Goal: Task Accomplishment & Management: Manage account settings

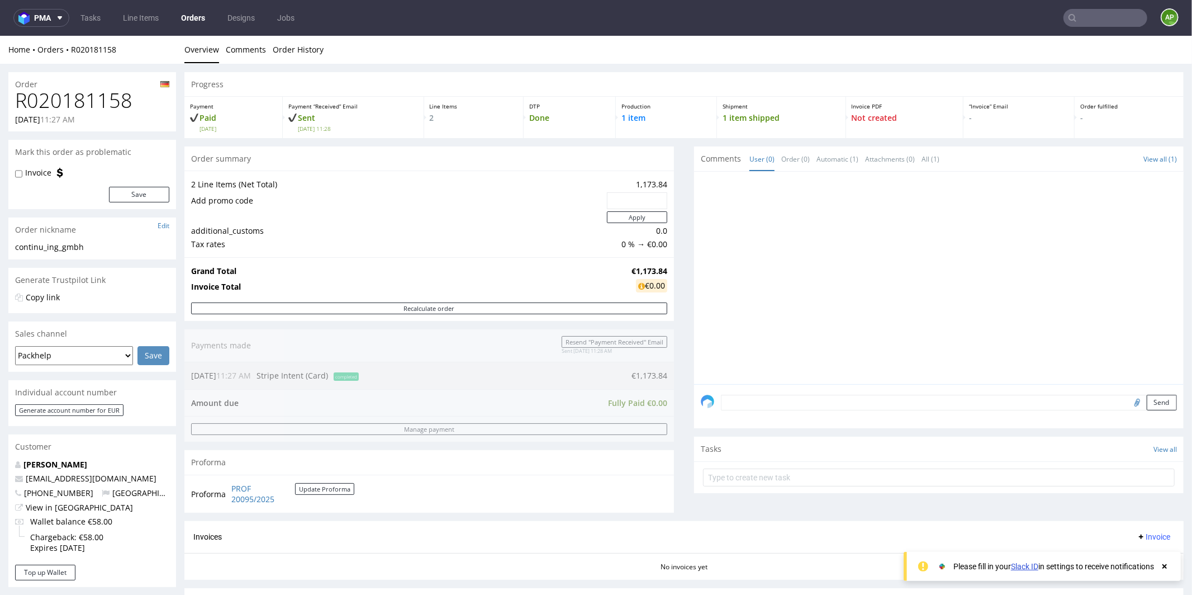
scroll to position [9, 0]
click at [154, 14] on link "Line Items" at bounding box center [140, 18] width 49 height 18
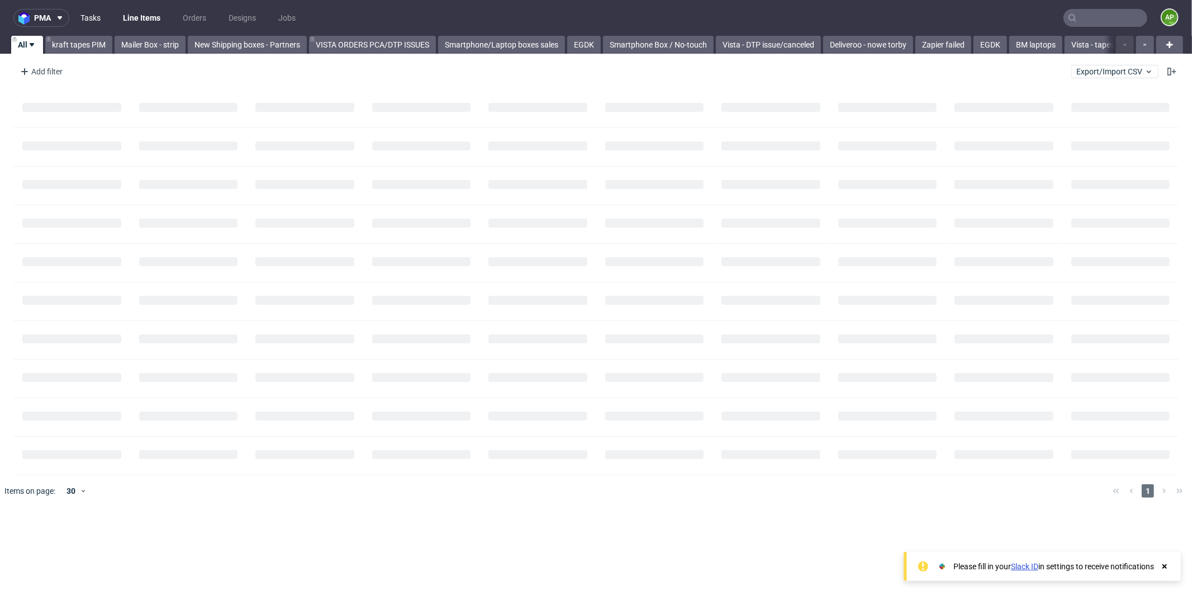
click at [98, 15] on link "Tasks" at bounding box center [91, 18] width 34 height 18
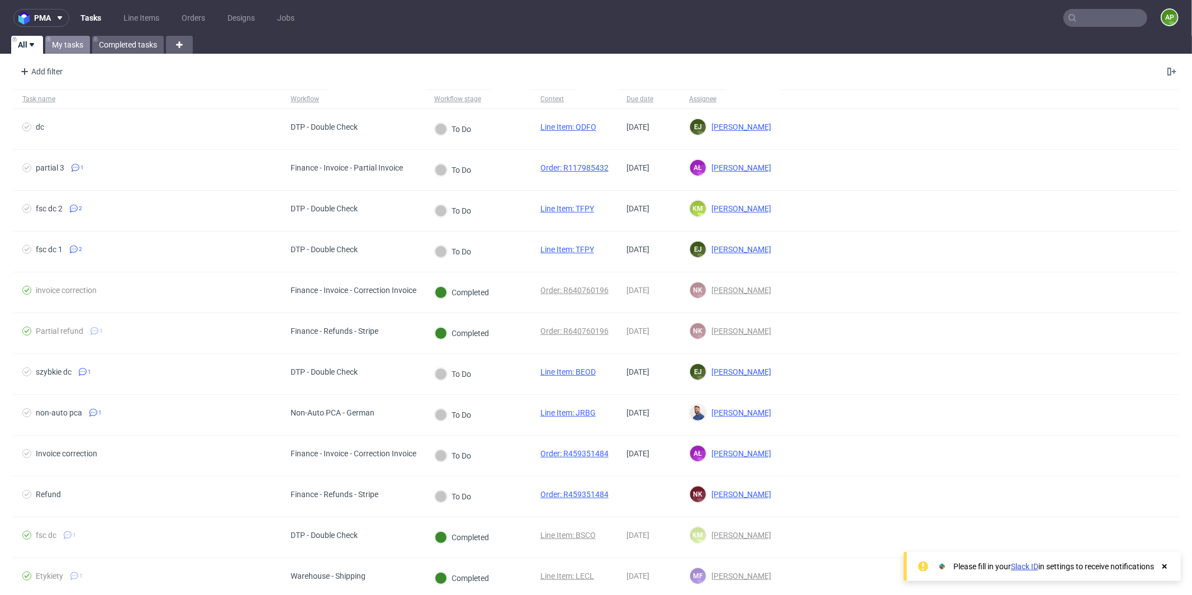
click at [63, 48] on link "My tasks" at bounding box center [67, 45] width 45 height 18
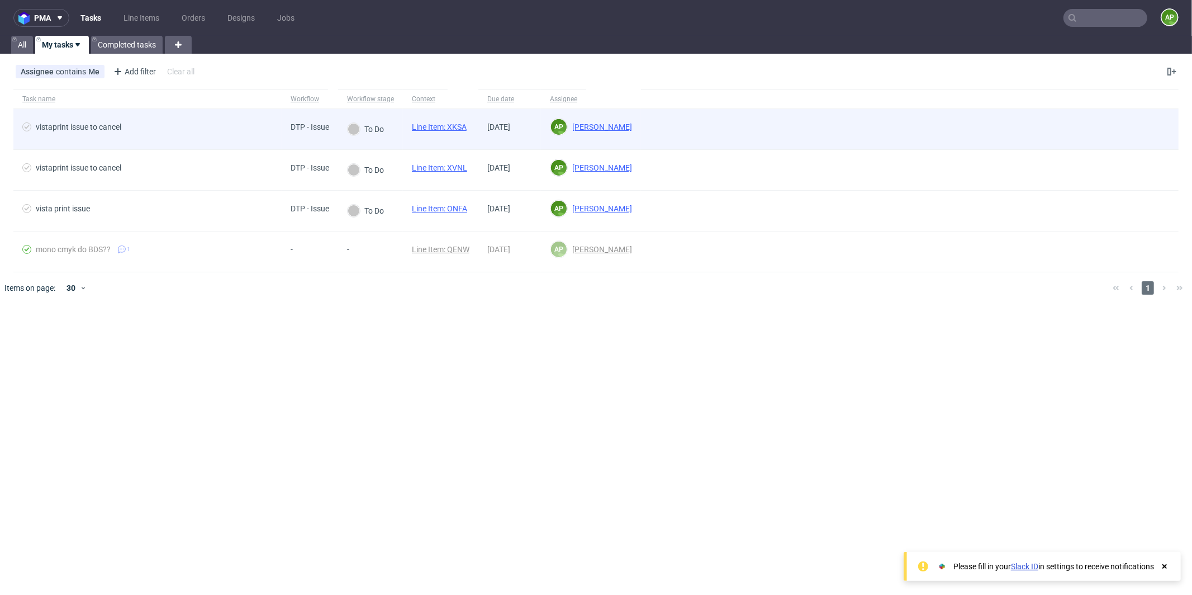
click at [152, 128] on span "vistaprint issue to cancel" at bounding box center [147, 128] width 250 height 13
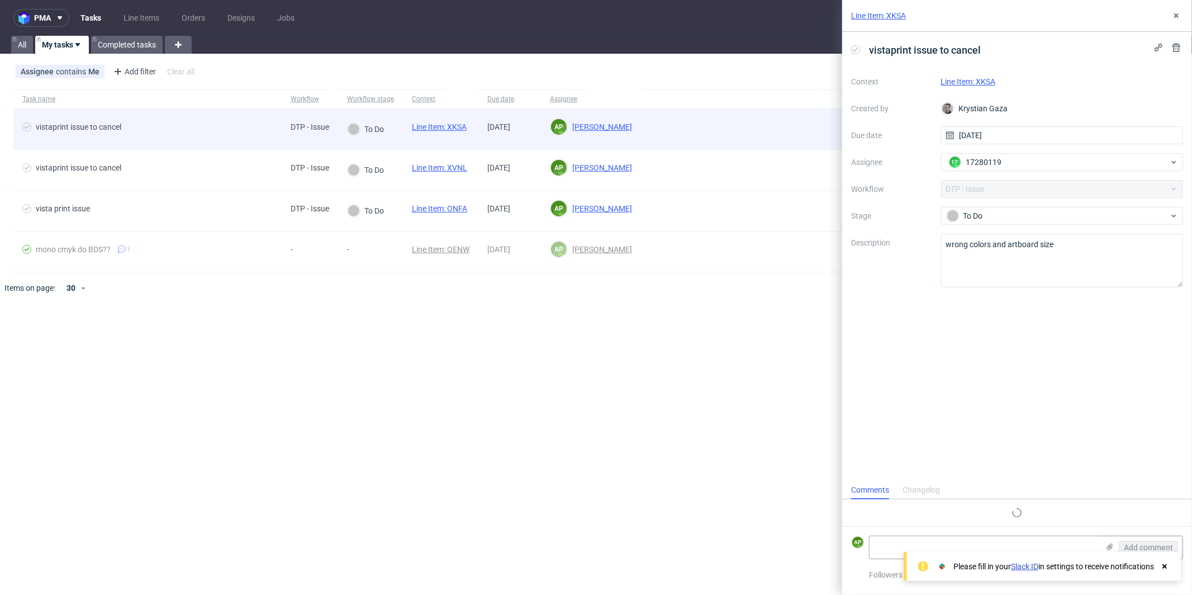
scroll to position [9, 0]
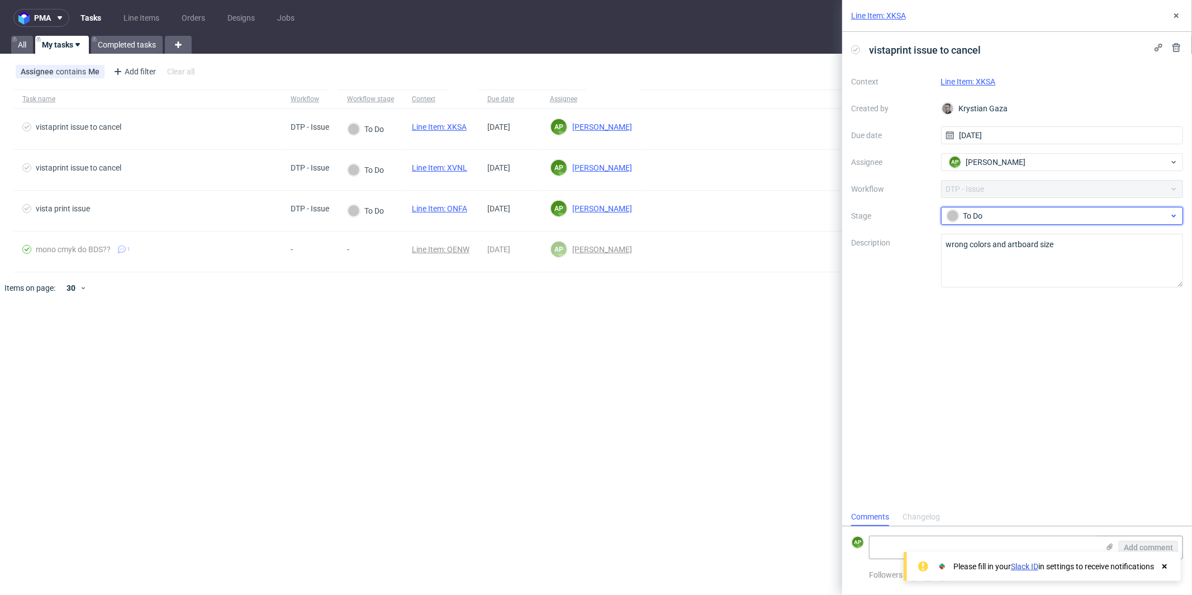
click at [1012, 211] on div "To Do" at bounding box center [1058, 216] width 222 height 12
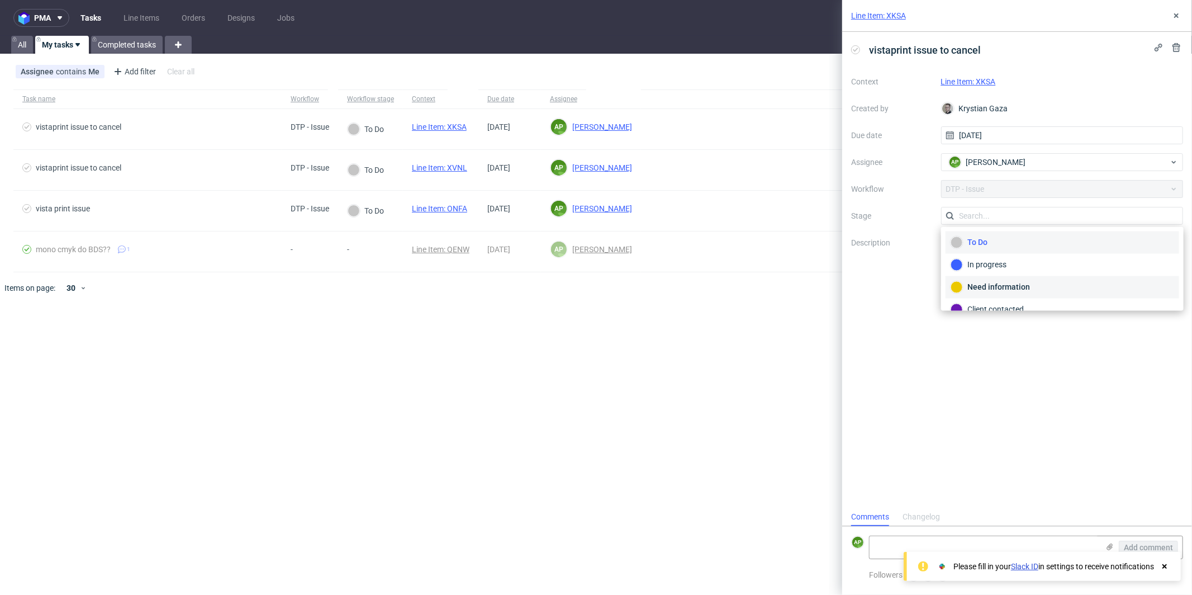
scroll to position [78, 0]
click at [993, 276] on div "Completed" at bounding box center [1063, 277] width 224 height 12
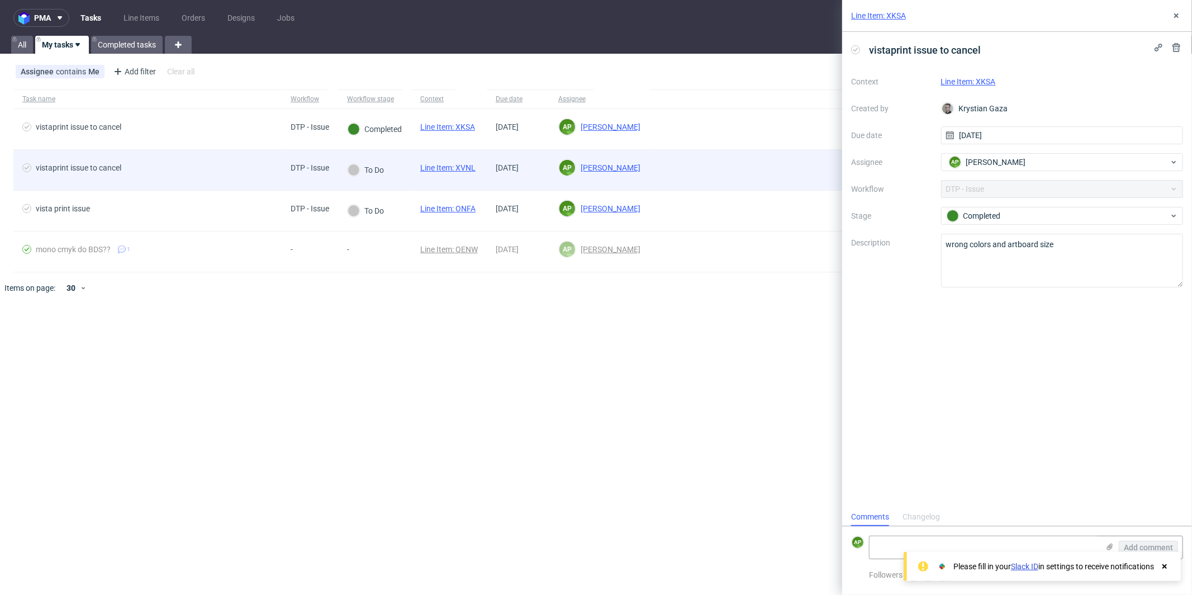
click at [395, 165] on div "To Do" at bounding box center [374, 170] width 73 height 41
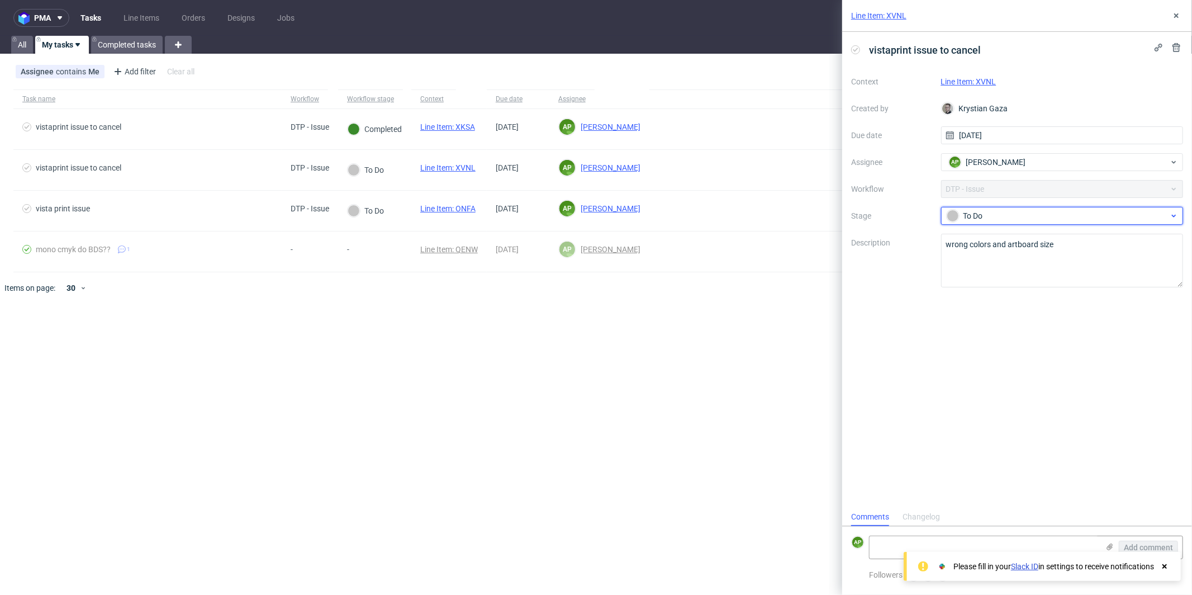
click at [983, 215] on div "To Do" at bounding box center [1058, 216] width 222 height 12
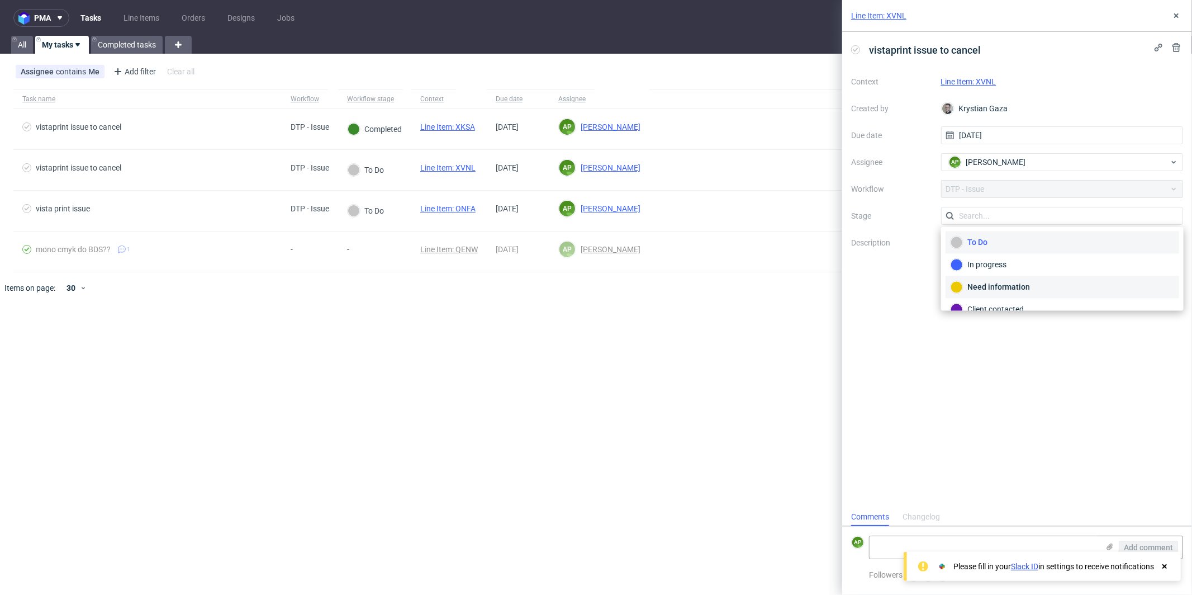
scroll to position [78, 0]
click at [1043, 274] on div "Completed" at bounding box center [1063, 277] width 224 height 12
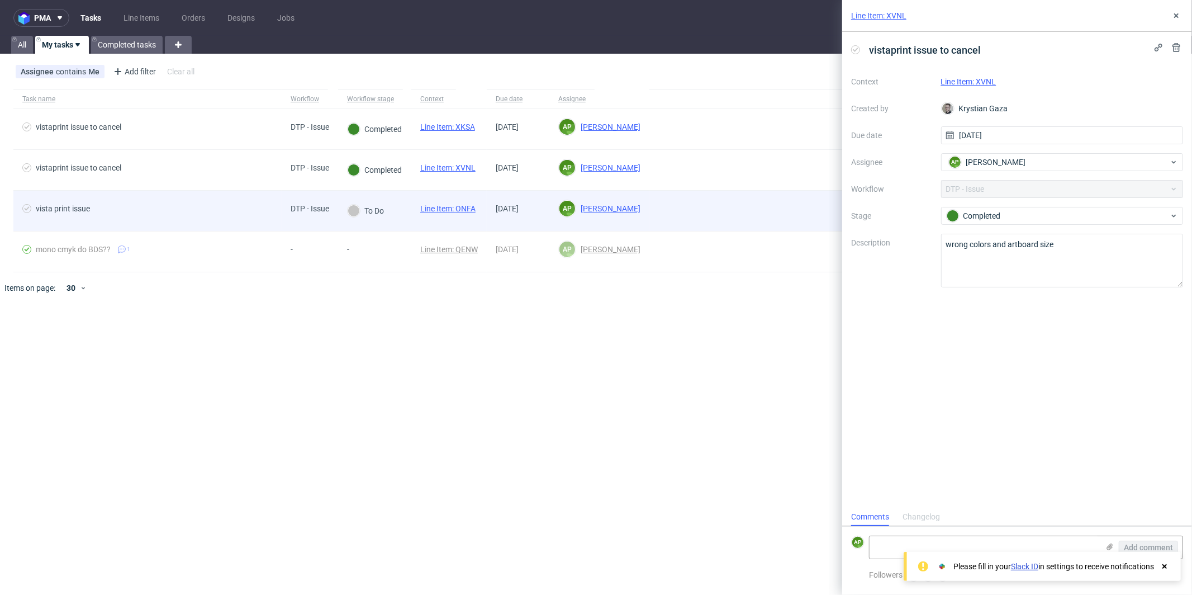
click at [390, 211] on div "To Do" at bounding box center [365, 211] width 55 height 40
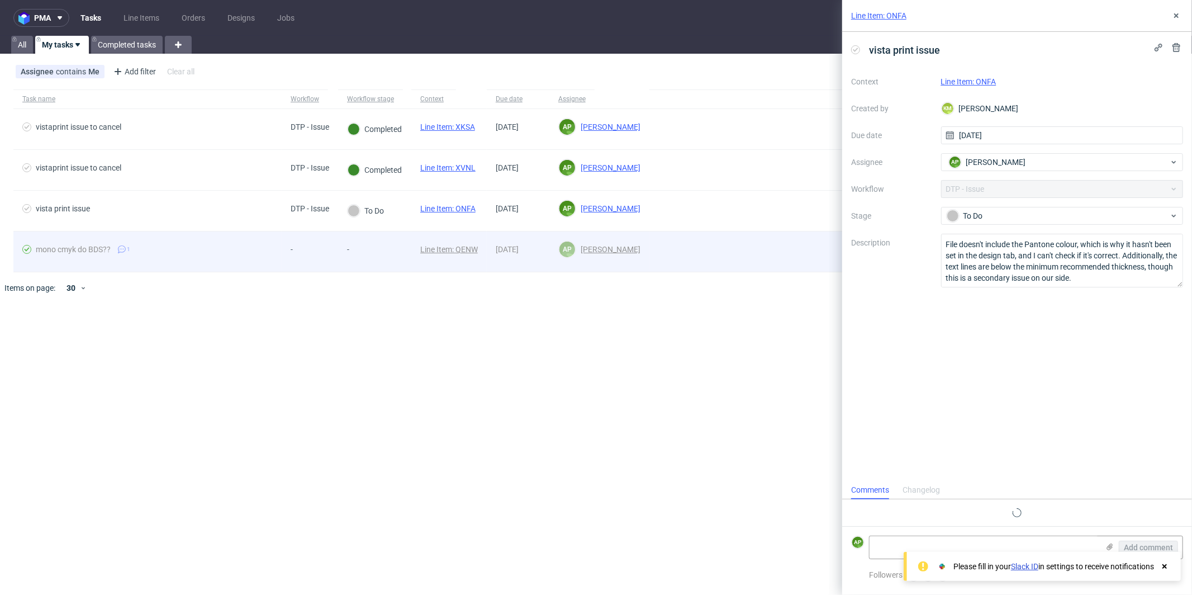
scroll to position [9, 0]
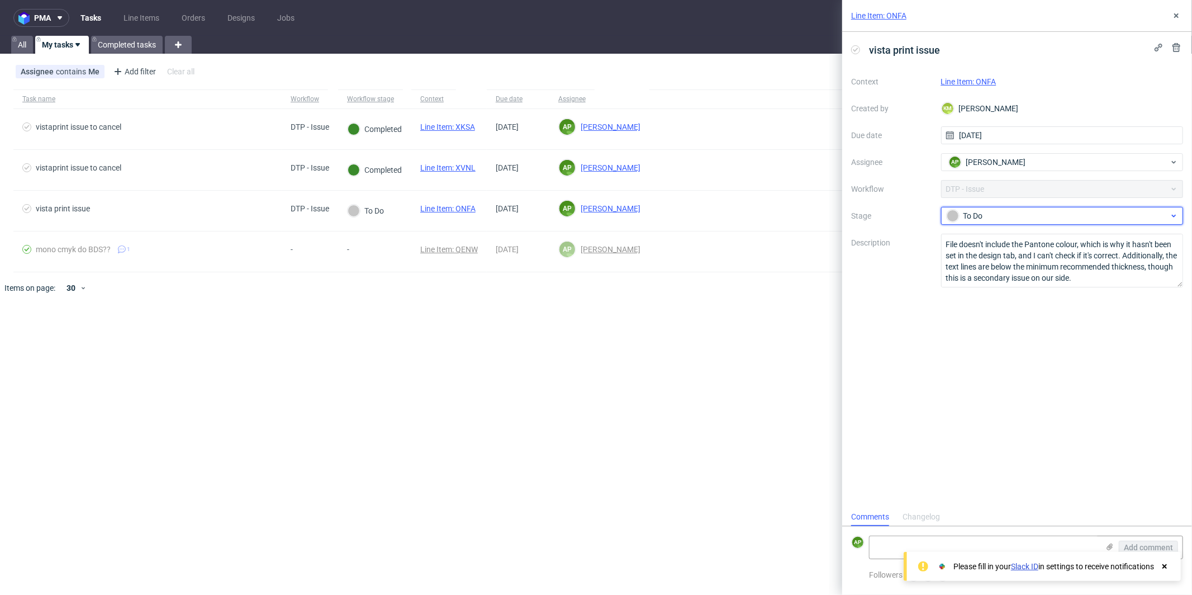
click at [993, 219] on div "To Do" at bounding box center [1058, 216] width 222 height 12
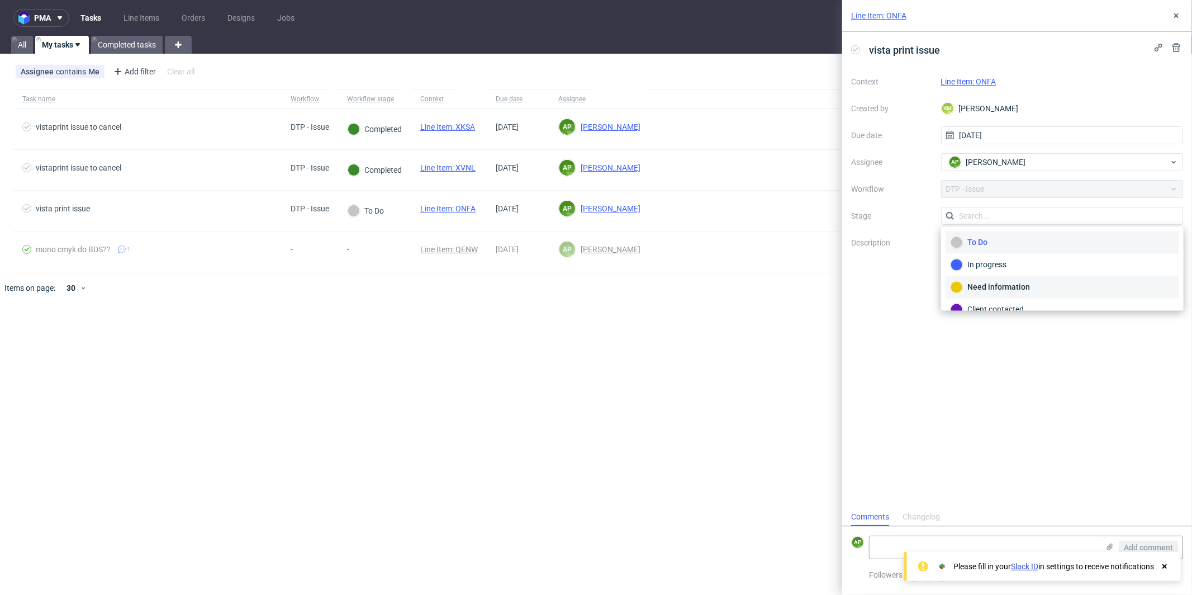
scroll to position [78, 0]
click at [993, 276] on div "Completed" at bounding box center [1063, 277] width 224 height 12
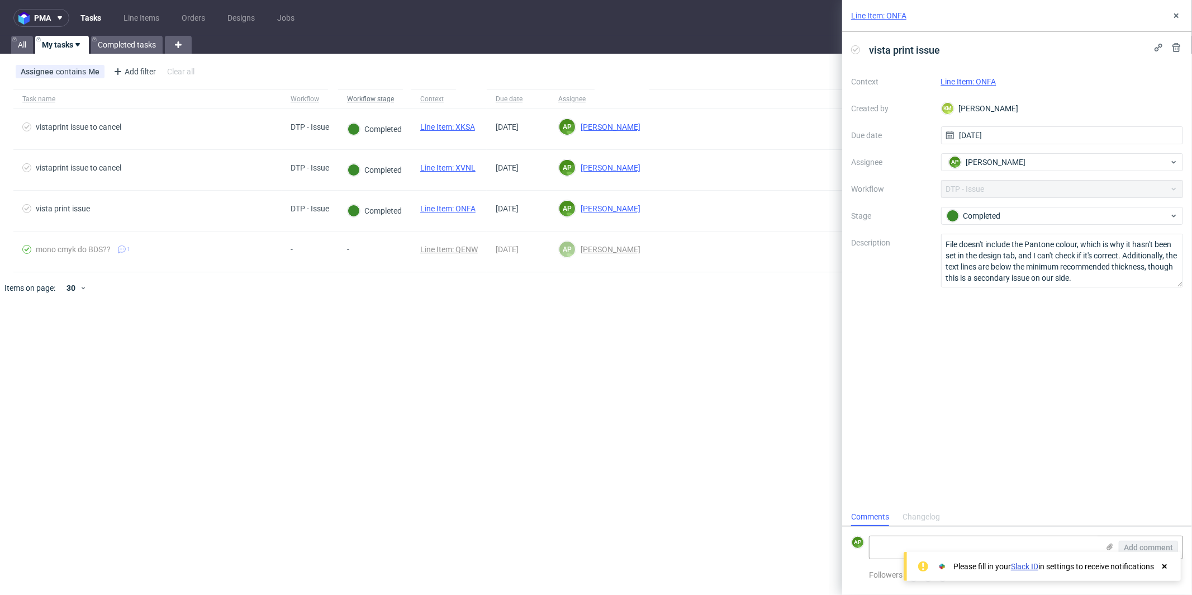
click at [381, 103] on span "Workflow stage" at bounding box center [370, 99] width 47 height 10
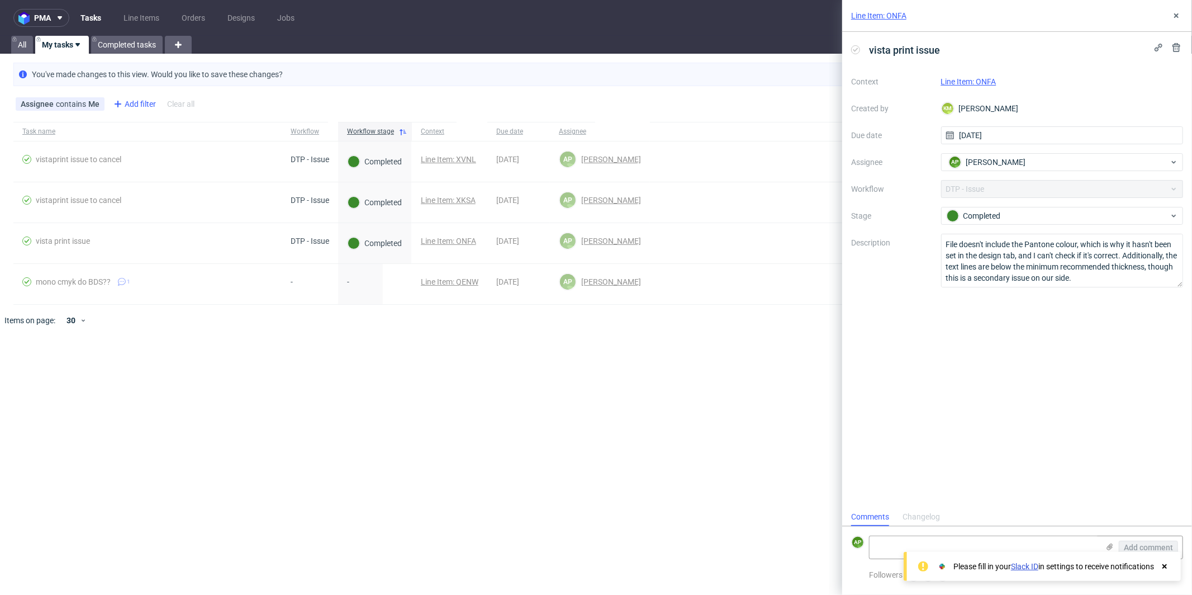
click at [124, 103] on div "Add filter" at bounding box center [133, 104] width 49 height 18
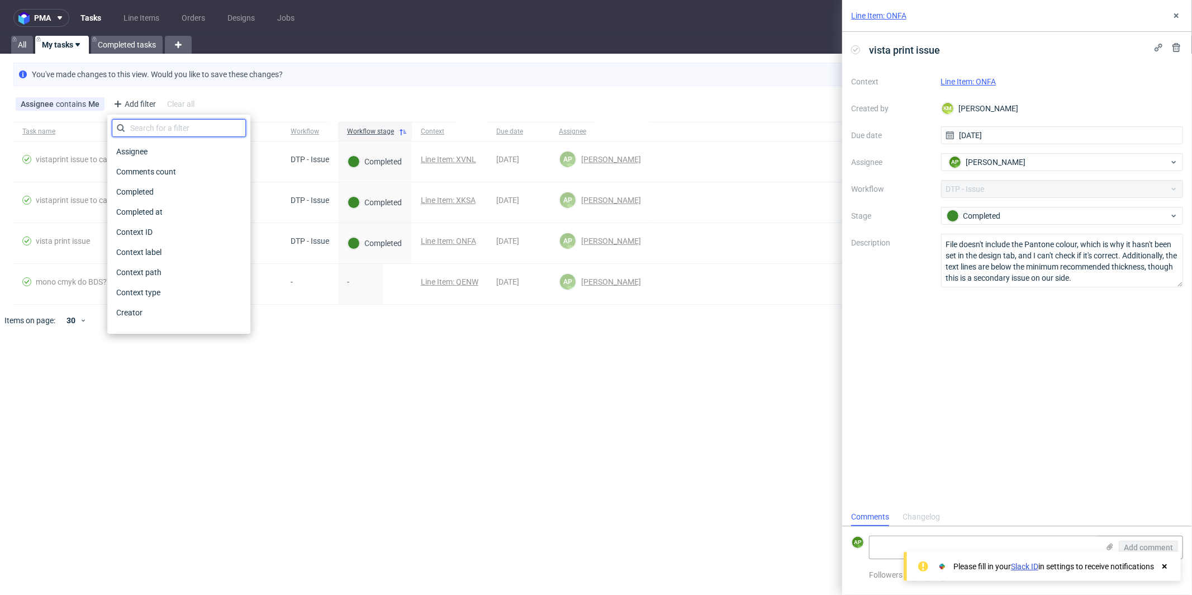
click at [144, 126] on input "text" at bounding box center [179, 128] width 134 height 18
click at [139, 148] on span "Assignee" at bounding box center [133, 152] width 42 height 16
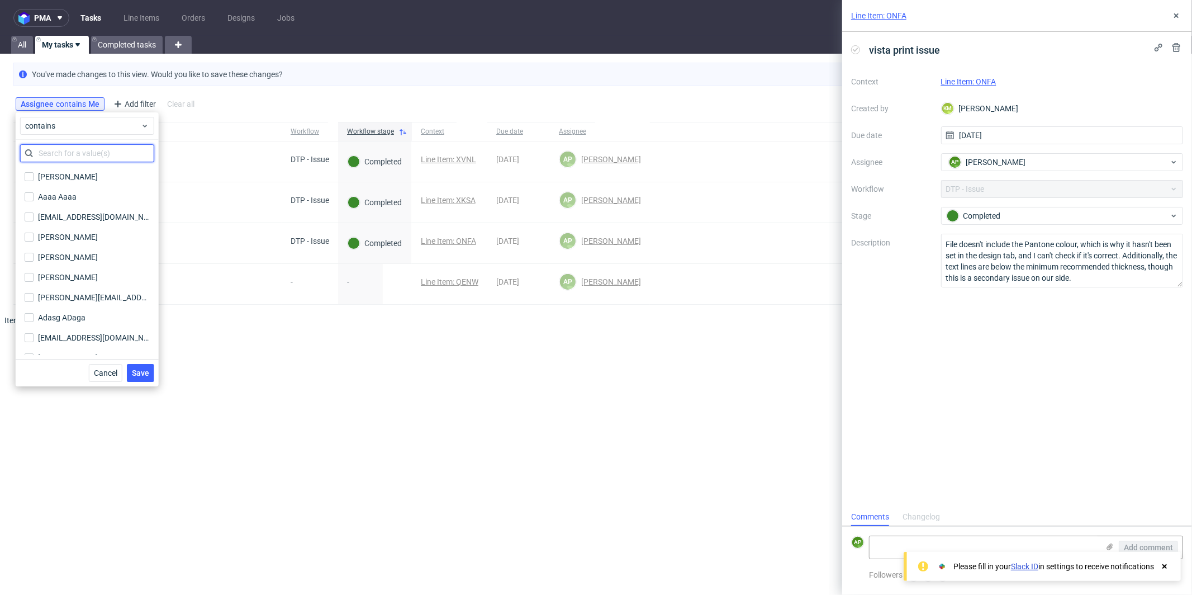
click at [100, 147] on input "text" at bounding box center [87, 153] width 134 height 18
type input "bart"
click at [73, 219] on div "Bartłomiej Leśniczuk" at bounding box center [68, 216] width 60 height 11
click at [34, 219] on input "Bartłomiej Leśniczuk" at bounding box center [29, 216] width 9 height 9
checkbox input "true"
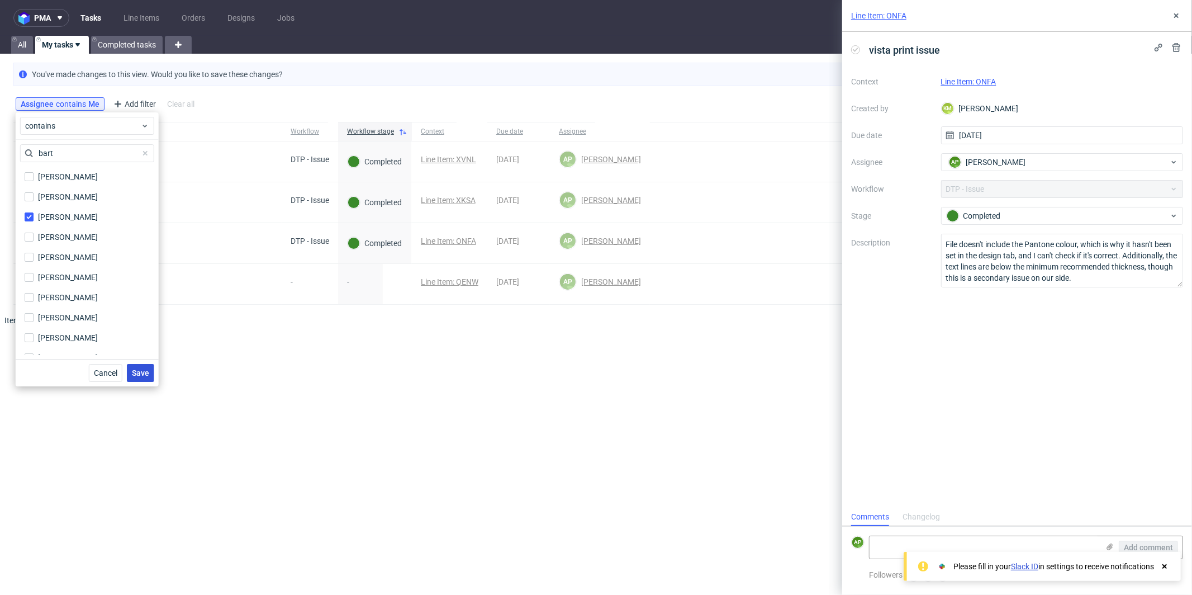
click at [144, 371] on span "Save" at bounding box center [140, 373] width 17 height 8
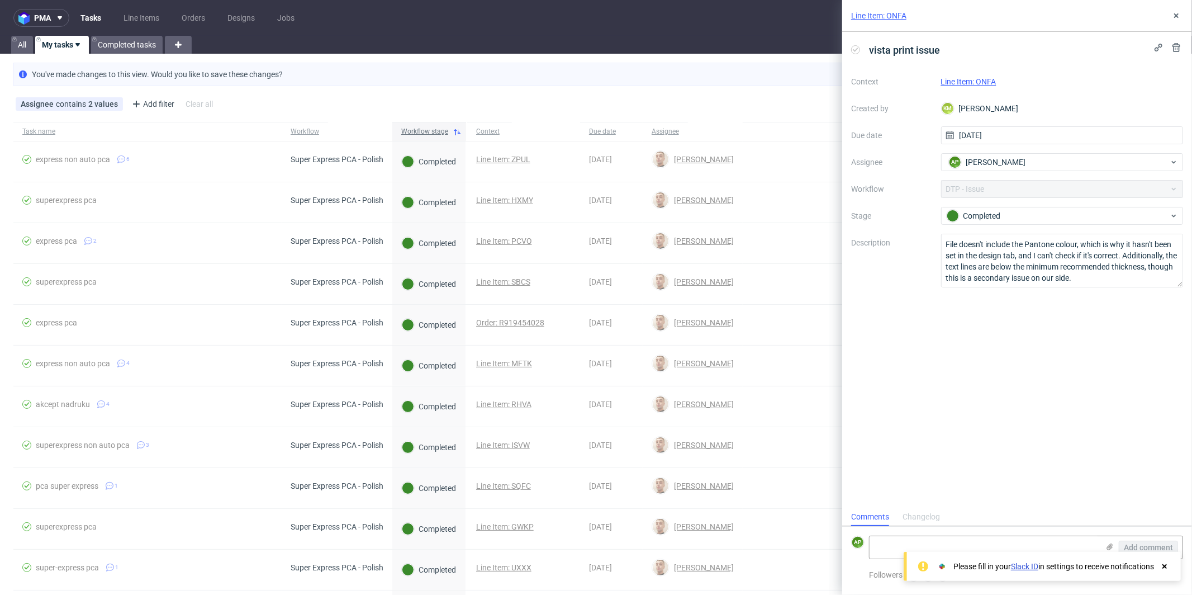
click at [457, 132] on icon at bounding box center [457, 131] width 9 height 9
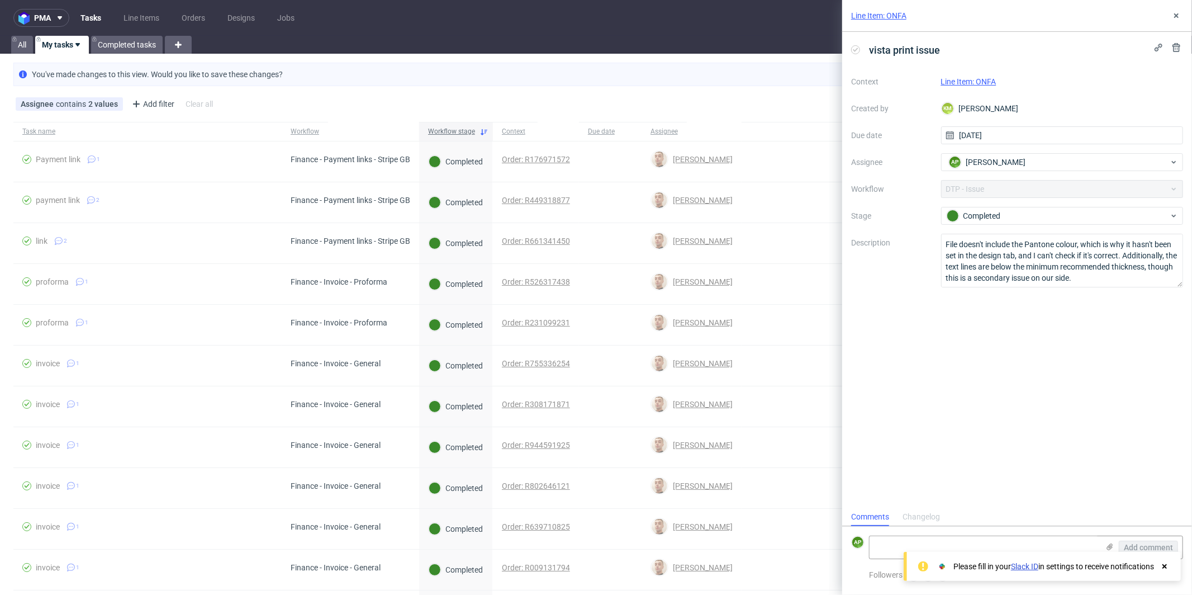
click at [463, 131] on div "Workflow stage" at bounding box center [451, 131] width 47 height 9
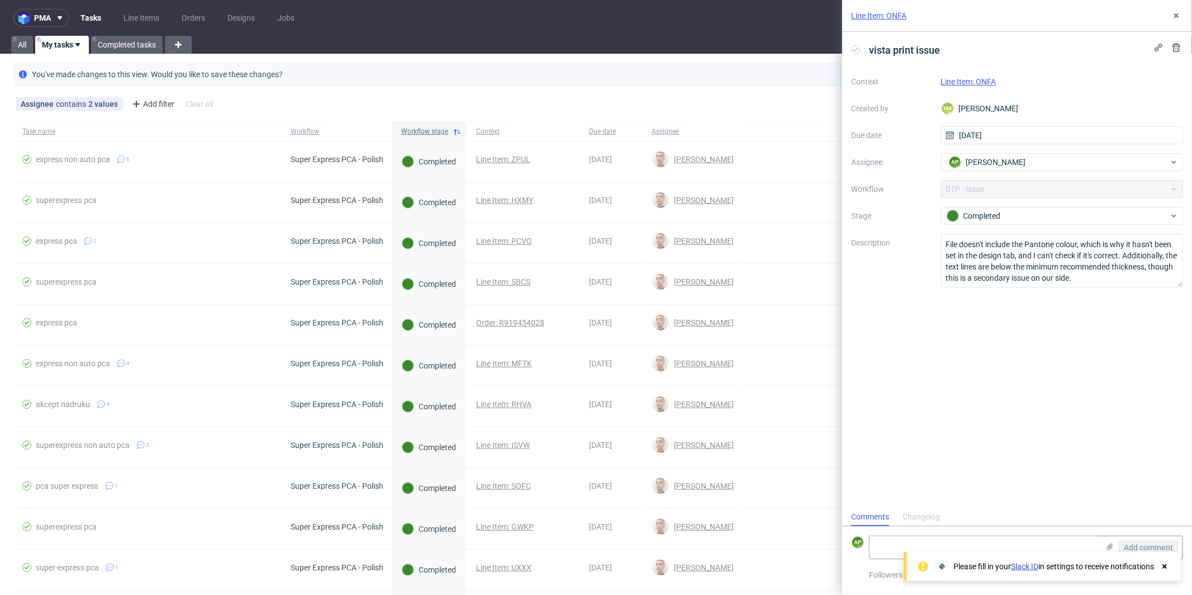
click at [436, 129] on div "Workflow stage" at bounding box center [424, 131] width 47 height 9
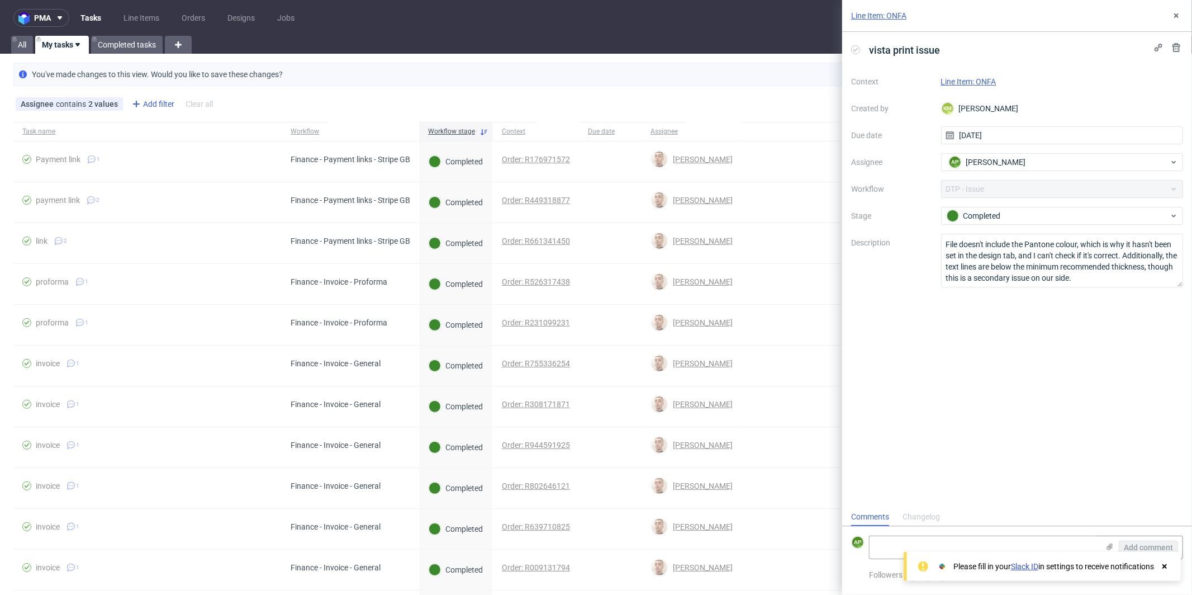
click at [154, 105] on div "Add filter" at bounding box center [151, 104] width 49 height 18
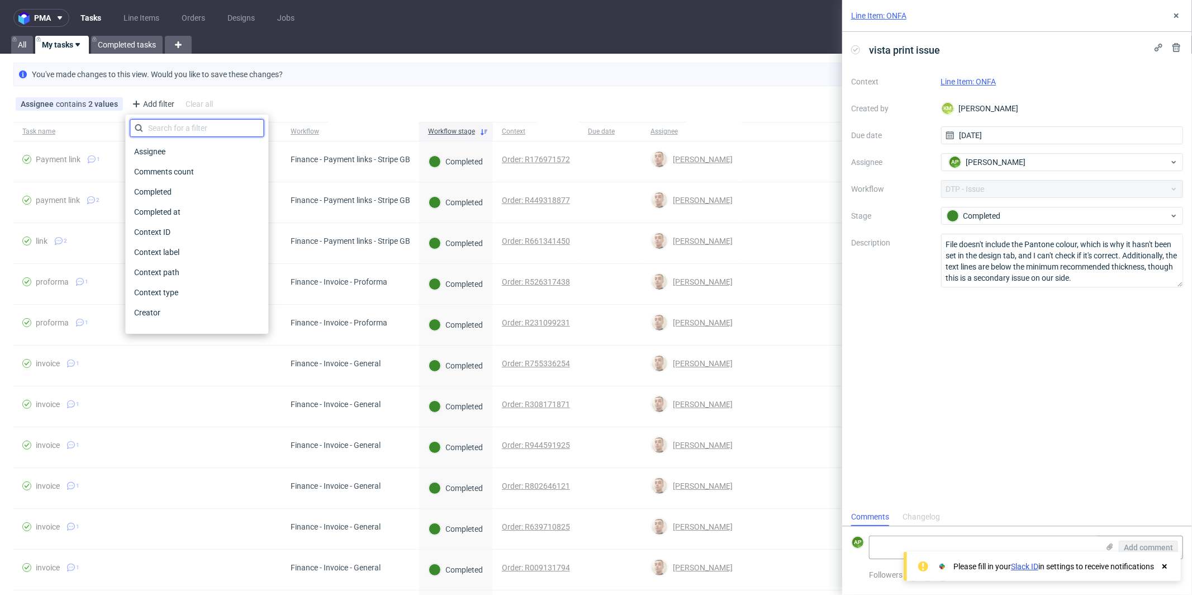
click at [155, 124] on input "text" at bounding box center [197, 128] width 134 height 18
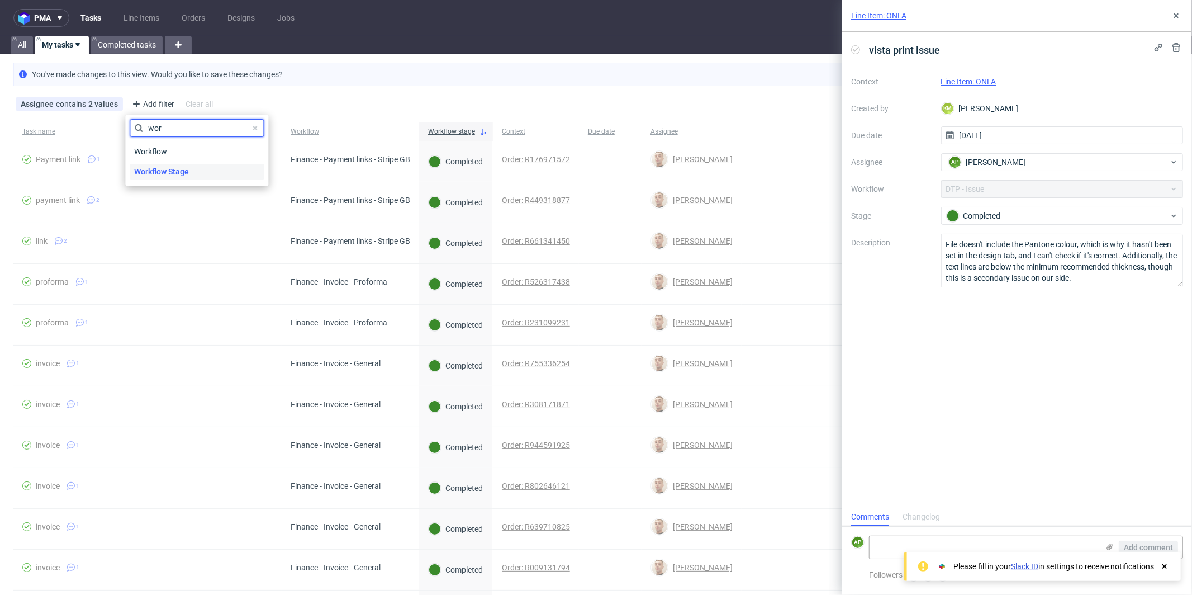
type input "wor"
click at [174, 176] on span "Workflow Stage" at bounding box center [162, 172] width 64 height 16
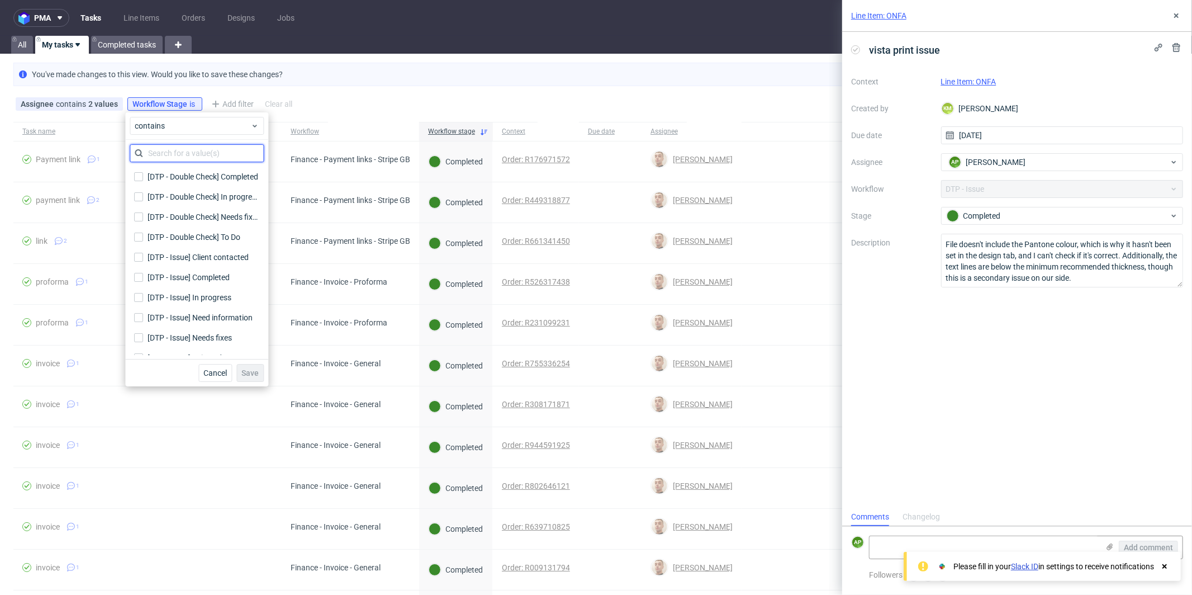
click at [201, 149] on input "text" at bounding box center [197, 153] width 134 height 18
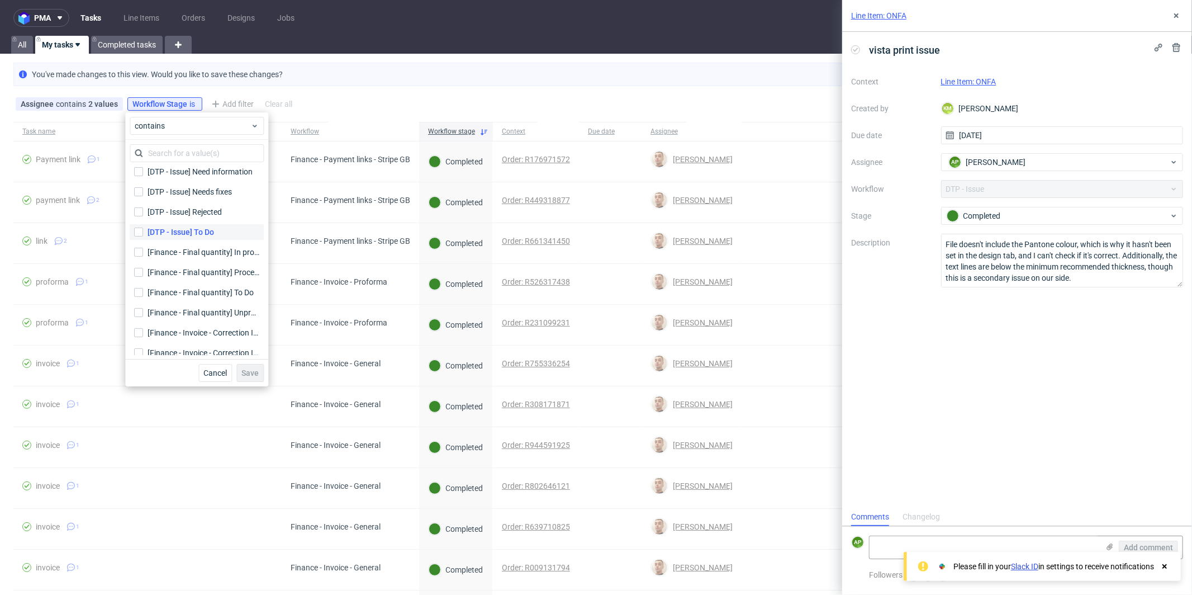
click at [175, 228] on div "[DTP - Issue] To Do" at bounding box center [181, 231] width 67 height 11
click at [143, 228] on input "[DTP - Issue] To Do" at bounding box center [138, 232] width 9 height 9
checkbox input "true"
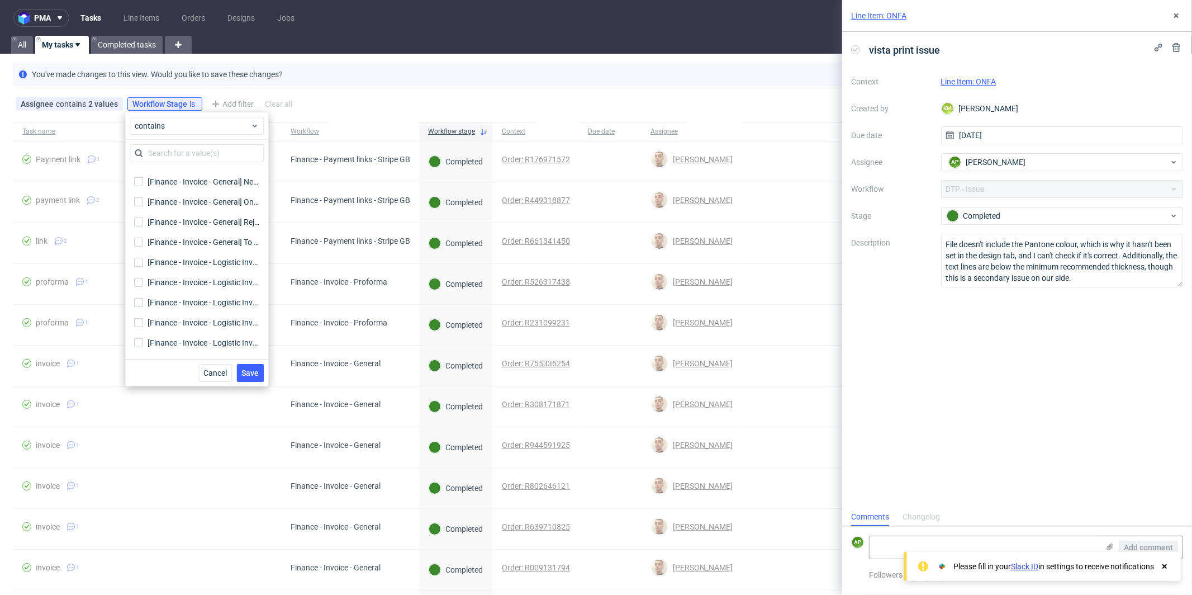
scroll to position [566, 0]
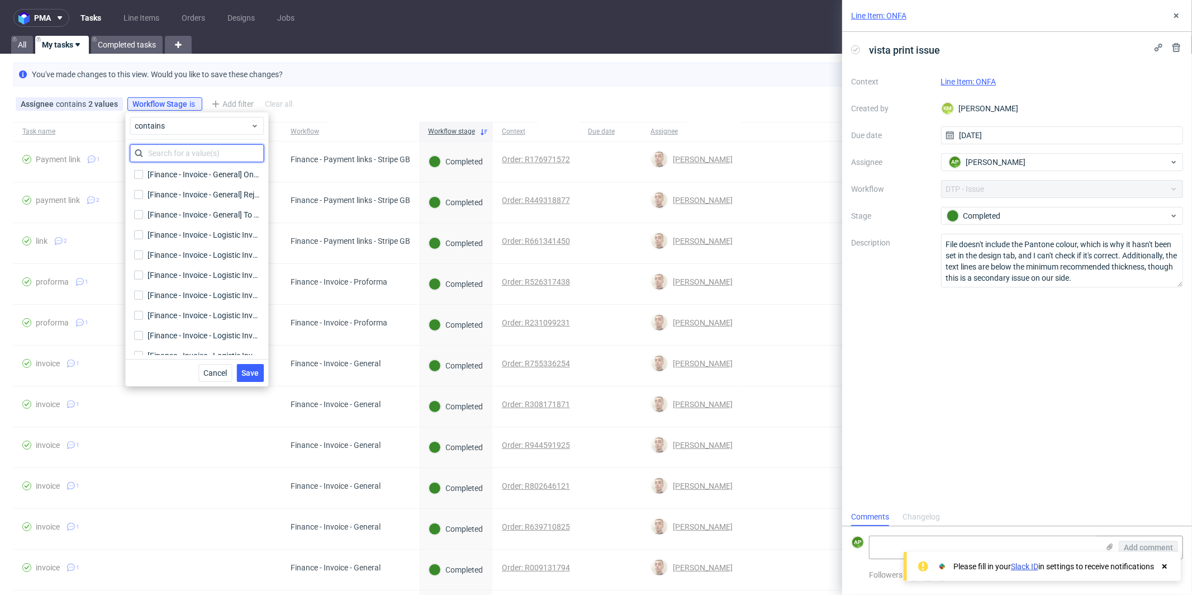
click at [192, 151] on input "text" at bounding box center [197, 153] width 134 height 18
type input "to do"
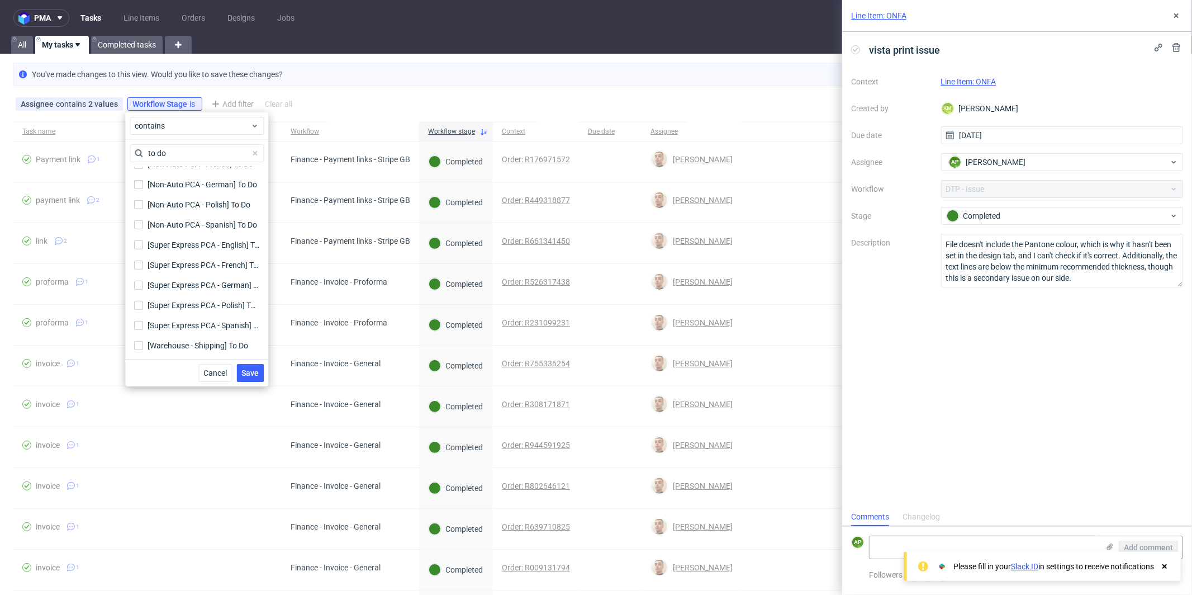
click at [252, 384] on div "Cancel Save" at bounding box center [196, 372] width 143 height 27
click at [251, 376] on span "Save" at bounding box center [250, 373] width 17 height 8
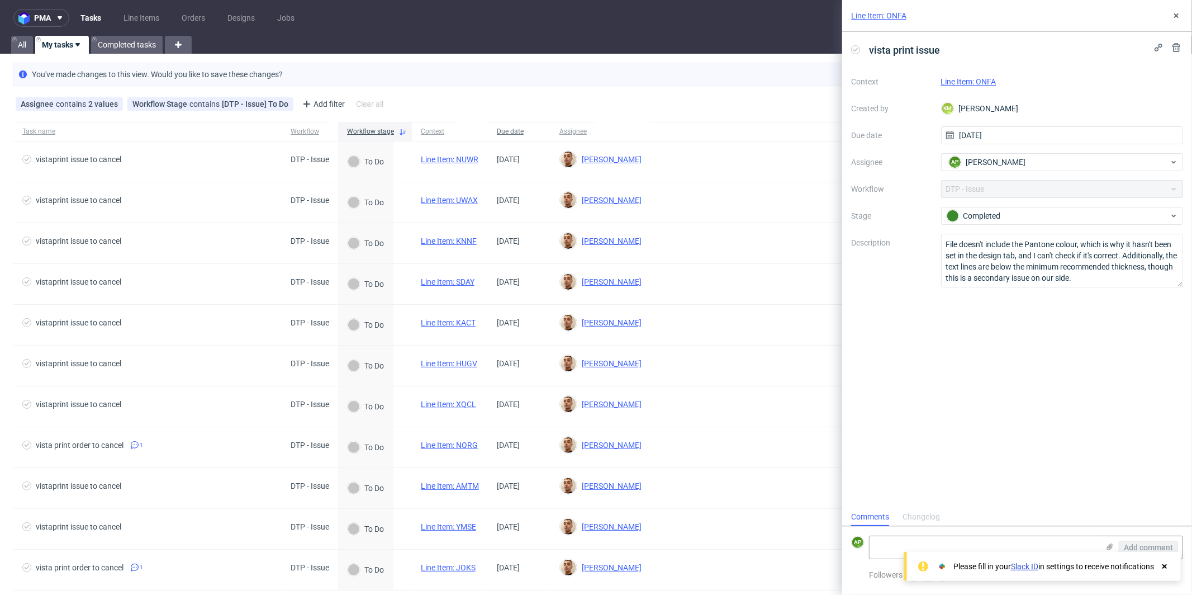
click at [517, 131] on span "Due date" at bounding box center [519, 132] width 45 height 10
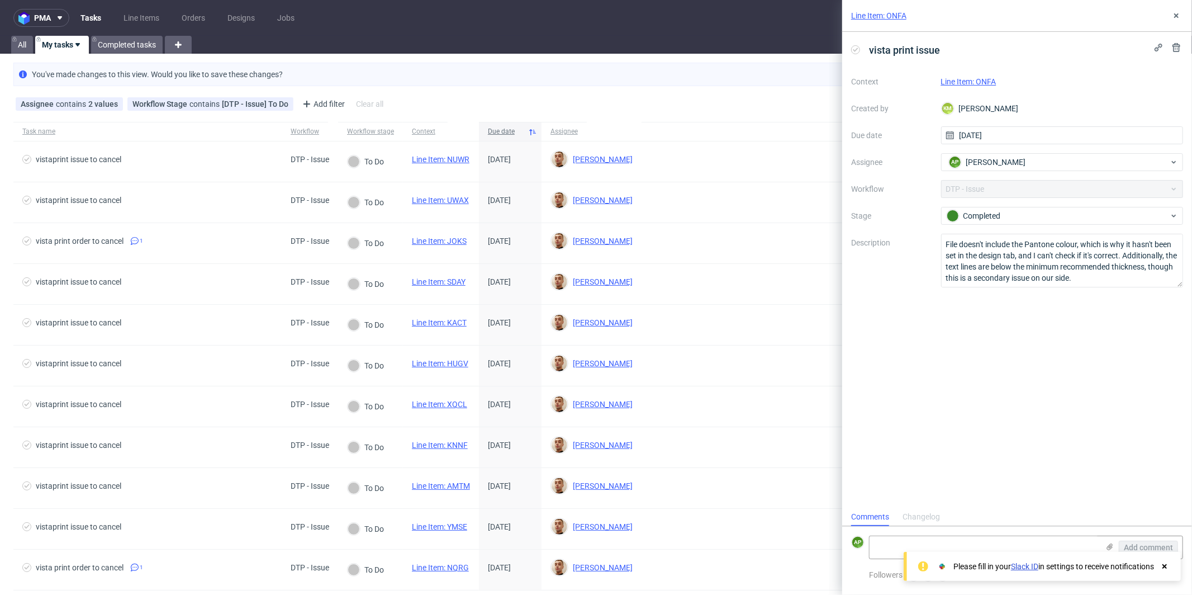
click at [517, 131] on span "Due date" at bounding box center [506, 132] width 36 height 10
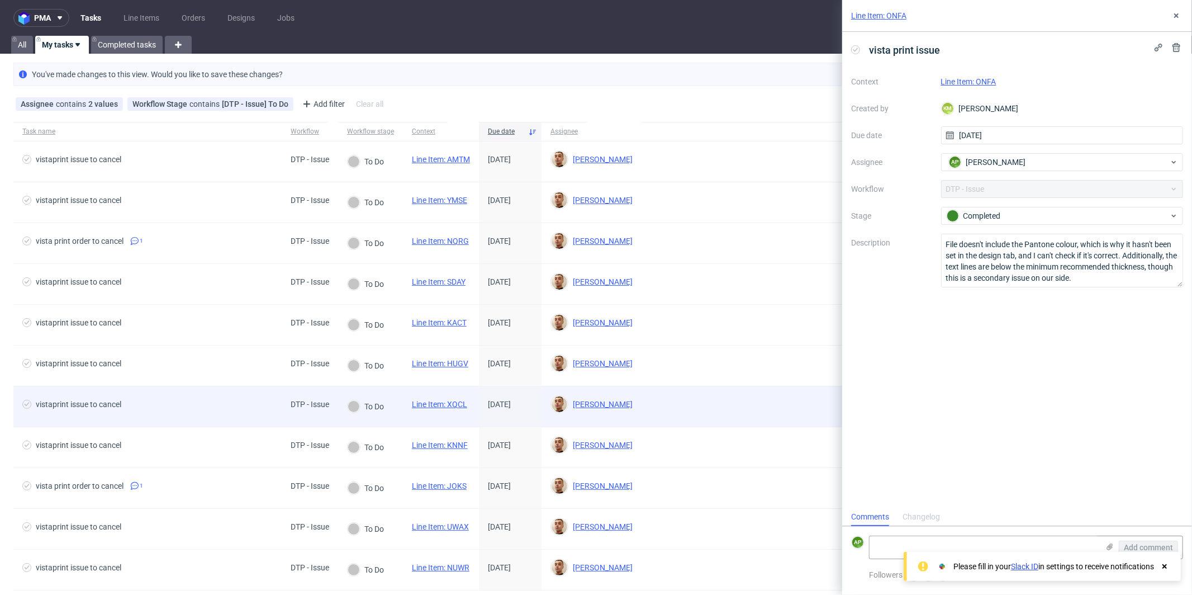
scroll to position [27, 0]
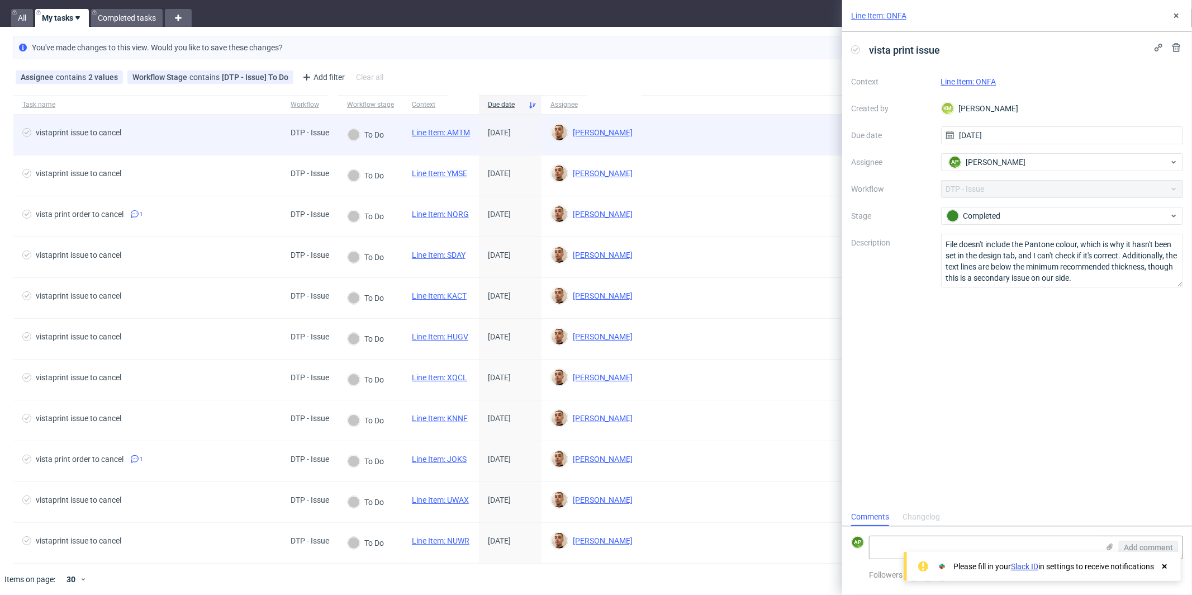
click at [117, 129] on div "vistaprint issue to cancel" at bounding box center [79, 132] width 86 height 9
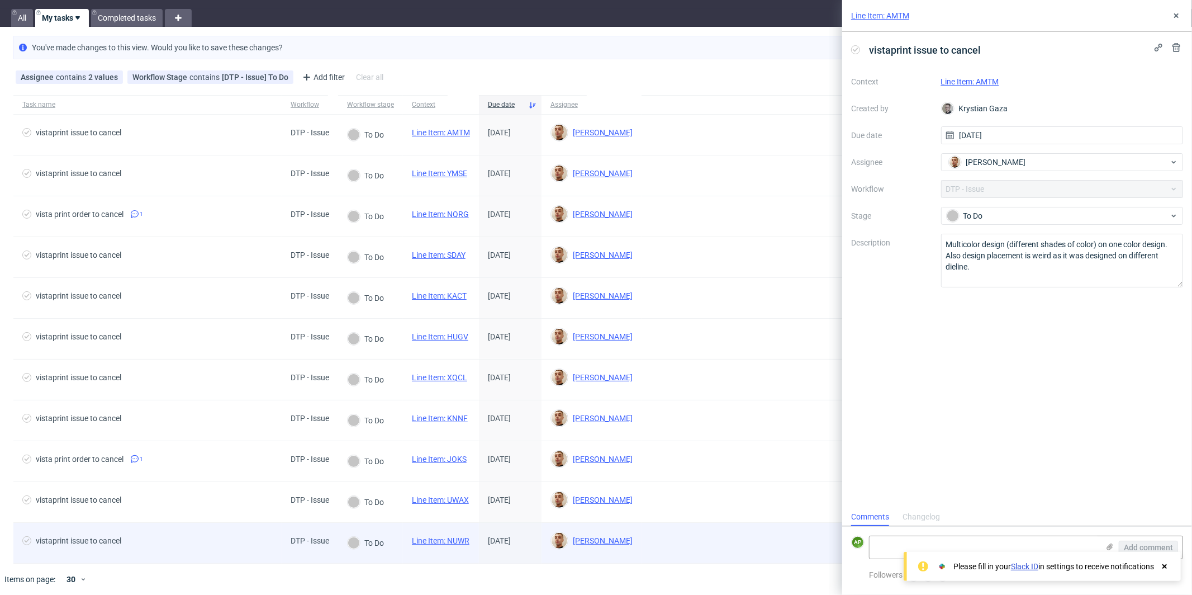
click at [105, 536] on div "vistaprint issue to cancel" at bounding box center [79, 540] width 86 height 9
click at [453, 539] on link "Line Item: NUWR" at bounding box center [441, 540] width 58 height 9
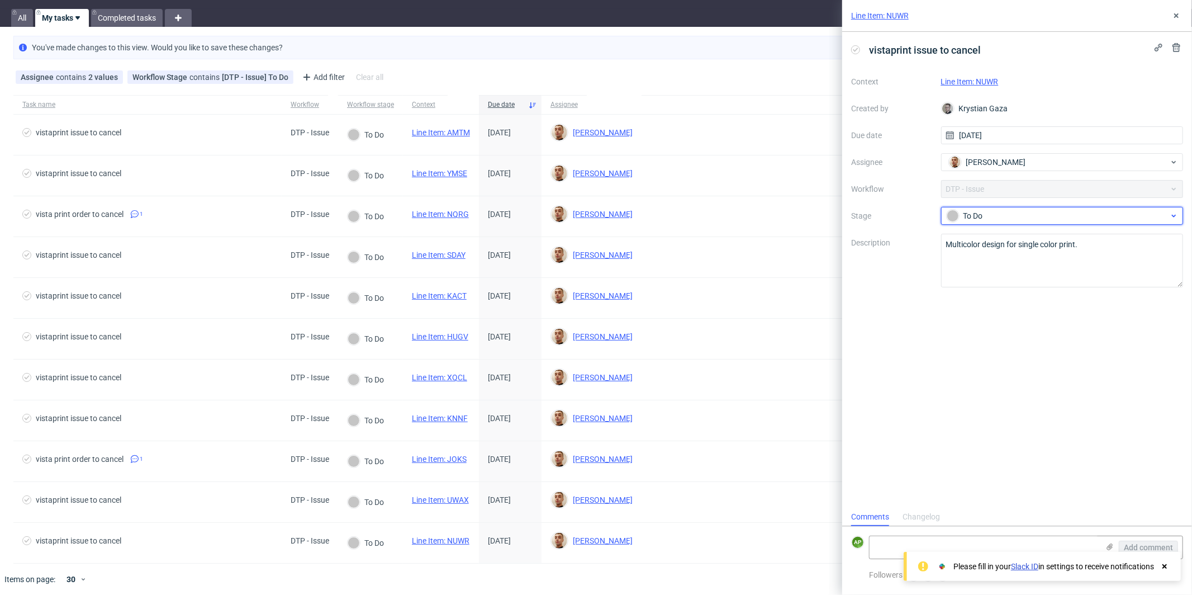
click at [988, 211] on div "To Do" at bounding box center [1058, 216] width 222 height 12
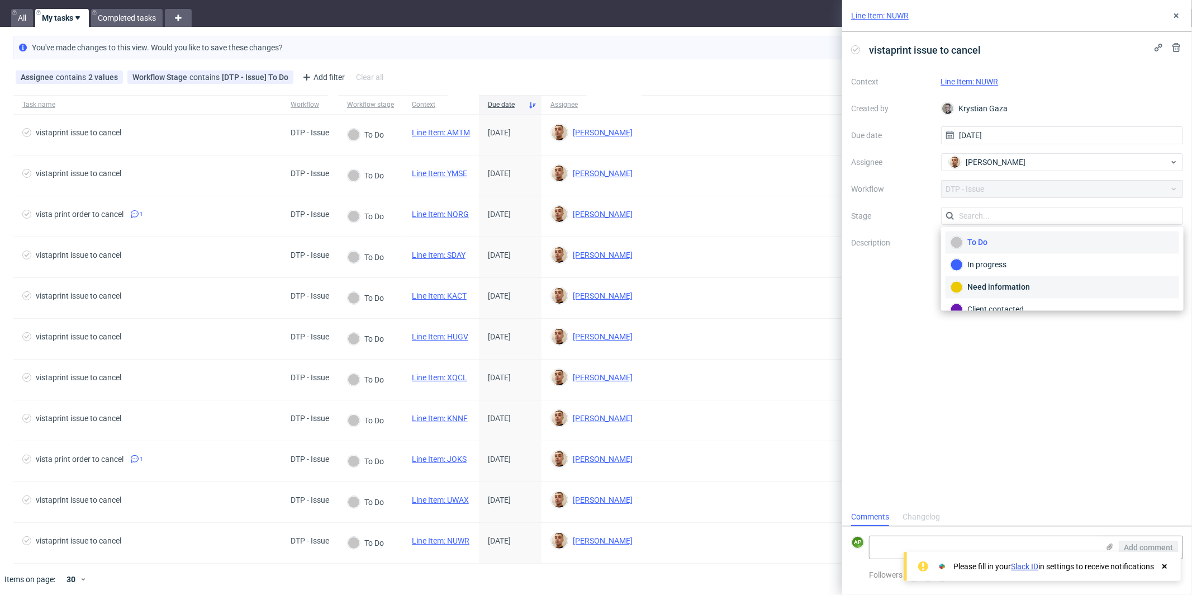
scroll to position [78, 0]
click at [985, 271] on div "Completed" at bounding box center [1063, 277] width 224 height 12
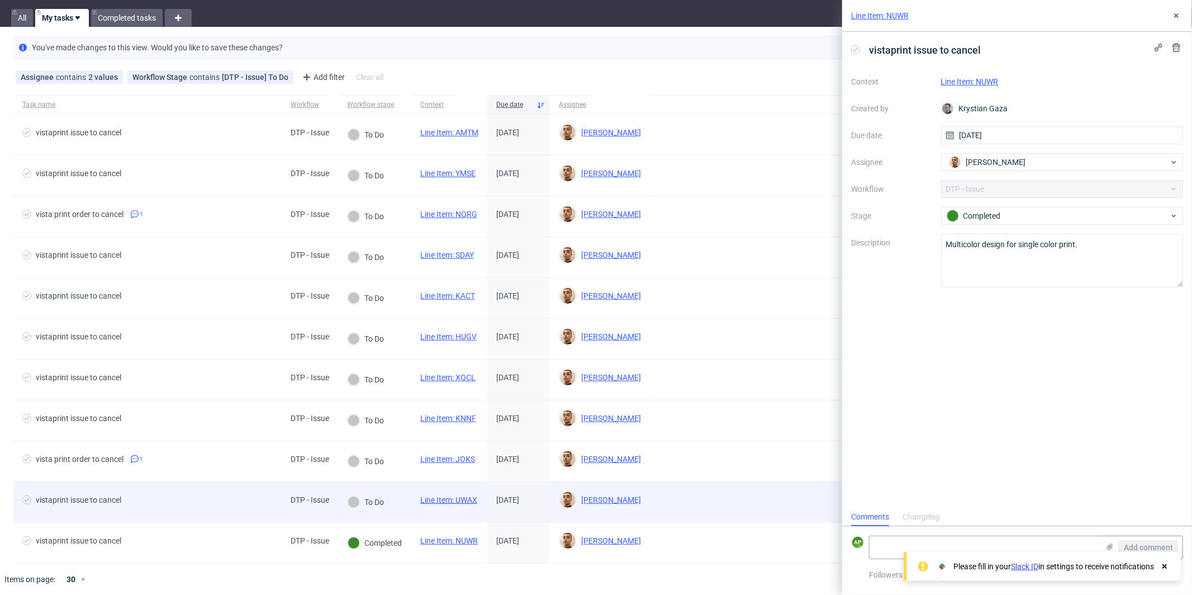
click at [466, 495] on link "Line Item: UWAX" at bounding box center [448, 499] width 57 height 9
click at [479, 511] on div "Line Item: UWAX" at bounding box center [448, 502] width 75 height 40
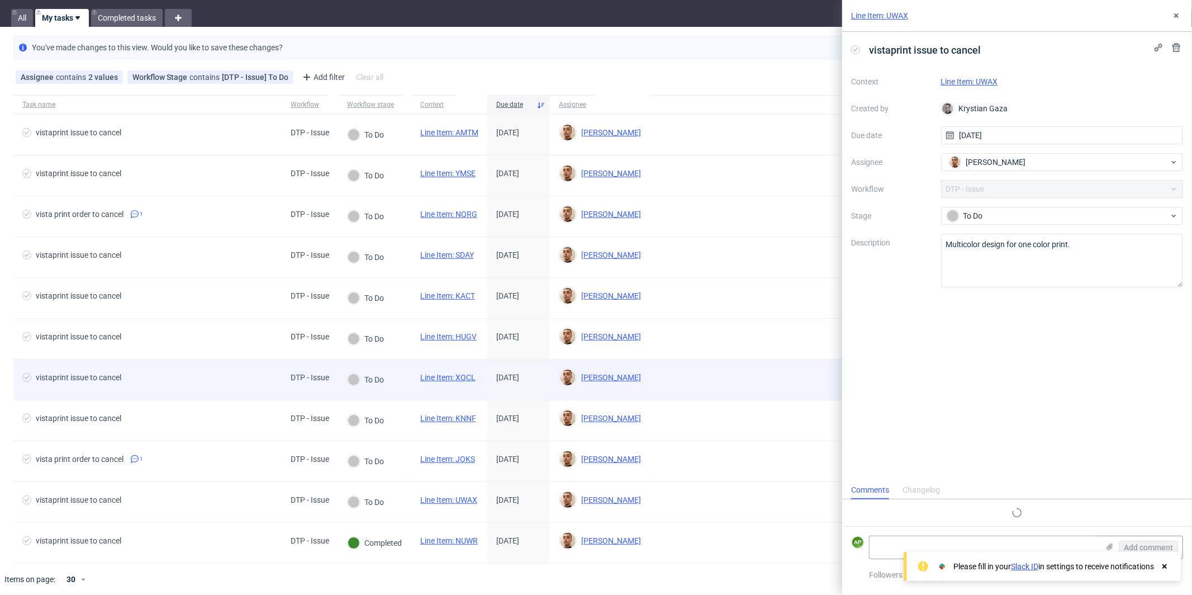
scroll to position [9, 0]
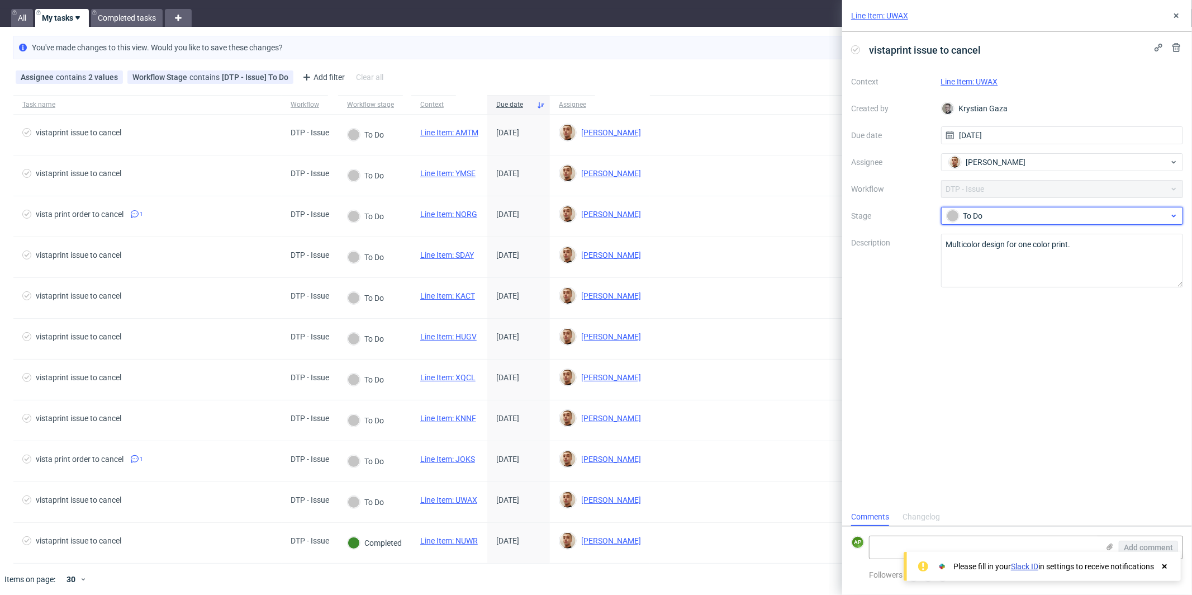
click at [1007, 218] on div "To Do" at bounding box center [1058, 216] width 222 height 12
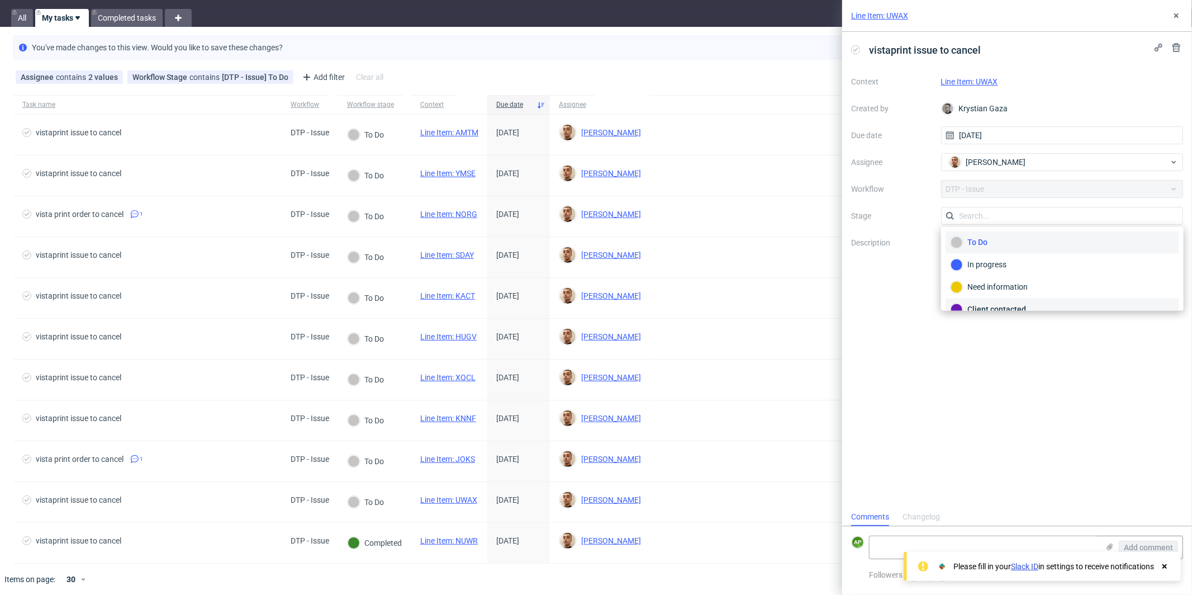
scroll to position [78, 0]
click at [988, 273] on div "Completed" at bounding box center [1063, 277] width 224 height 12
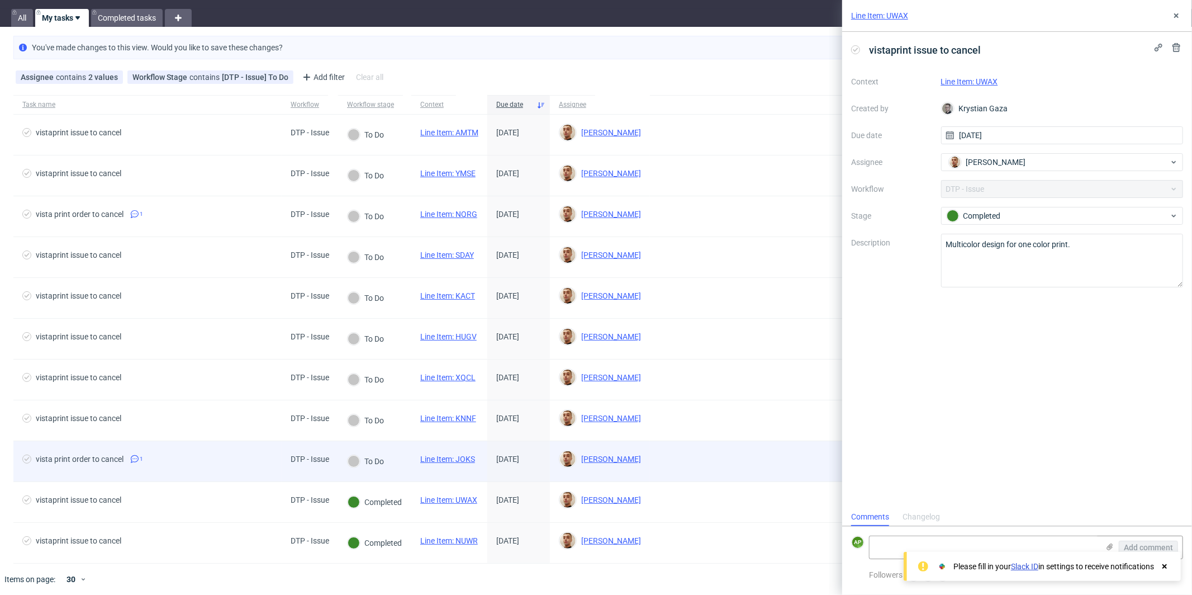
click at [316, 456] on div "DTP - Issue" at bounding box center [310, 459] width 39 height 9
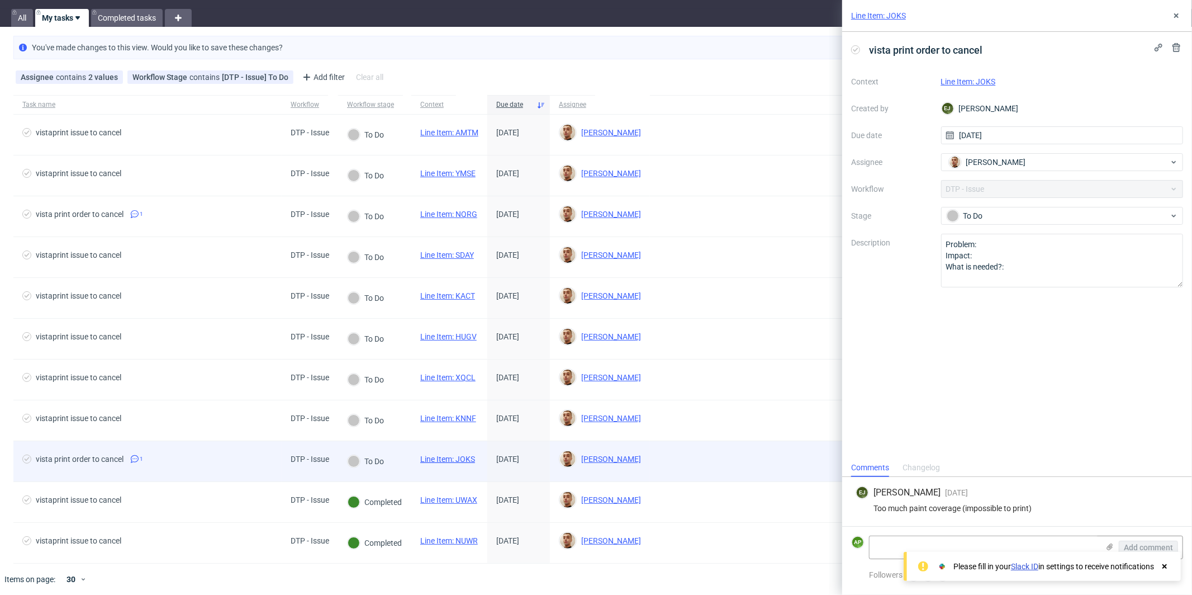
click at [458, 455] on link "Line Item: JOKS" at bounding box center [447, 459] width 55 height 9
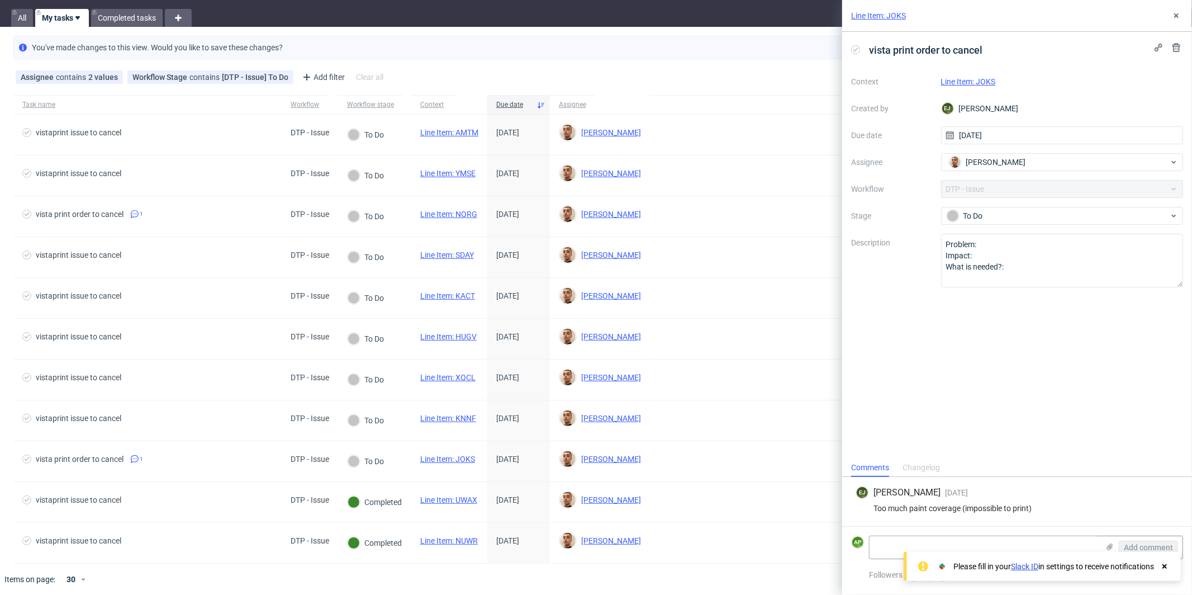
click at [940, 509] on div "Too much paint coverage (impossible to print)" at bounding box center [1017, 508] width 323 height 9
copy div "Too much paint coverage (impossible to print)"
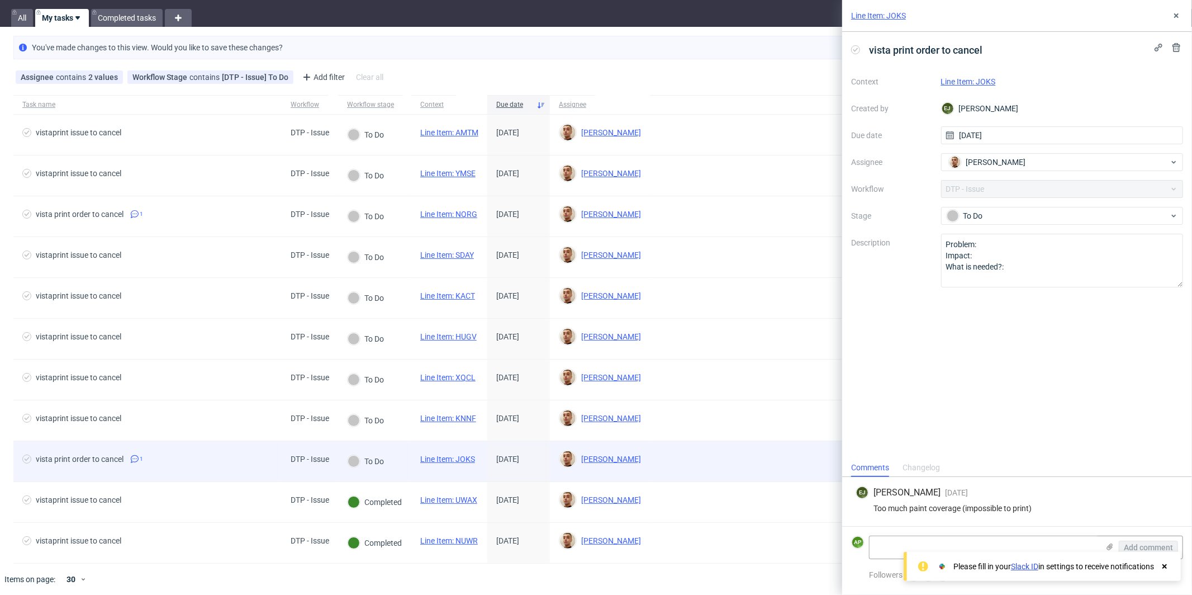
click at [272, 451] on div "vista print order to cancel 1" at bounding box center [147, 461] width 268 height 40
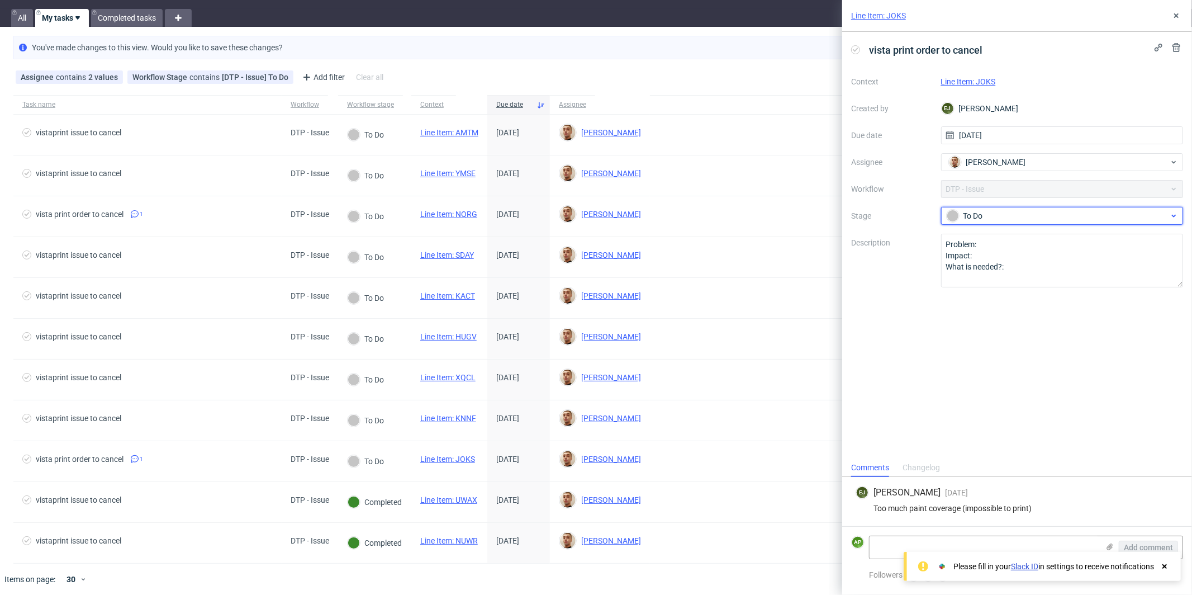
click at [954, 220] on div at bounding box center [953, 216] width 12 height 12
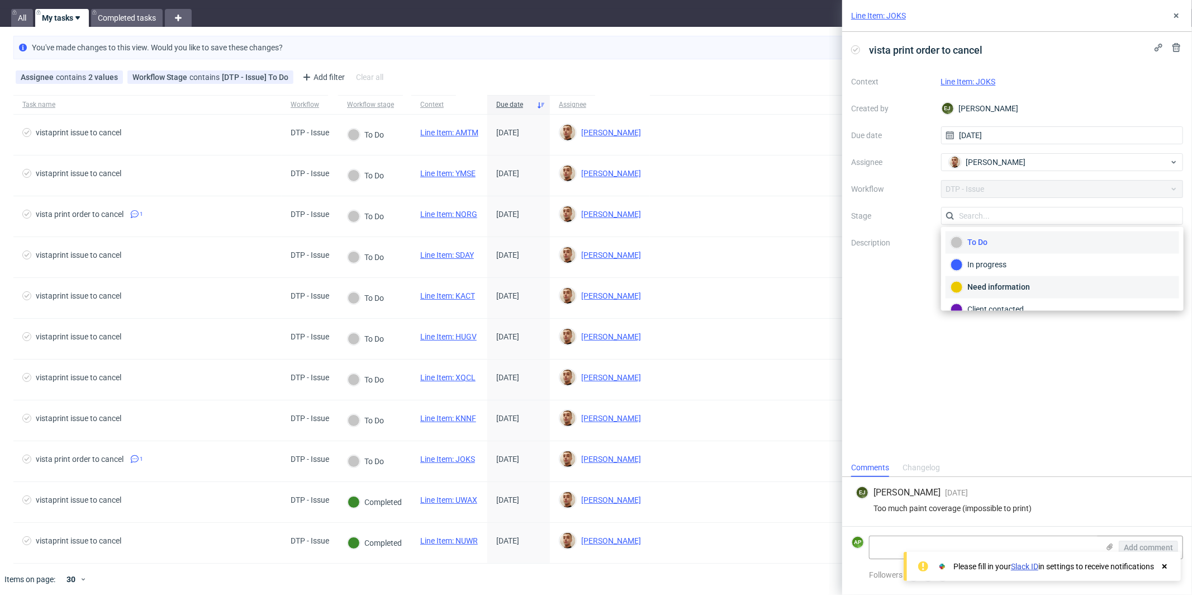
scroll to position [78, 0]
click at [988, 280] on div "Completed" at bounding box center [1063, 277] width 234 height 22
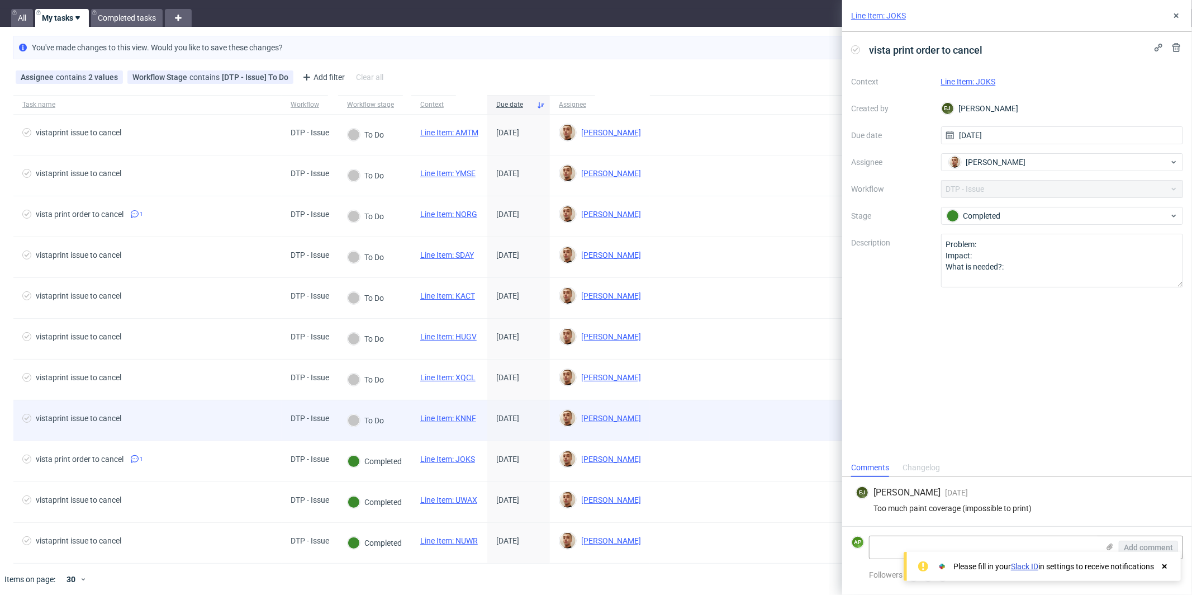
click at [249, 420] on span "vistaprint issue to cancel" at bounding box center [147, 420] width 250 height 13
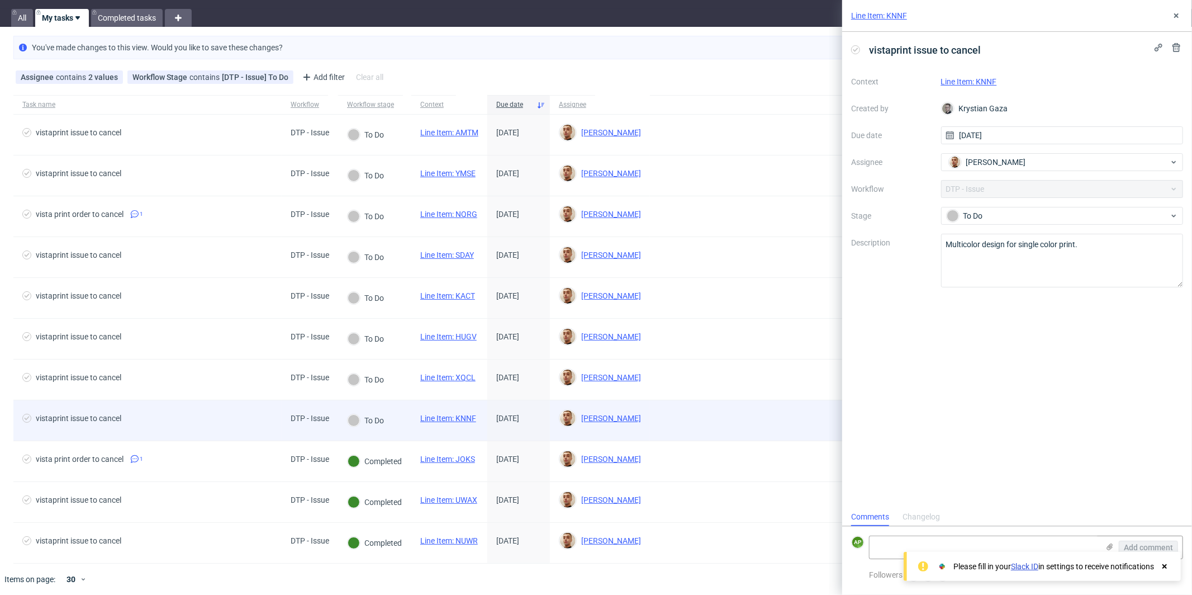
scroll to position [9, 0]
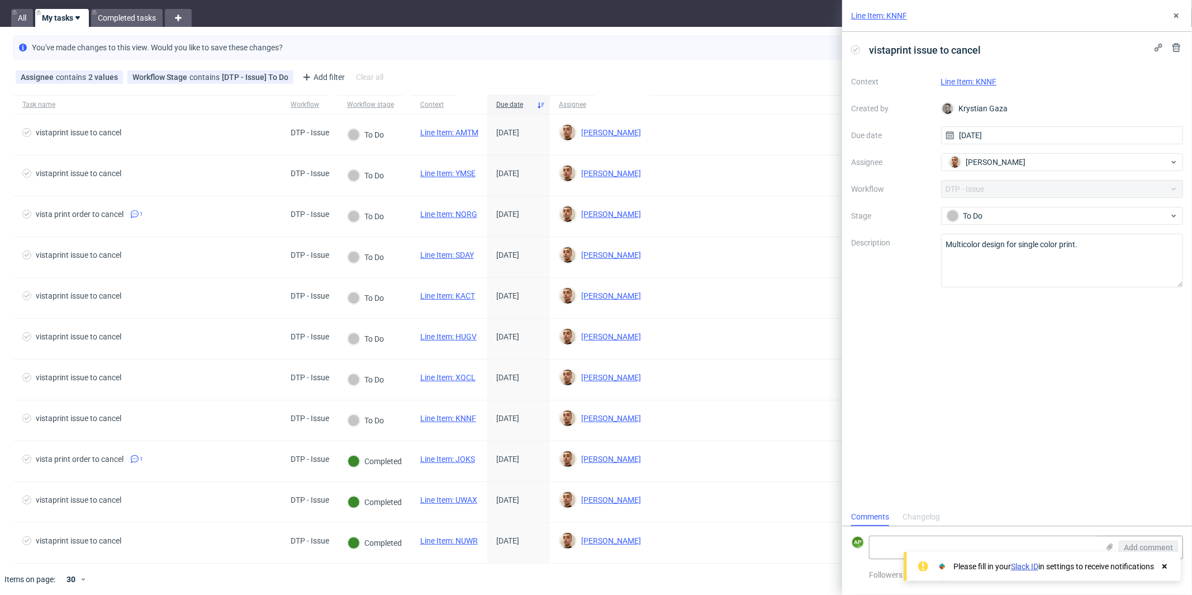
click at [970, 80] on link "Line Item: KNNF" at bounding box center [969, 81] width 56 height 9
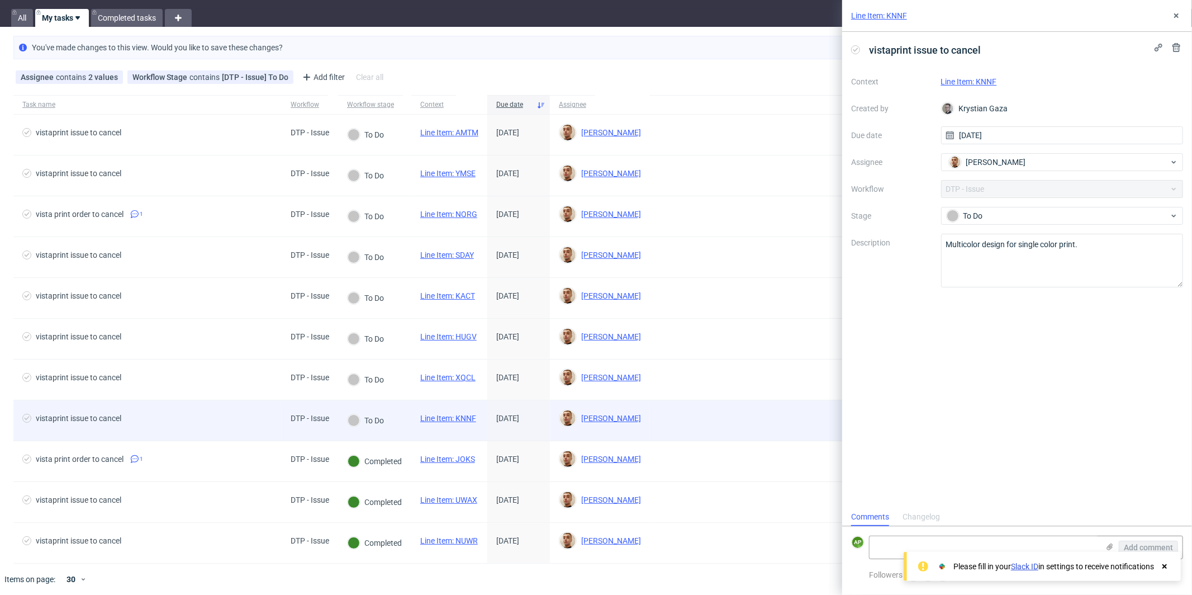
click at [397, 423] on div "To Do" at bounding box center [374, 420] width 73 height 41
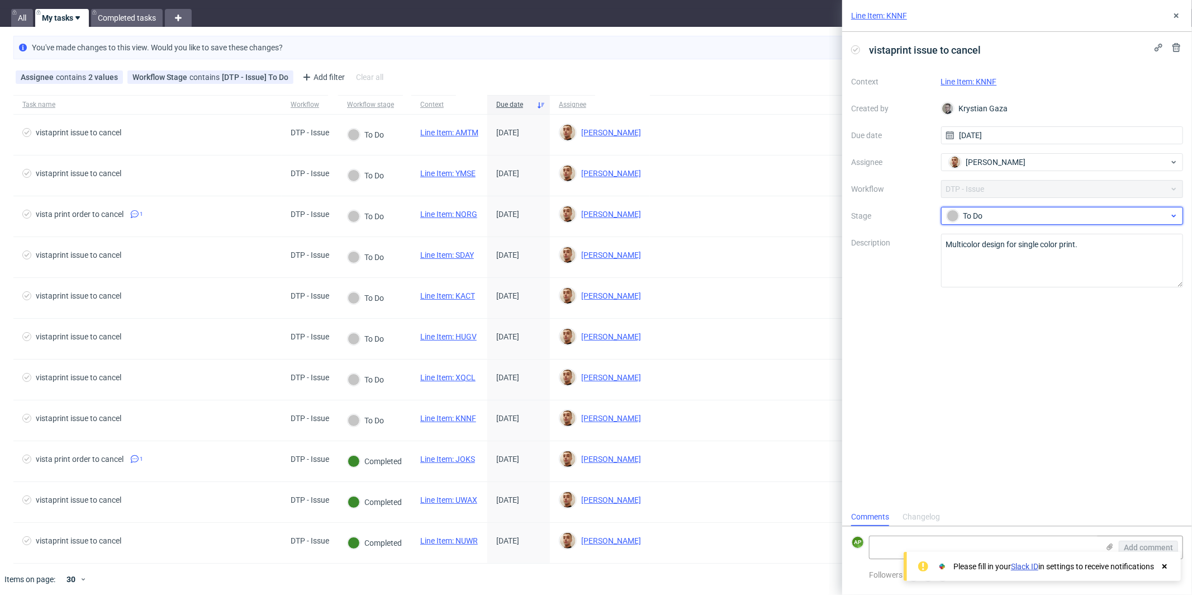
click at [990, 213] on div "To Do" at bounding box center [1058, 216] width 222 height 12
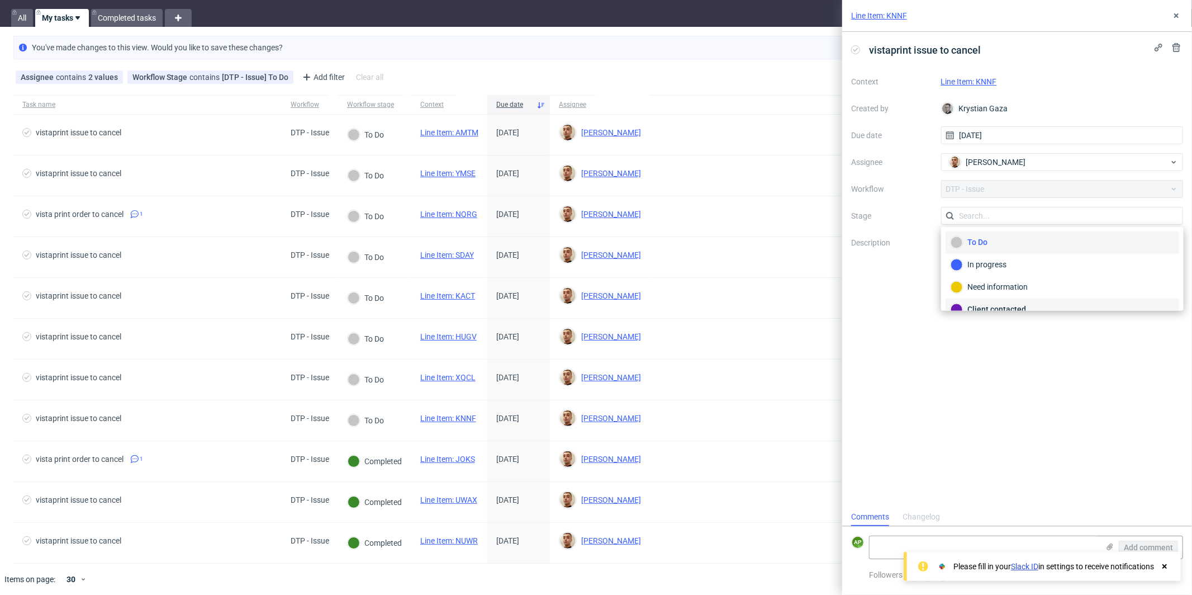
scroll to position [78, 0]
click at [995, 272] on div "Completed" at bounding box center [1063, 277] width 224 height 12
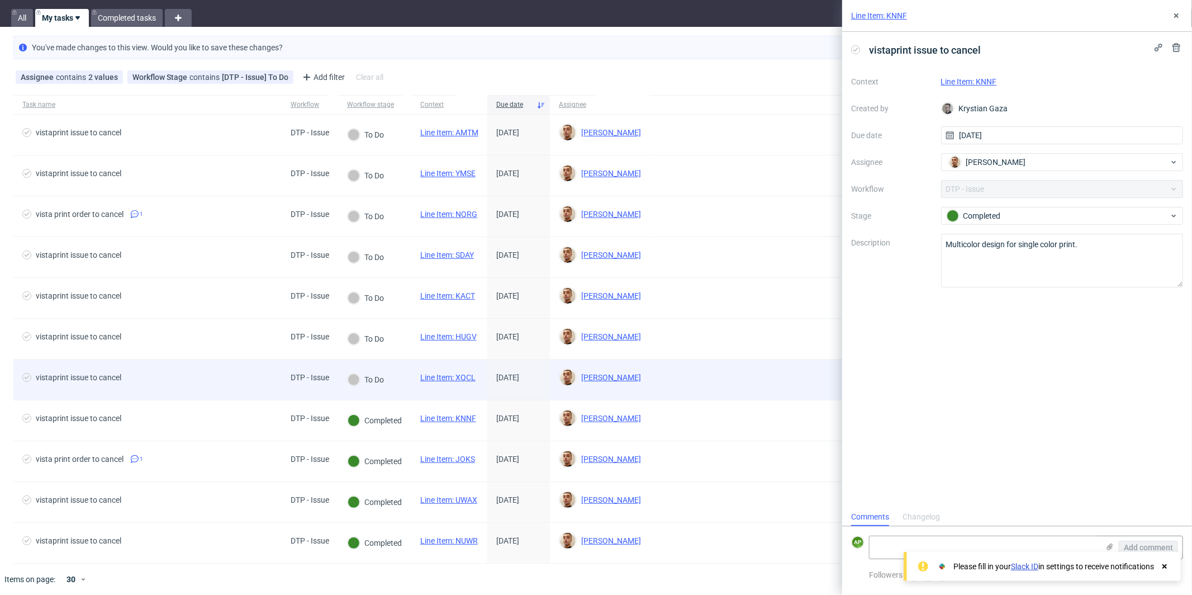
click at [287, 380] on div "DTP - Issue" at bounding box center [310, 379] width 56 height 40
click at [461, 374] on link "Line Item: XQCL" at bounding box center [447, 377] width 55 height 9
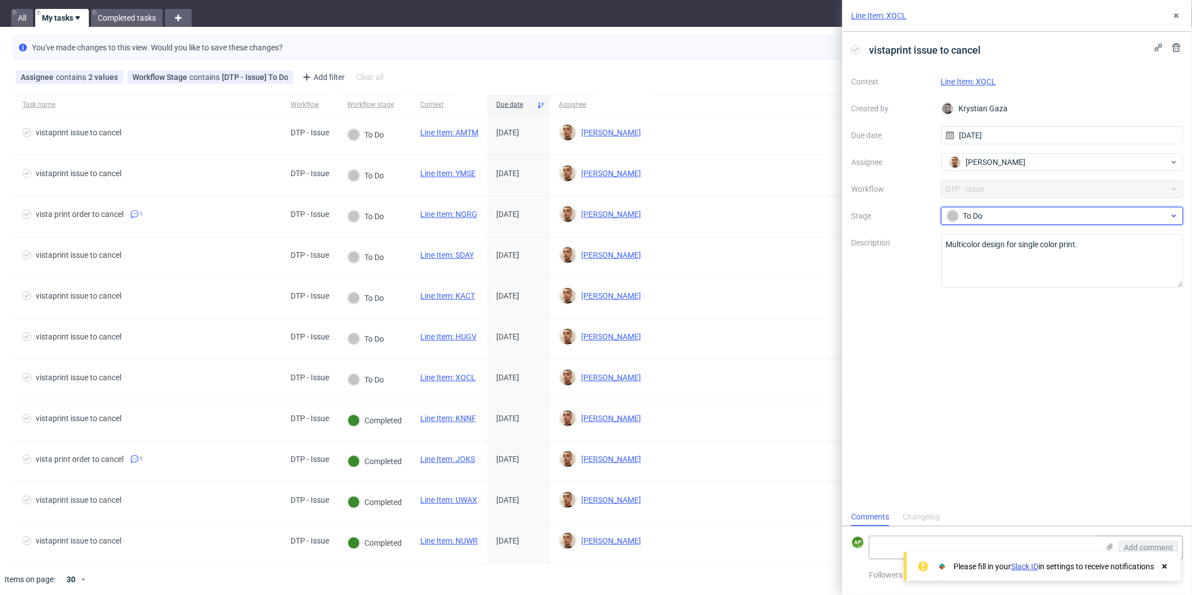
click at [981, 215] on div "To Do" at bounding box center [1058, 216] width 222 height 12
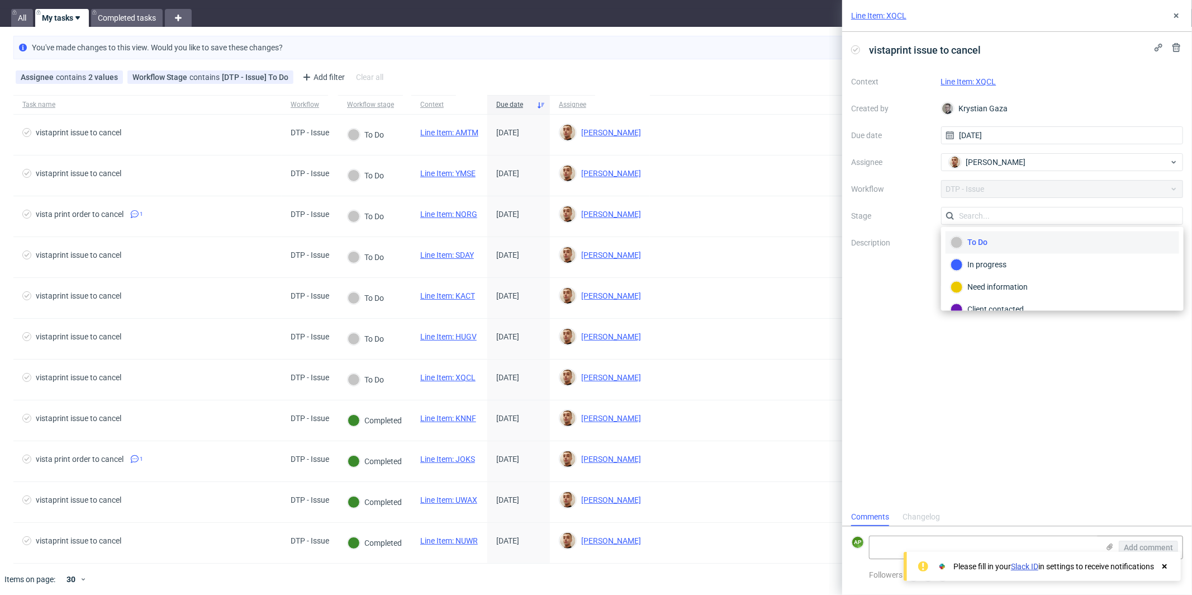
scroll to position [78, 0]
click at [992, 276] on div "Completed" at bounding box center [1063, 277] width 224 height 12
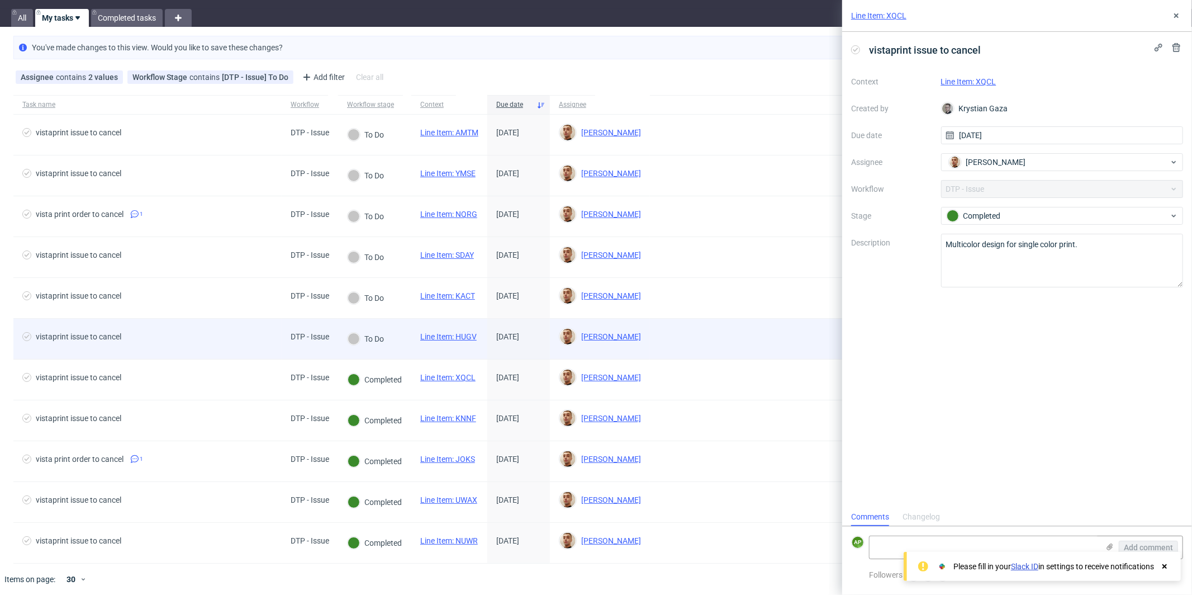
click at [364, 343] on span "To Do" at bounding box center [365, 338] width 37 height 13
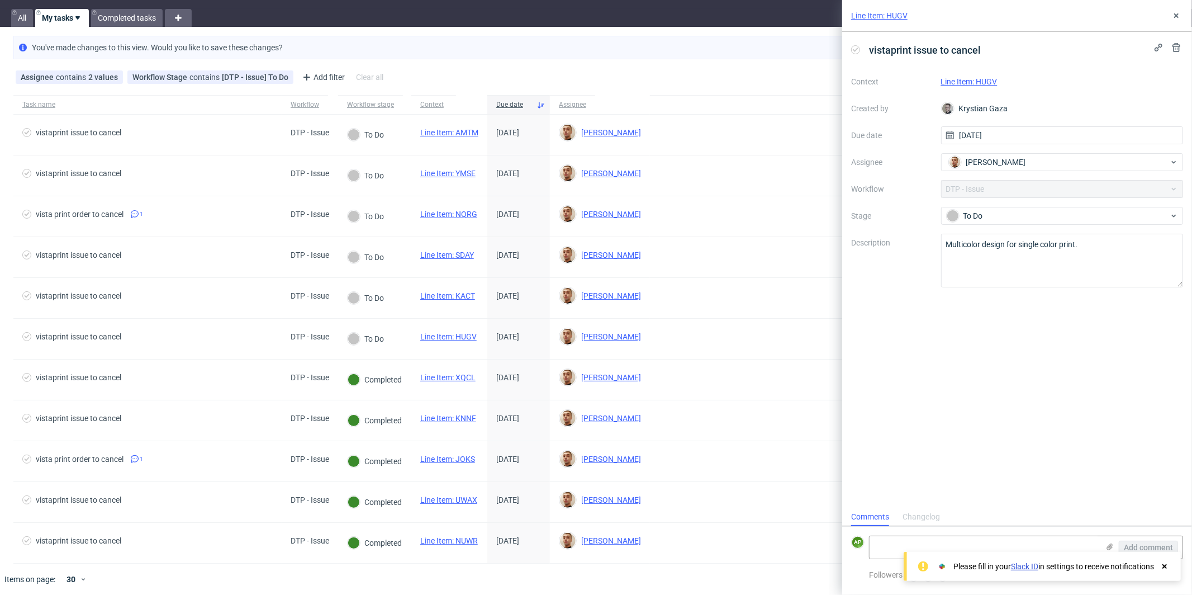
click at [978, 79] on link "Line Item: HUGV" at bounding box center [969, 81] width 56 height 9
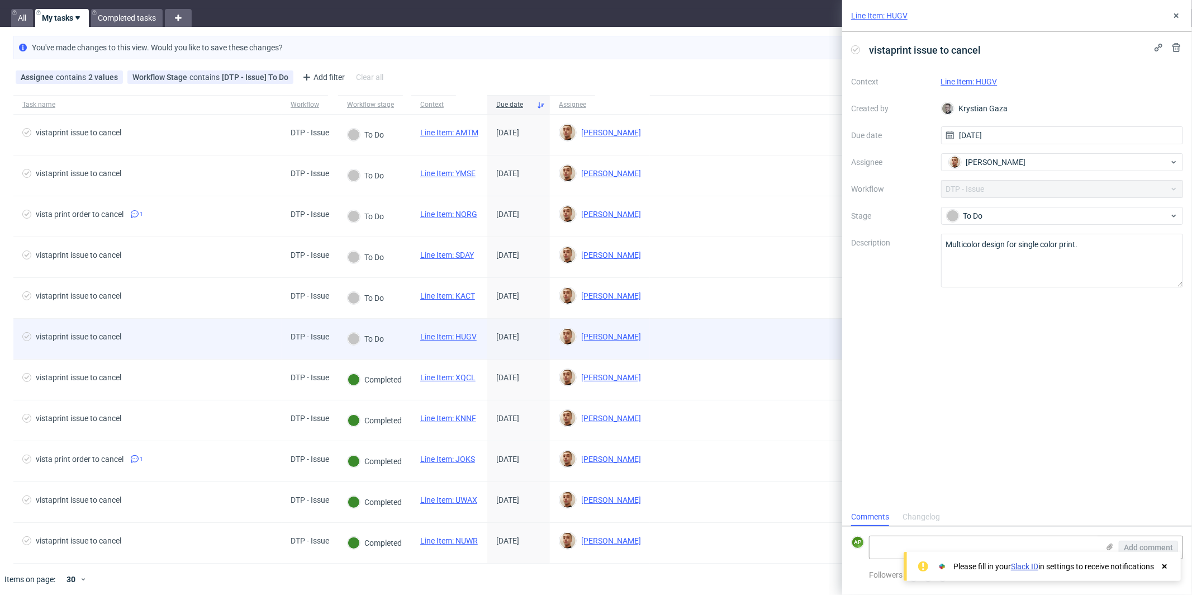
click at [391, 340] on div "To Do" at bounding box center [365, 339] width 55 height 40
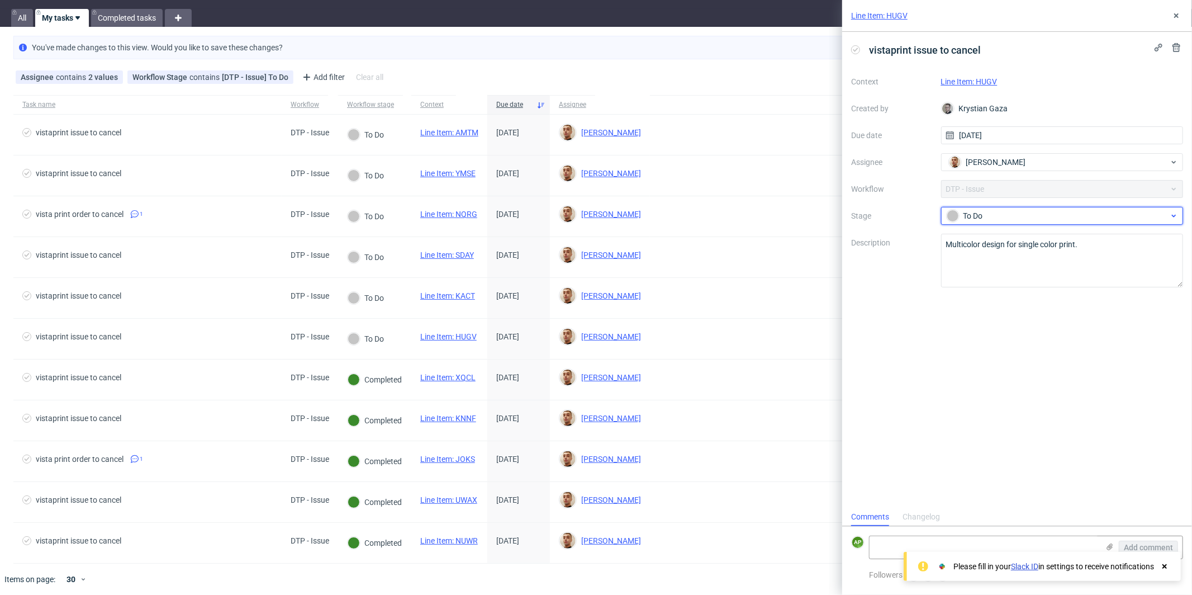
click at [979, 210] on div "To Do" at bounding box center [1058, 216] width 222 height 12
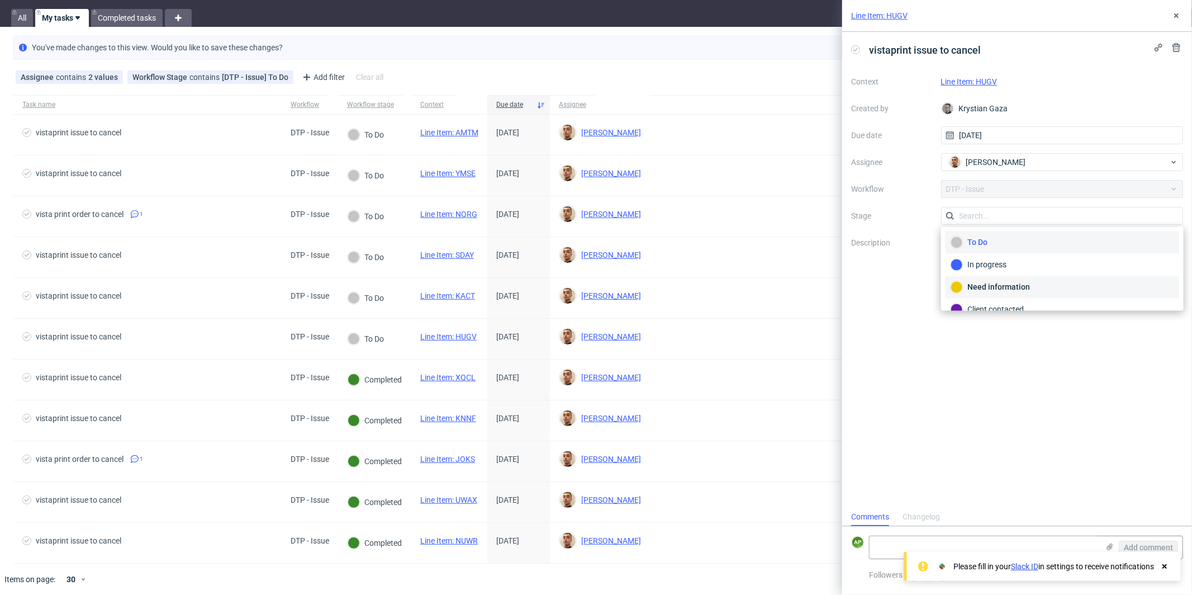
scroll to position [78, 0]
click at [981, 280] on div "Completed" at bounding box center [1063, 277] width 234 height 22
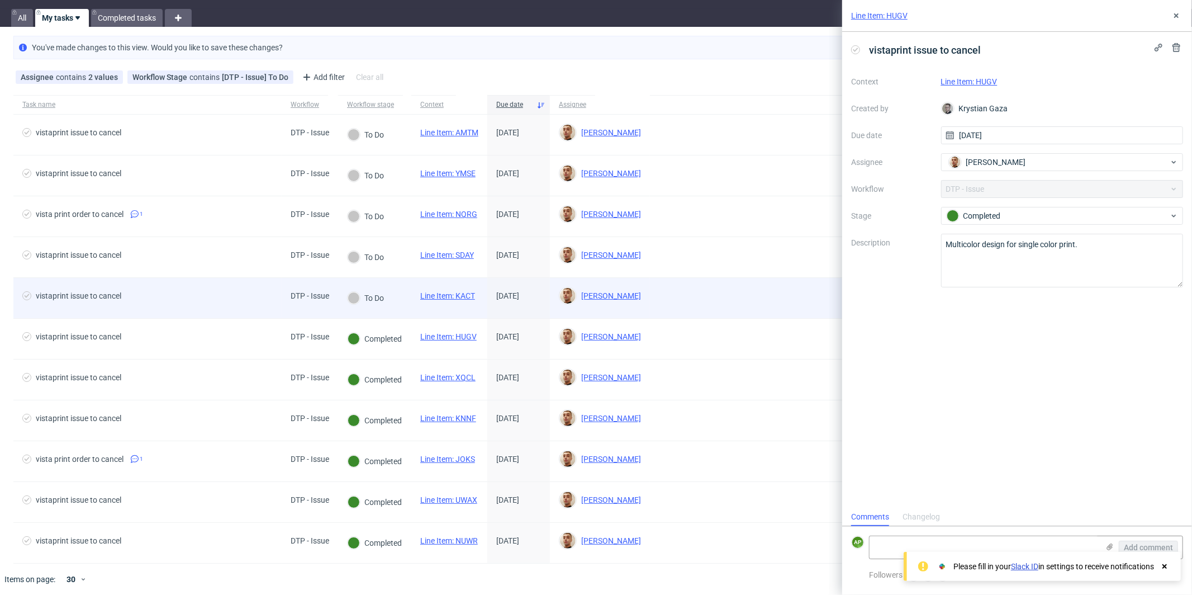
click at [392, 300] on div "To Do" at bounding box center [365, 298] width 55 height 40
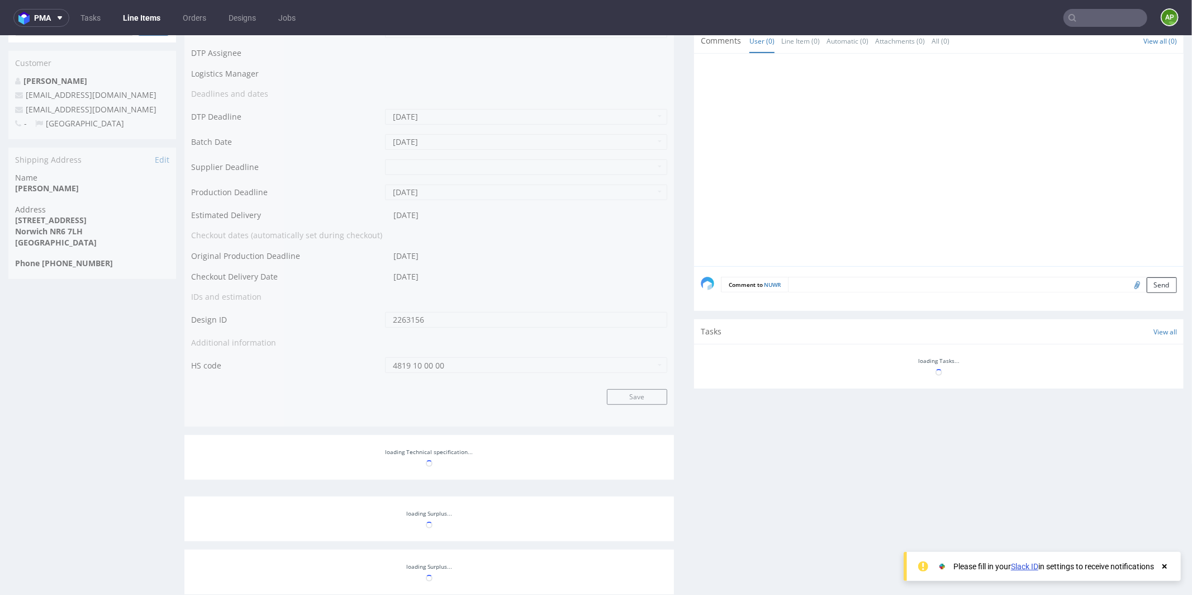
scroll to position [685, 0]
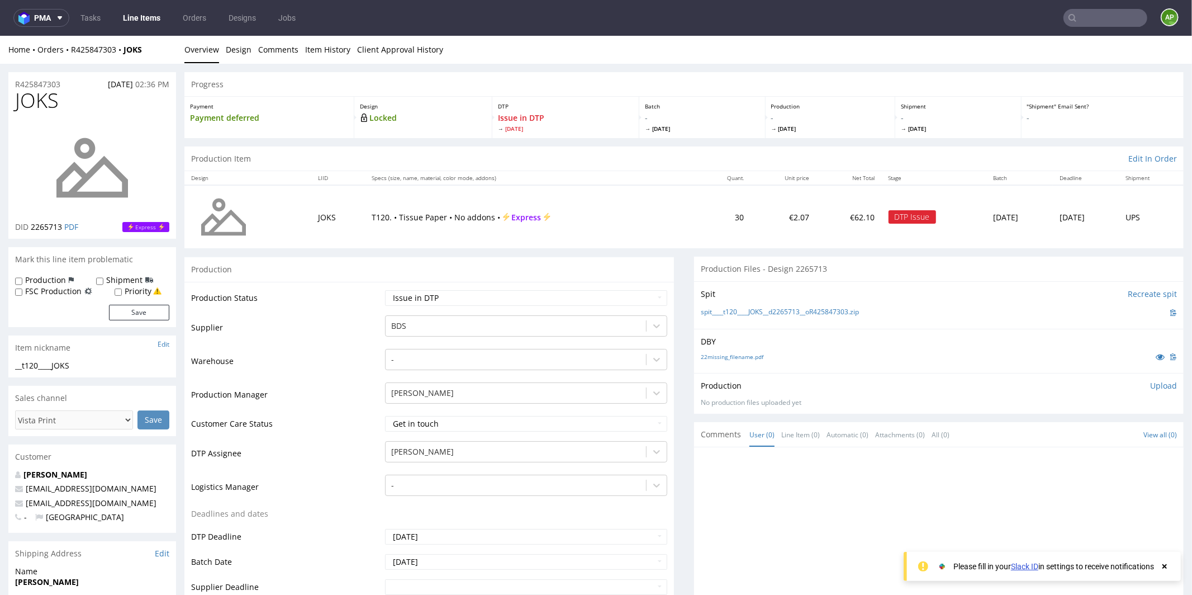
click at [88, 82] on div "R425847303 24.09.2025 02:36 PM" at bounding box center [92, 81] width 168 height 18
click at [108, 88] on span "24.09.2025" at bounding box center [120, 83] width 25 height 11
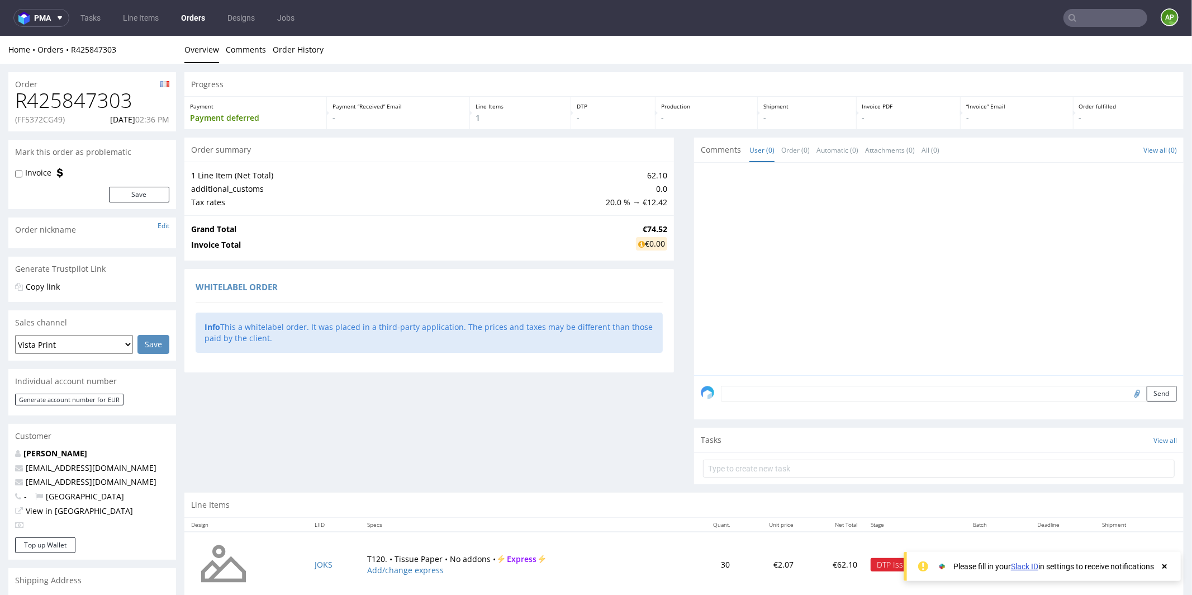
click at [51, 119] on p "(FF5372CG49)" at bounding box center [40, 118] width 50 height 11
copy p "FF5372CG49"
click at [45, 102] on h1 "R425847303" at bounding box center [92, 100] width 154 height 22
click at [45, 103] on h1 "R425847303" at bounding box center [92, 100] width 154 height 22
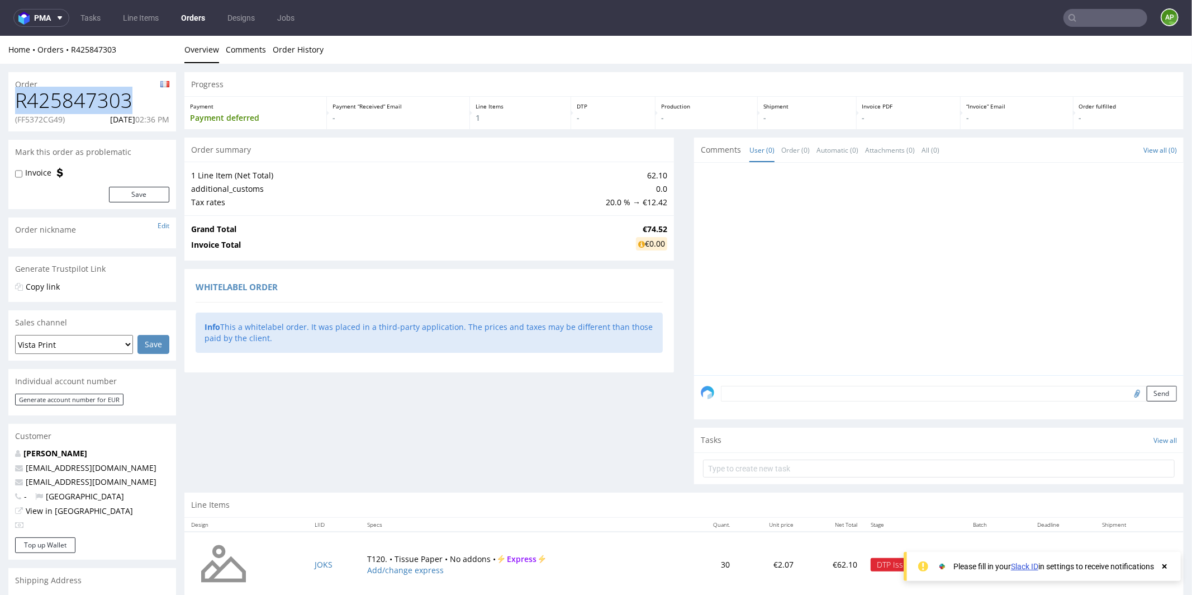
copy h1 "R425847303"
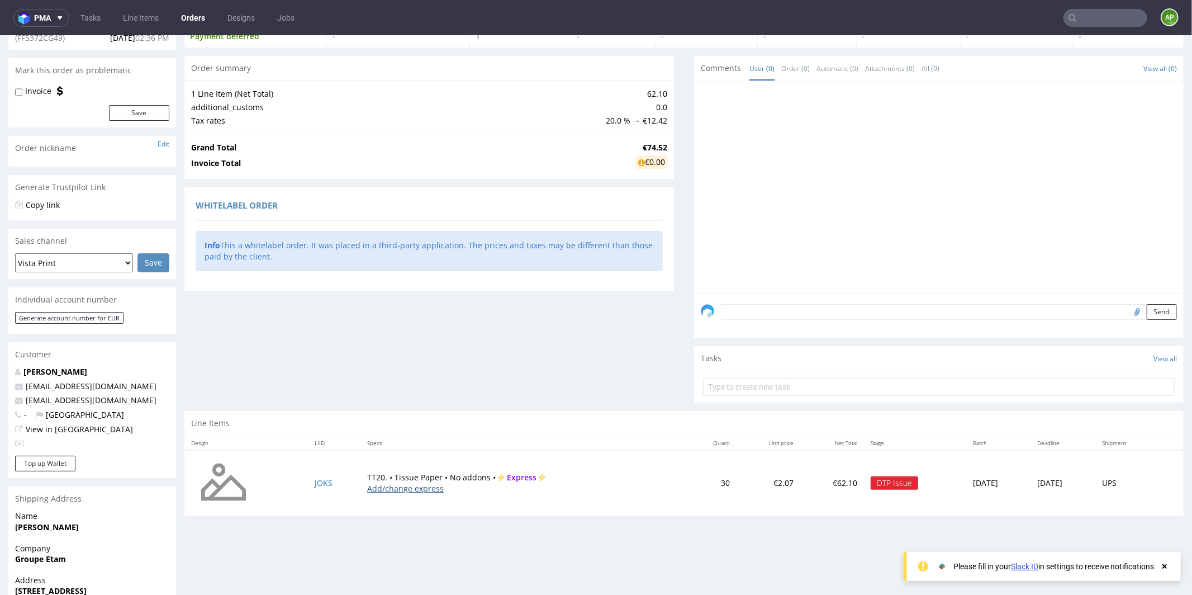
click at [409, 482] on link "Add/change express" at bounding box center [405, 487] width 77 height 11
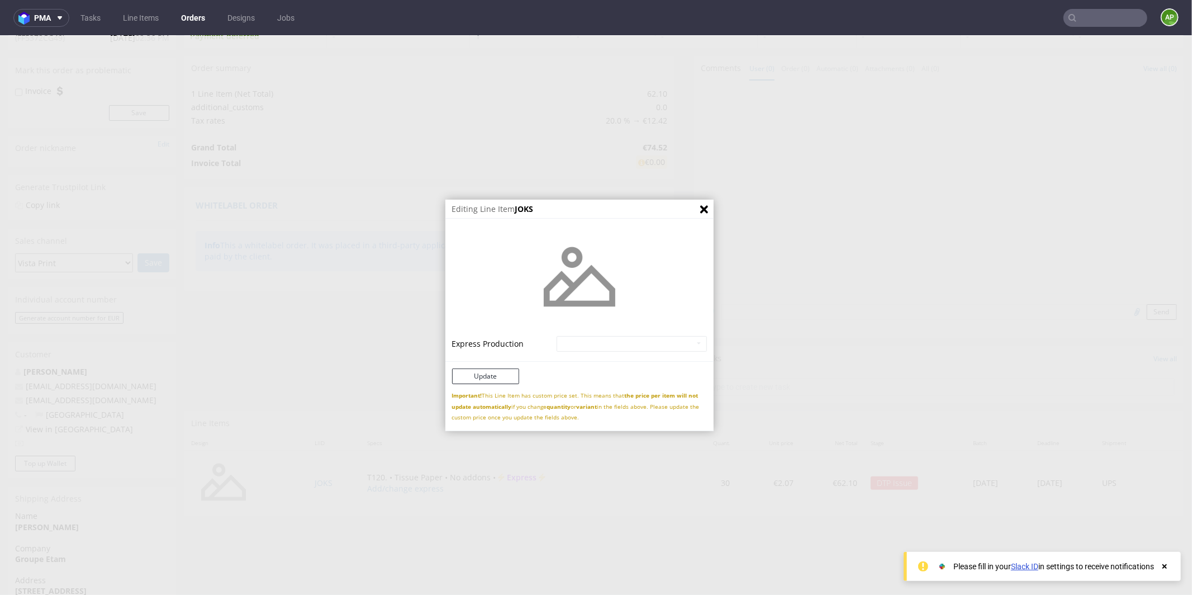
click at [506, 572] on div "Editing Line Item JOKS Express Production Tissue Paper - superexpress - 43% Tis…" at bounding box center [596, 314] width 1192 height 559
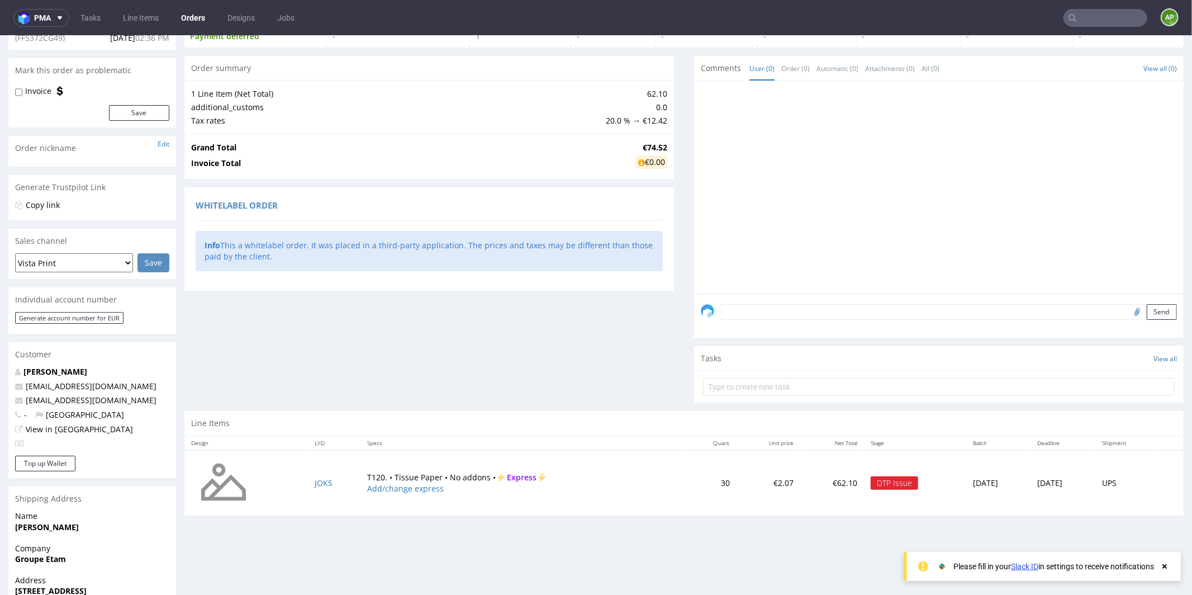
click at [389, 474] on td "T120. • Tissue Paper • No addons • Express Add/change express" at bounding box center [523, 482] width 325 height 66
click at [455, 478] on td "T120. • Tissue Paper • No addons • Express Add/change express" at bounding box center [523, 482] width 325 height 66
drag, startPoint x: 482, startPoint y: 475, endPoint x: 329, endPoint y: 473, distance: 153.2
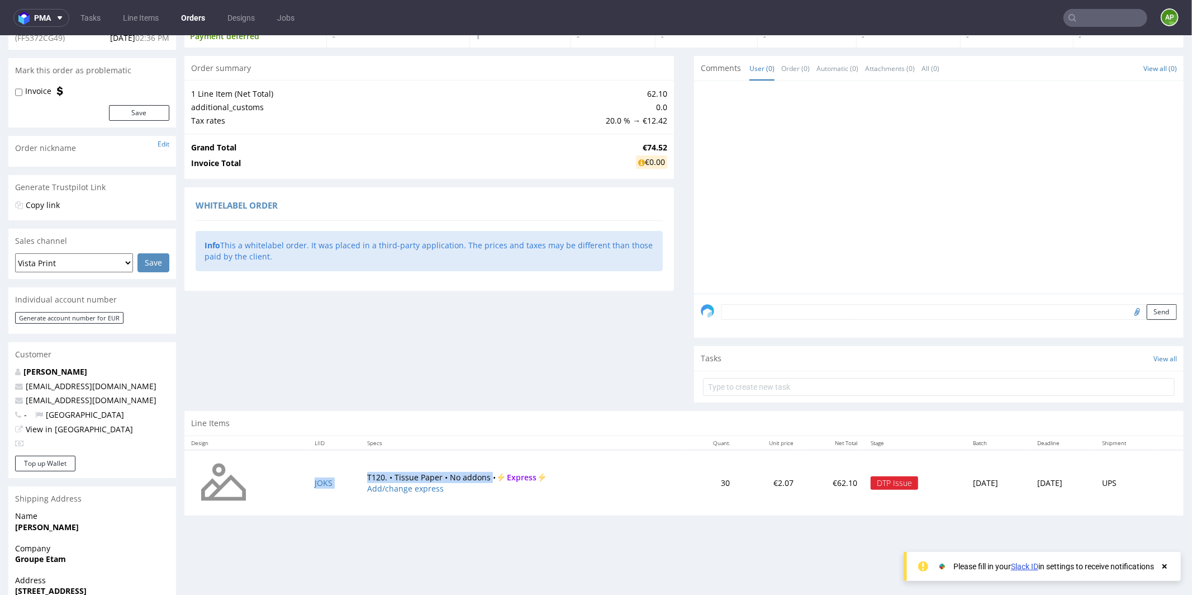
click at [329, 473] on tr "JOKS T120. • Tissue Paper • No addons • Express Add/change express 30 €2.07 €62…" at bounding box center [684, 482] width 1000 height 66
copy tr "JOKS T120. • Tissue Paper • No addons"
click at [370, 473] on td "T120. • Tissue Paper • No addons • Express Add/change express" at bounding box center [523, 482] width 325 height 66
click at [361, 473] on td "T120. • Tissue Paper • No addons • Express Add/change express" at bounding box center [523, 482] width 325 height 66
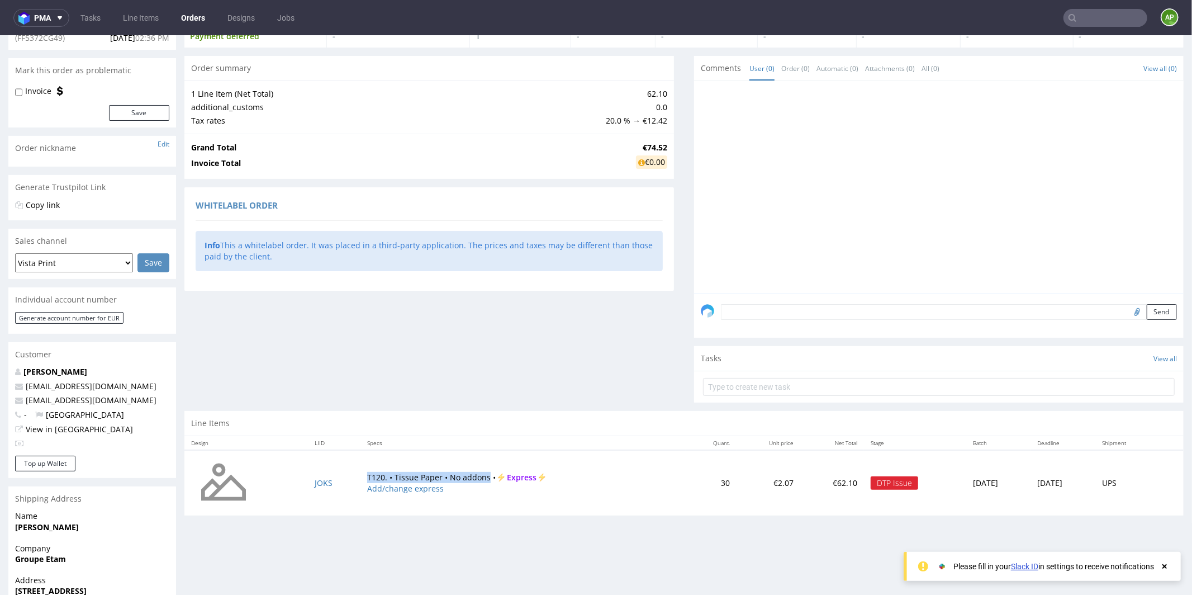
drag, startPoint x: 359, startPoint y: 472, endPoint x: 480, endPoint y: 472, distance: 120.2
click at [480, 472] on td "T120. • Tissue Paper • No addons • Express Add/change express" at bounding box center [523, 482] width 325 height 66
copy td "T120. • Tissue Paper • No addons"
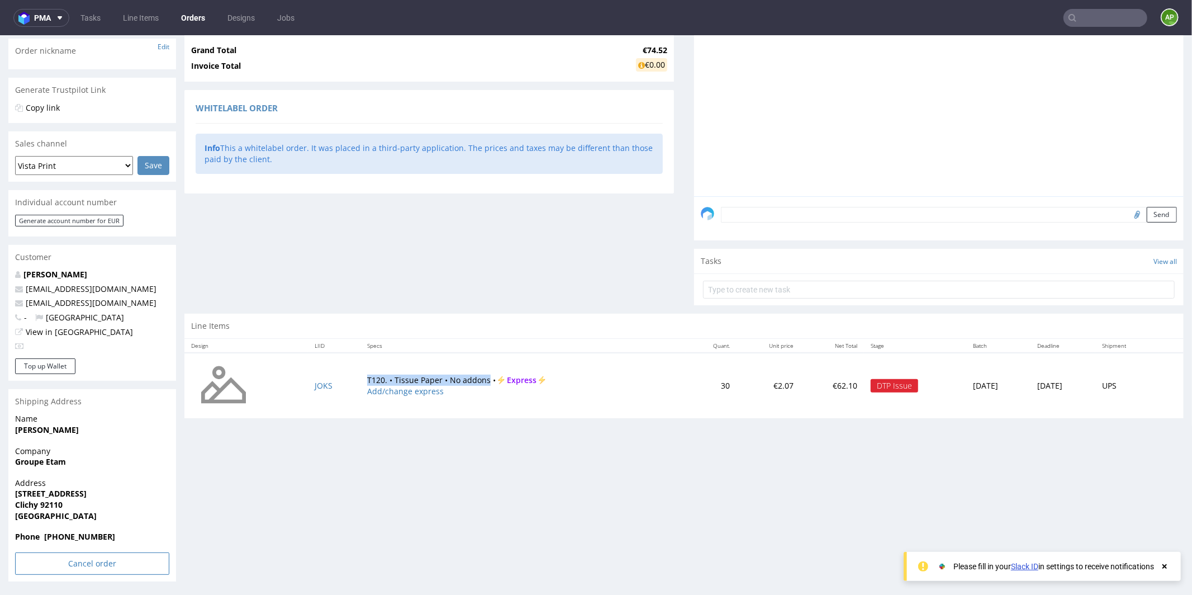
click at [81, 572] on input "Cancel order" at bounding box center [92, 563] width 154 height 22
click at [67, 528] on icon at bounding box center [68, 532] width 7 height 8
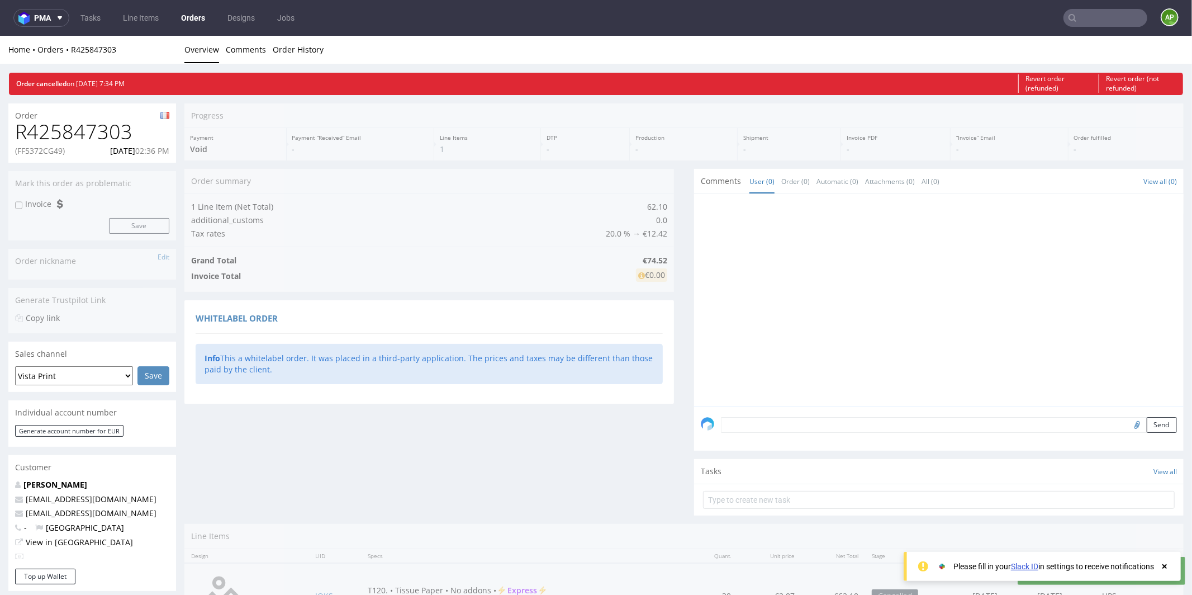
scroll to position [0, 0]
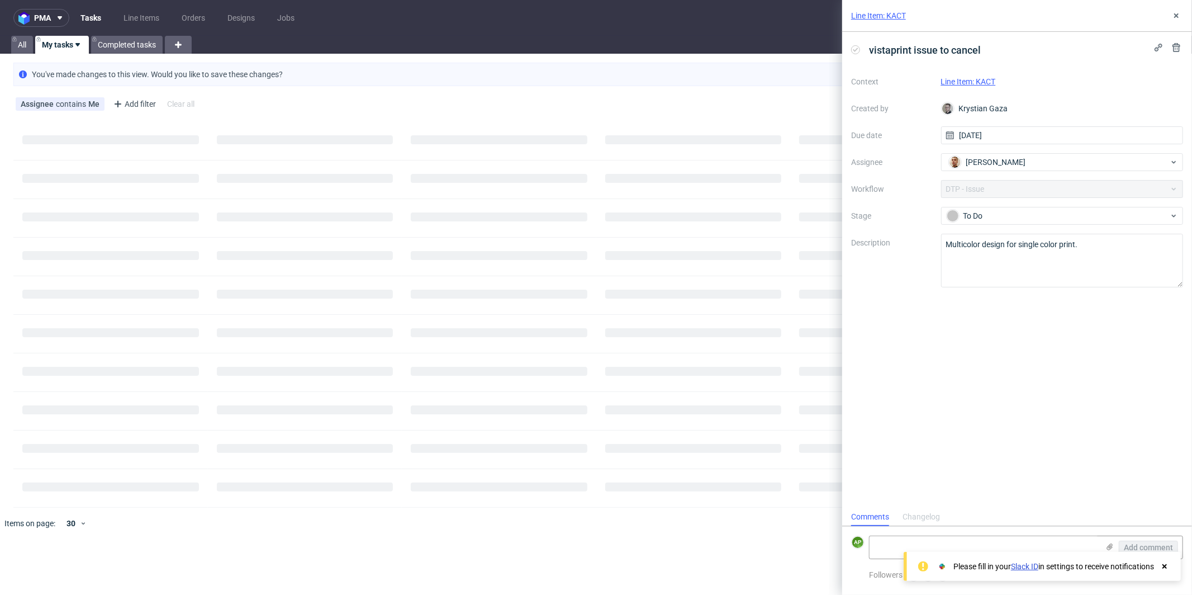
scroll to position [9, 0]
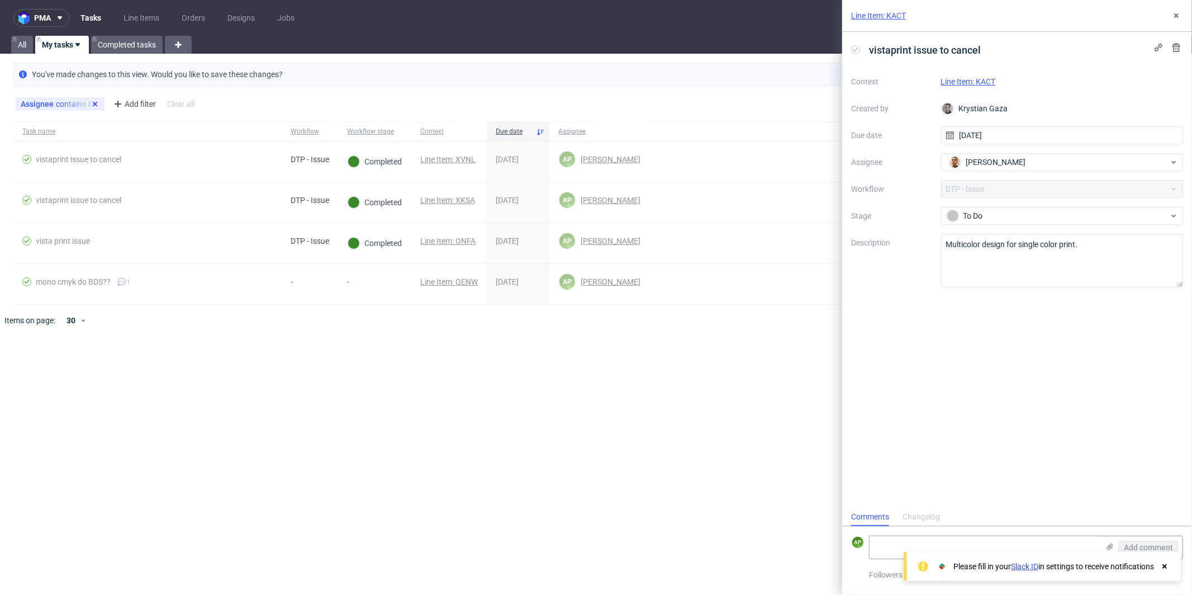
click at [97, 104] on icon at bounding box center [95, 104] width 9 height 9
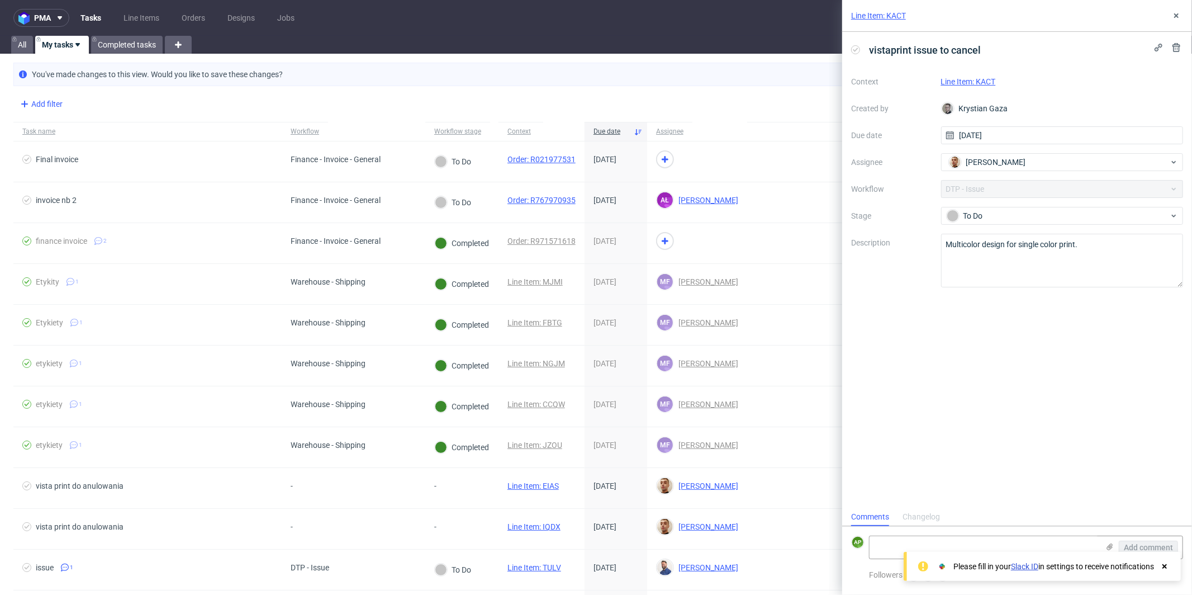
click at [52, 103] on div "Add filter" at bounding box center [40, 104] width 49 height 18
click at [71, 123] on input "text" at bounding box center [87, 128] width 134 height 18
type input "les"
type input "a"
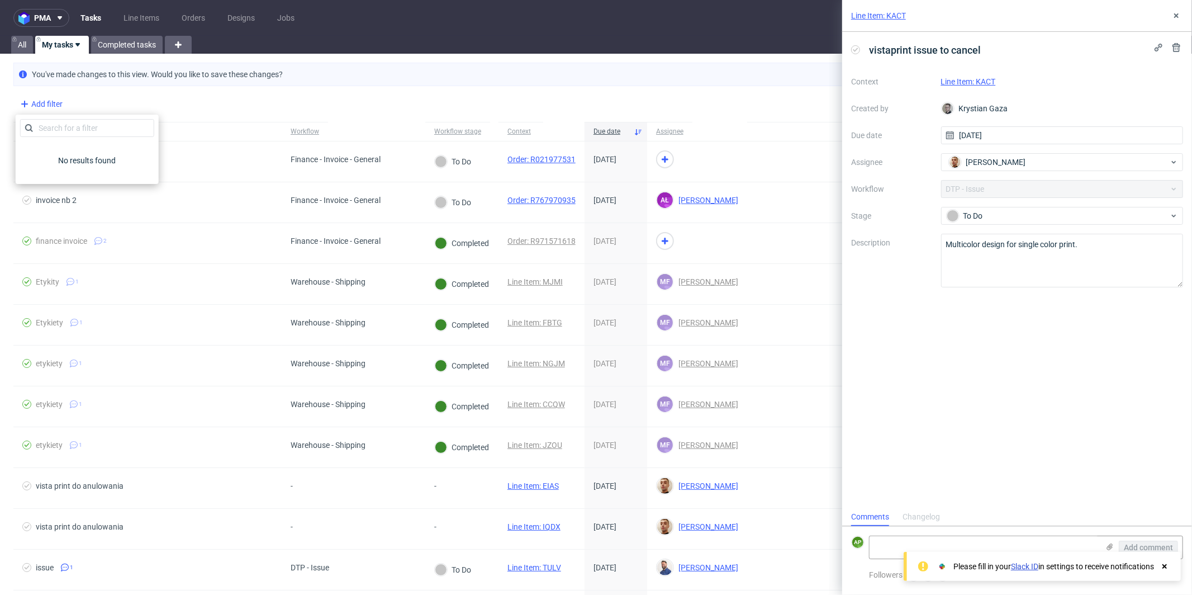
click at [59, 103] on div "Add filter" at bounding box center [40, 104] width 49 height 18
click at [53, 104] on div "Add filter" at bounding box center [40, 104] width 49 height 18
click at [69, 126] on input "text" at bounding box center [87, 128] width 134 height 18
click at [149, 111] on div "Add filter Hide filters Clear all" at bounding box center [596, 104] width 1192 height 27
click at [20, 48] on link "All" at bounding box center [22, 45] width 22 height 18
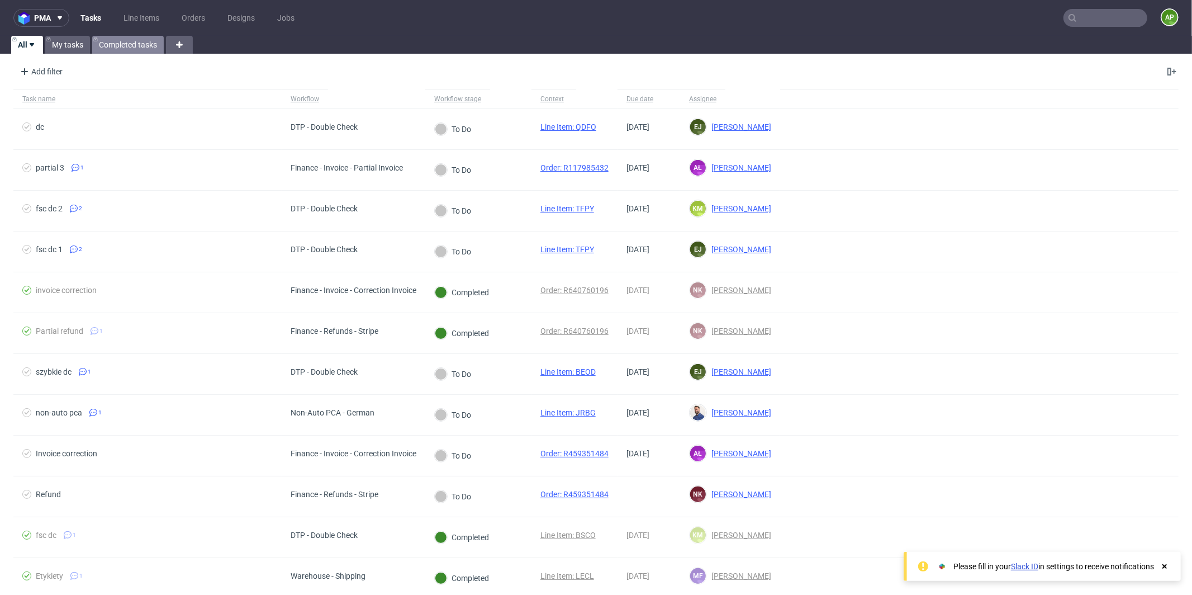
click at [135, 48] on link "Completed tasks" at bounding box center [128, 45] width 72 height 18
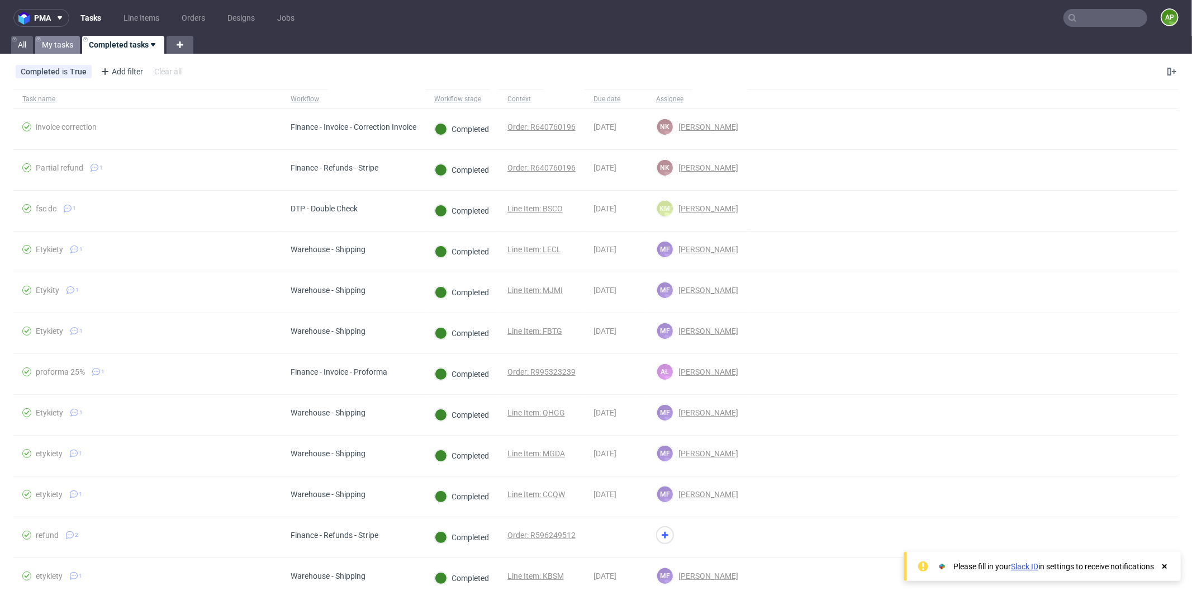
click at [52, 44] on link "My tasks" at bounding box center [57, 45] width 45 height 18
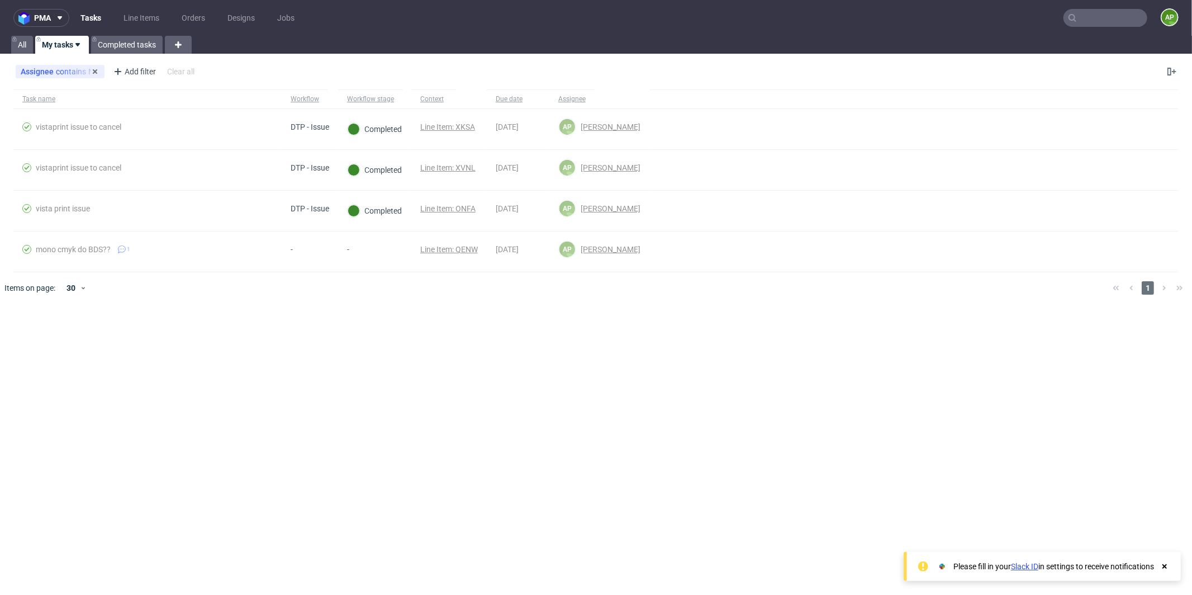
click at [64, 75] on div "Assignee contains Me" at bounding box center [60, 71] width 79 height 9
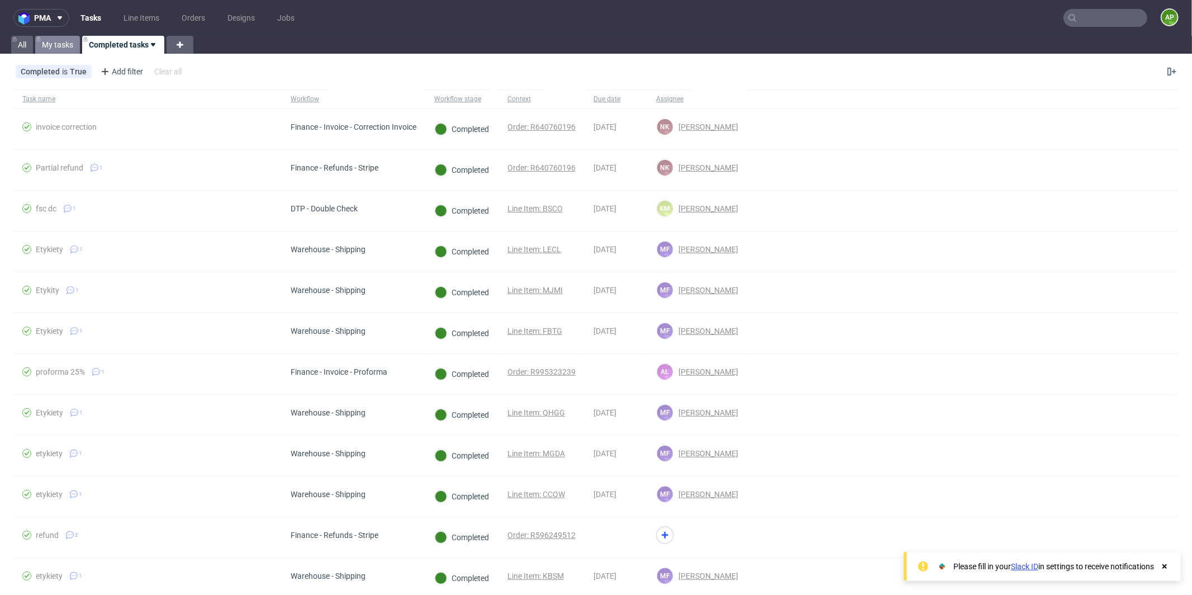
click at [57, 41] on link "My tasks" at bounding box center [57, 45] width 45 height 18
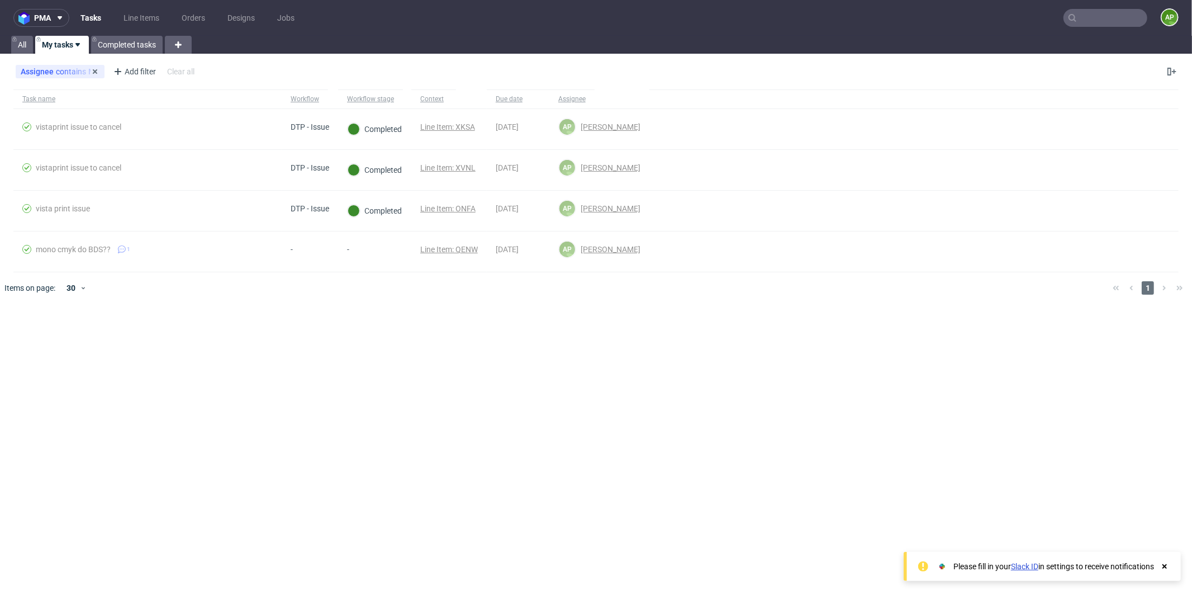
click at [81, 70] on div "Assignee contains Me" at bounding box center [60, 71] width 79 height 9
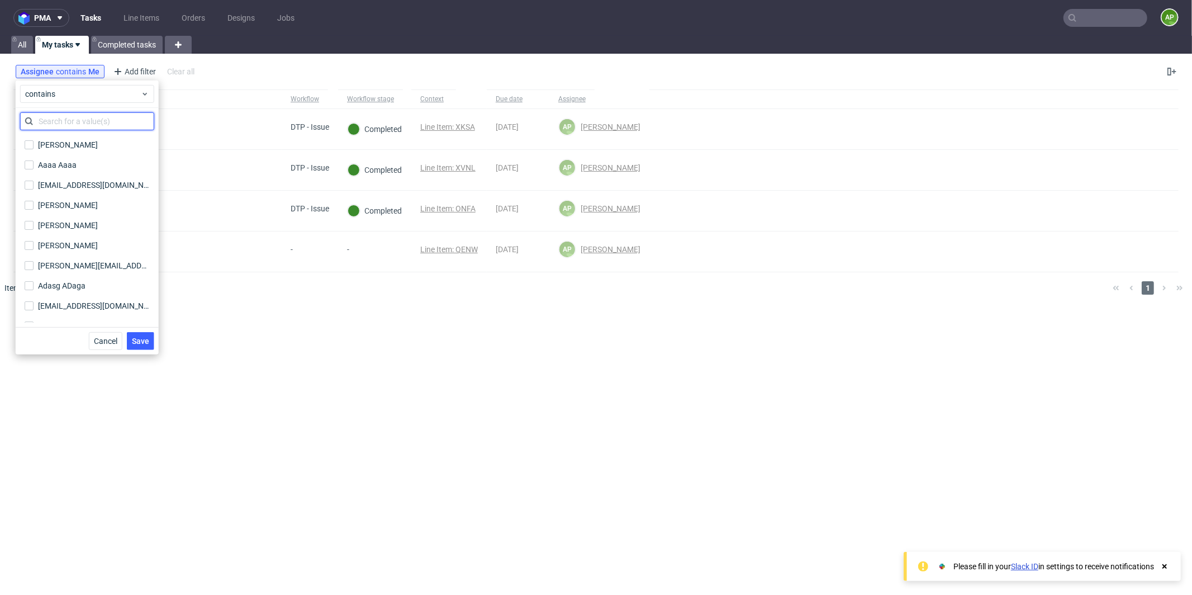
click at [78, 119] on input "text" at bounding box center [87, 121] width 134 height 18
type input "bart"
click at [91, 183] on div "[PERSON_NAME]" at bounding box center [68, 184] width 60 height 11
click at [34, 183] on input "[PERSON_NAME]" at bounding box center [29, 185] width 9 height 9
checkbox input "true"
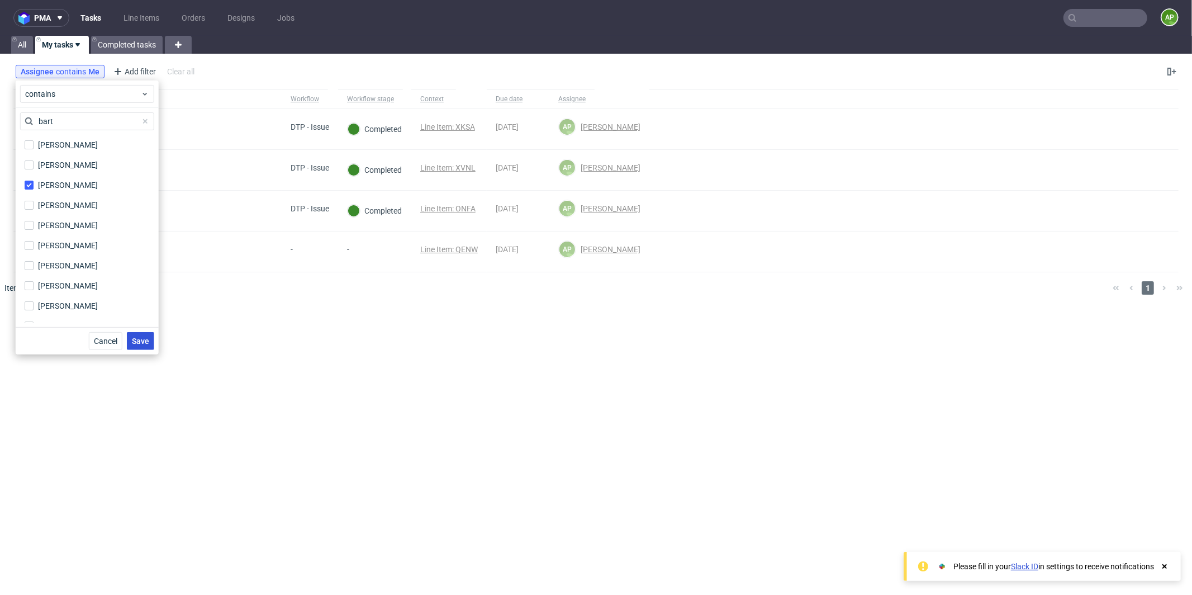
click at [136, 338] on span "Save" at bounding box center [140, 341] width 17 height 8
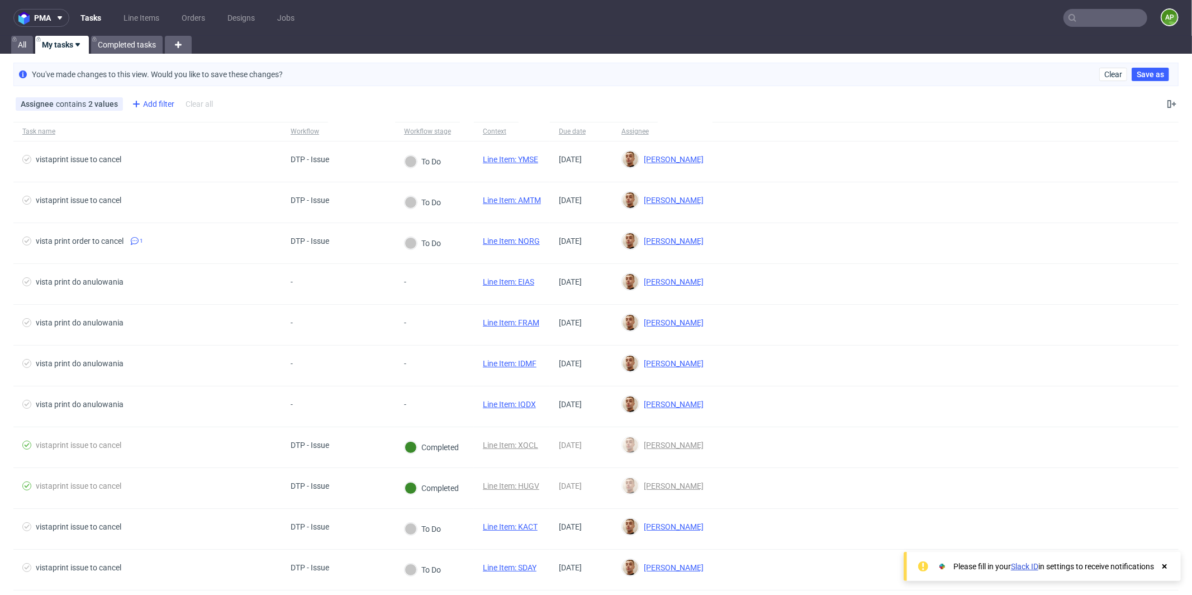
click at [150, 99] on div "Add filter" at bounding box center [151, 104] width 49 height 18
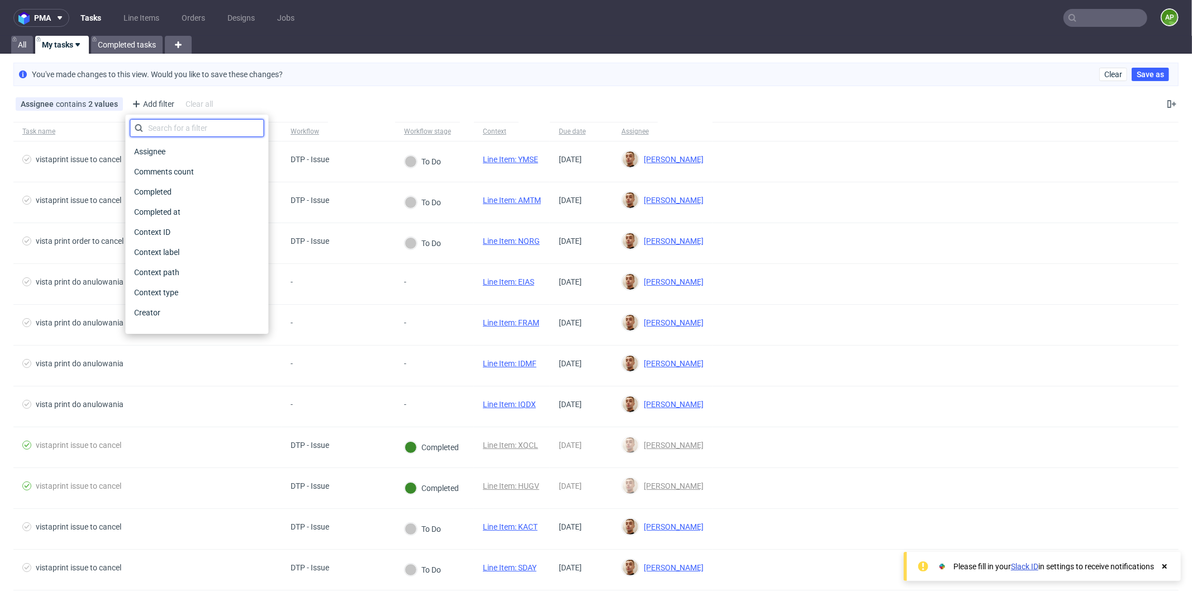
click at [178, 129] on input "text" at bounding box center [197, 128] width 134 height 18
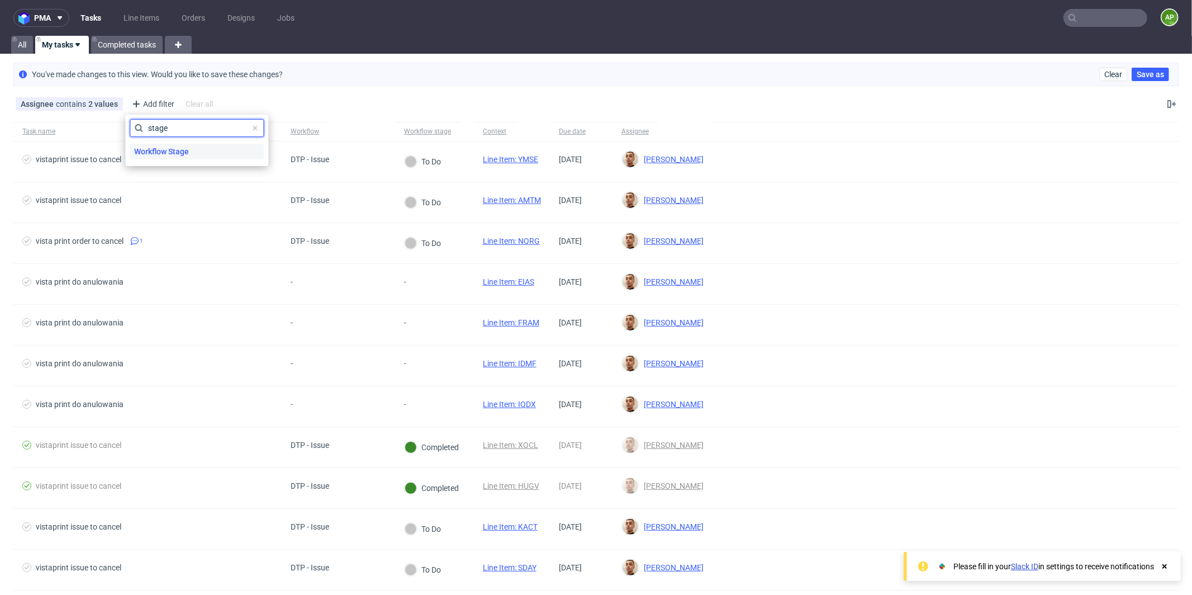
type input "stage"
click at [179, 147] on span "Workflow Stage" at bounding box center [162, 152] width 64 height 16
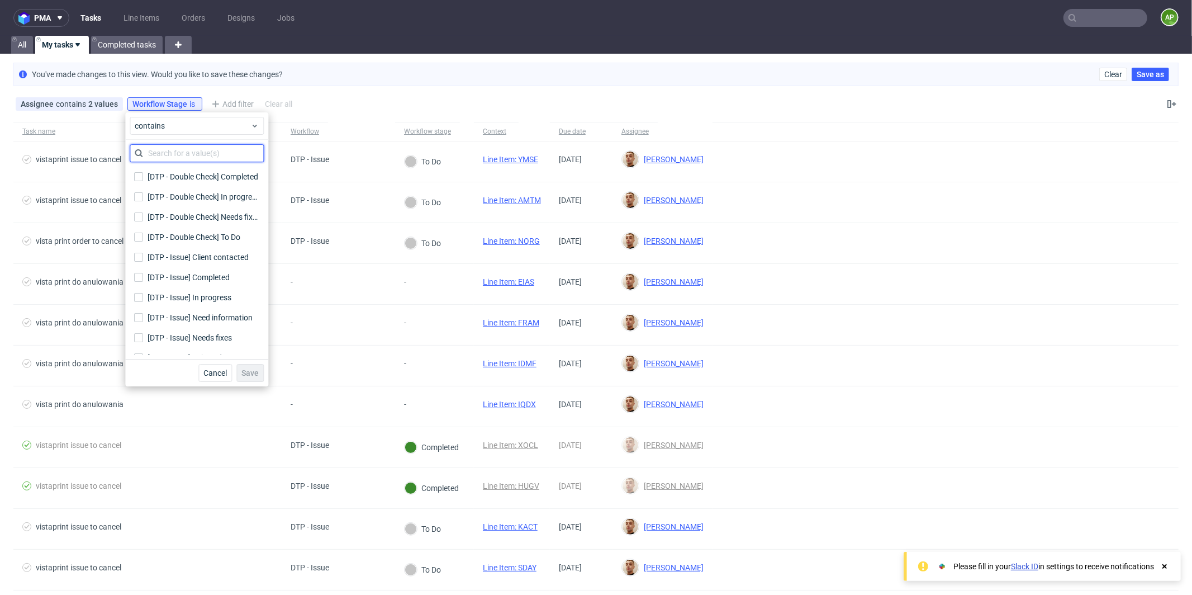
click at [179, 156] on input "text" at bounding box center [197, 153] width 134 height 18
type input "to do"
click at [186, 195] on div "[DTP - Issue] To Do" at bounding box center [181, 196] width 67 height 11
click at [143, 195] on input "[DTP - Issue] To Do" at bounding box center [138, 196] width 9 height 9
checkbox input "true"
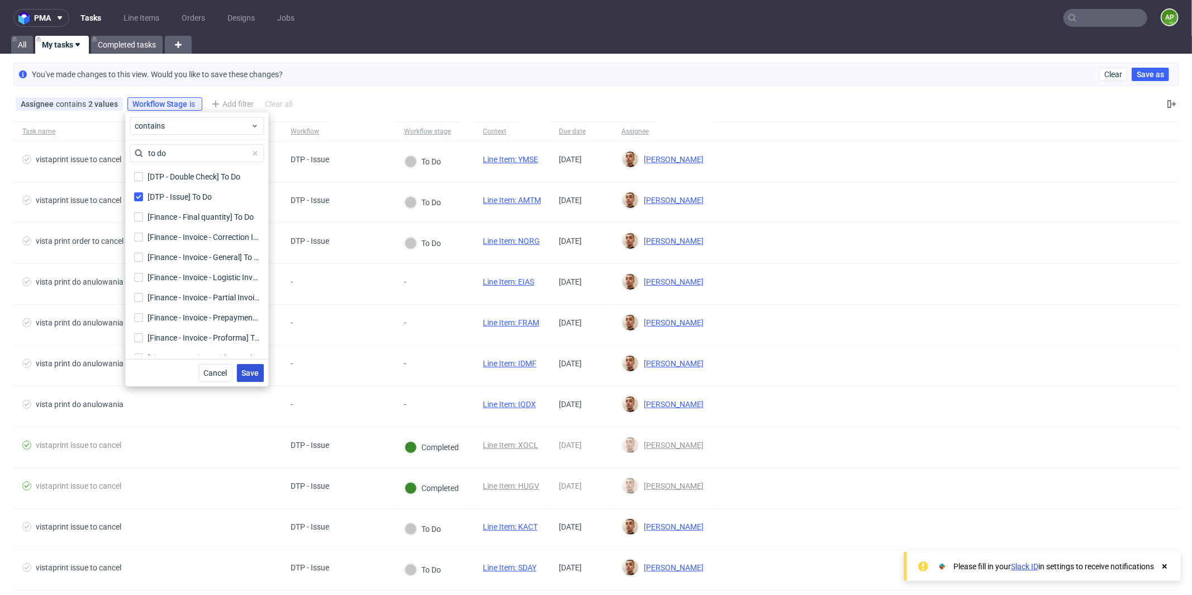
click at [255, 373] on span "Save" at bounding box center [250, 373] width 17 height 8
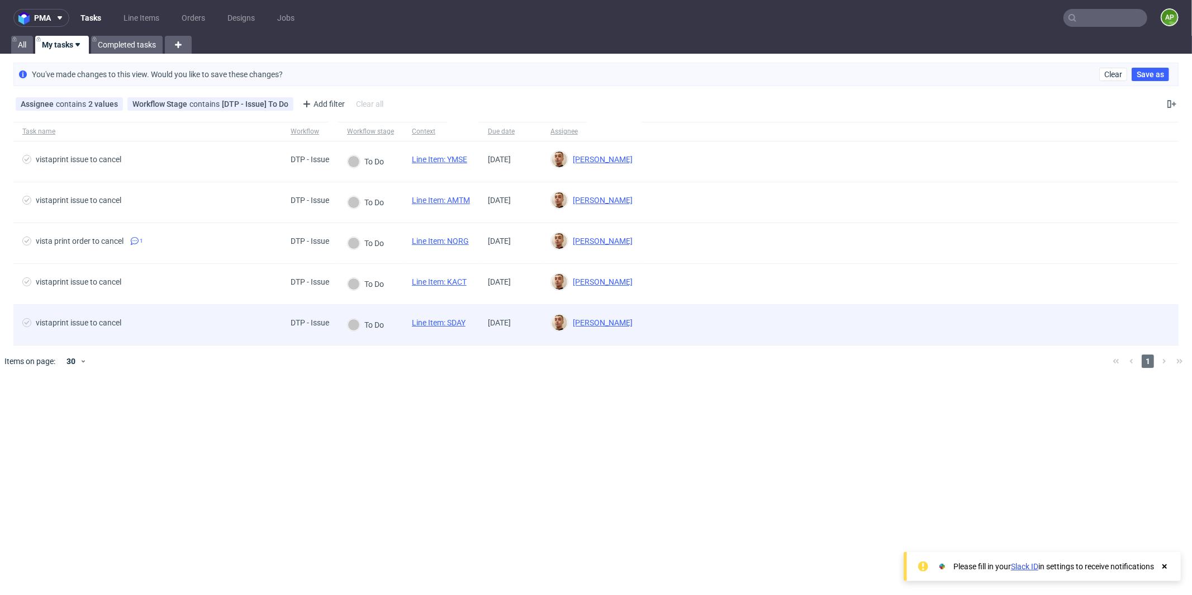
click at [244, 318] on span "vistaprint issue to cancel" at bounding box center [147, 324] width 250 height 13
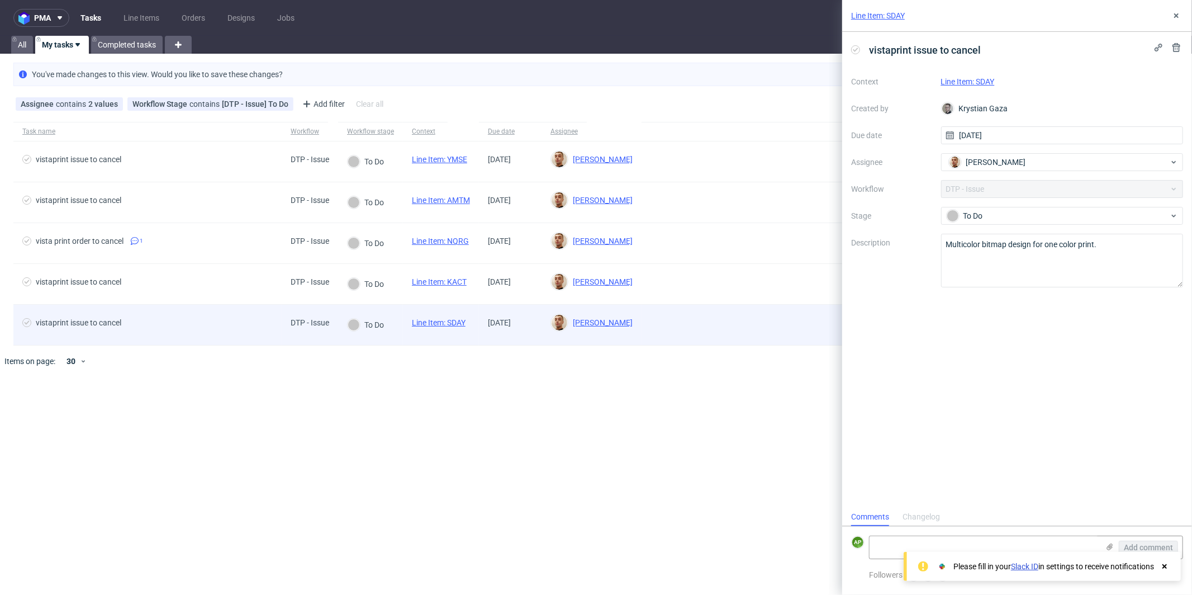
scroll to position [9, 0]
click at [278, 324] on div "vistaprint issue to cancel" at bounding box center [147, 325] width 268 height 40
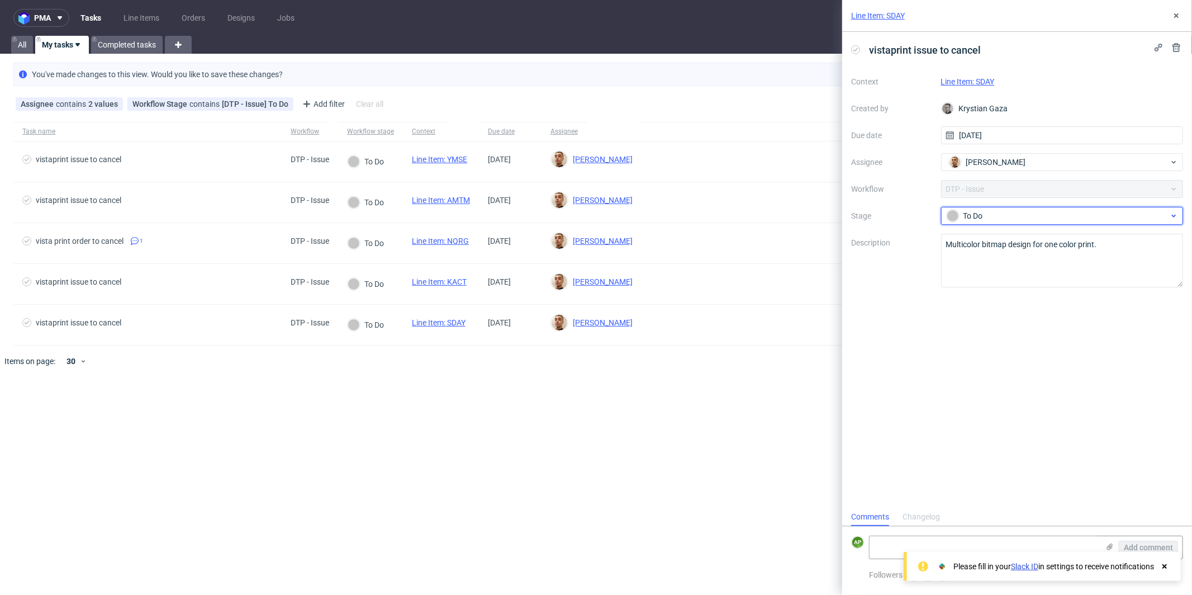
click at [994, 215] on div "To Do" at bounding box center [1058, 216] width 222 height 12
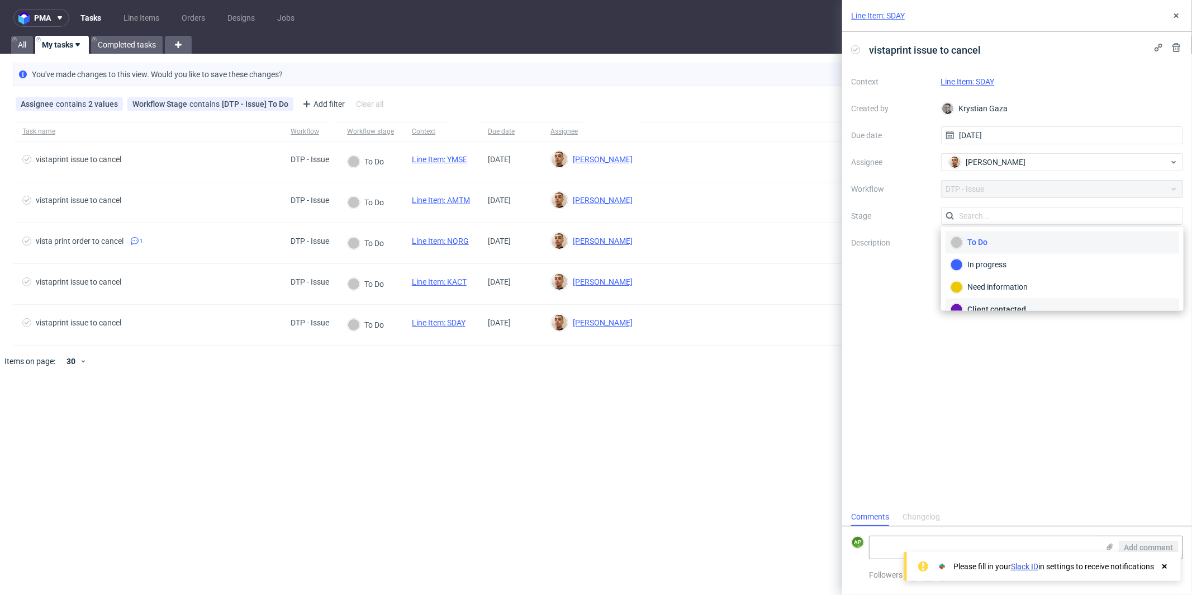
scroll to position [78, 0]
click at [986, 280] on div "Completed" at bounding box center [1063, 277] width 234 height 22
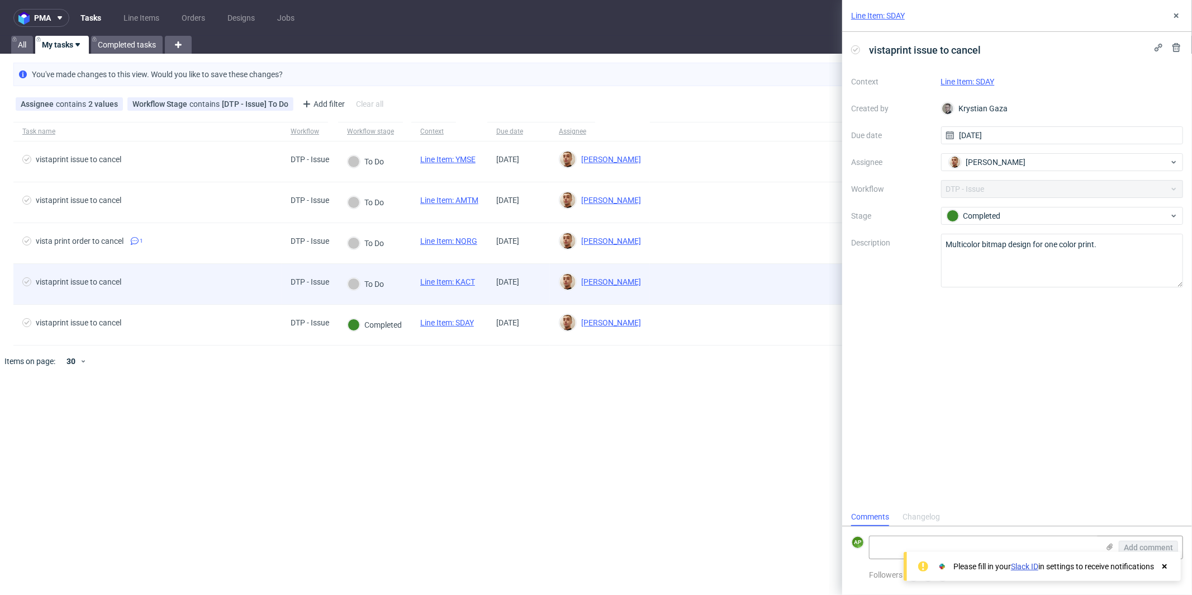
click at [219, 280] on span "vistaprint issue to cancel" at bounding box center [147, 283] width 250 height 13
click at [223, 288] on span "vistaprint issue to cancel" at bounding box center [147, 283] width 250 height 13
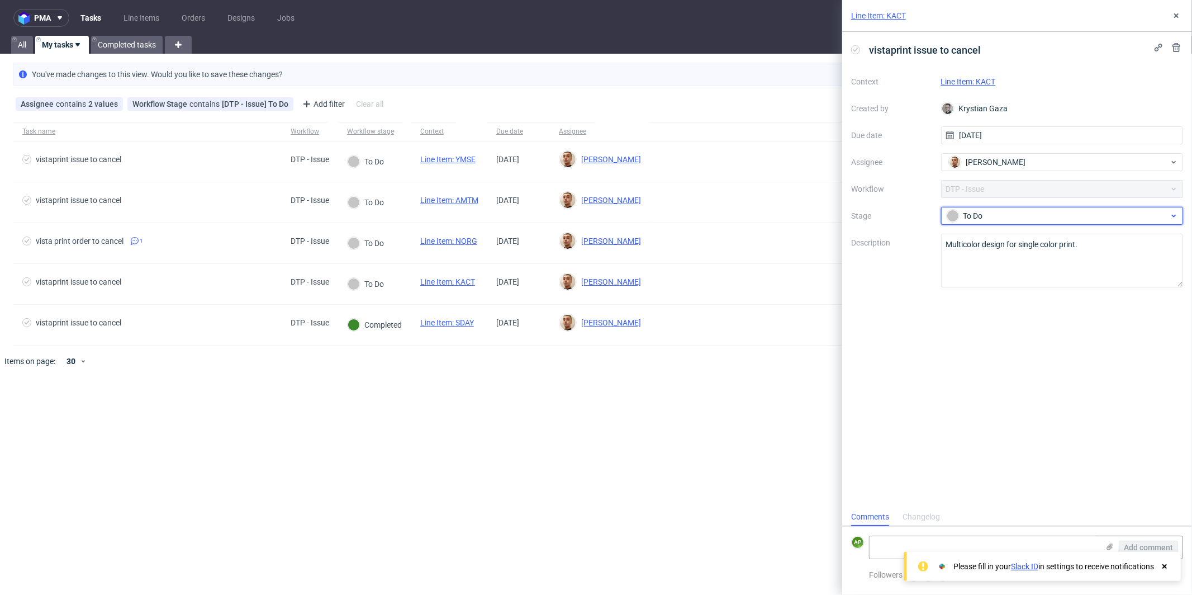
click at [1008, 213] on div "To Do" at bounding box center [1058, 216] width 222 height 12
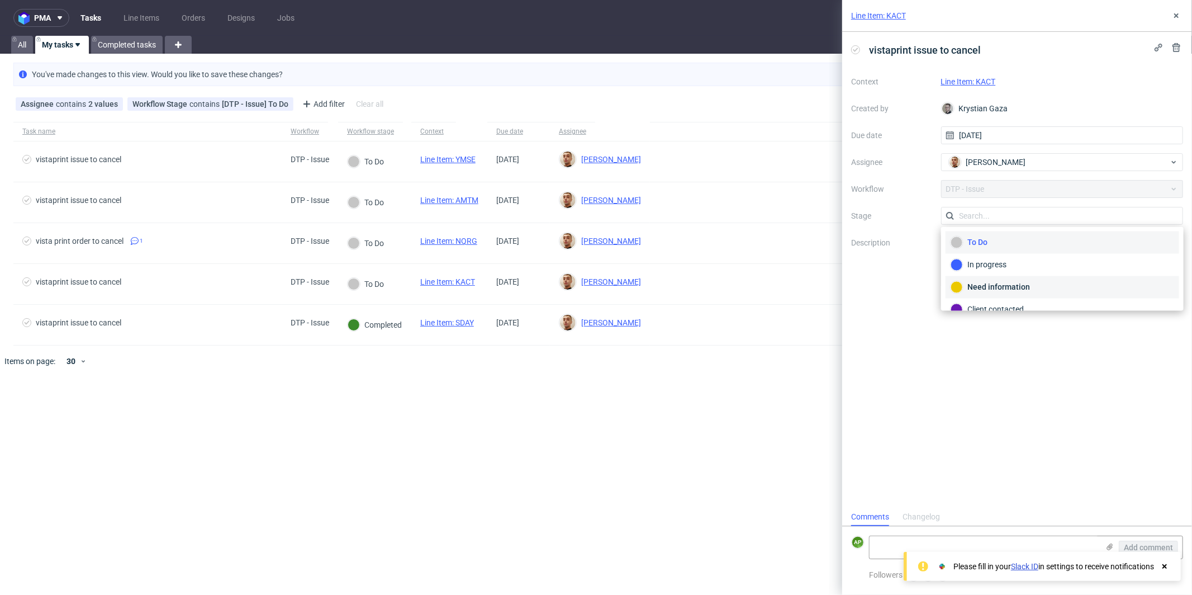
scroll to position [78, 0]
click at [1003, 271] on div "Completed" at bounding box center [1063, 277] width 224 height 12
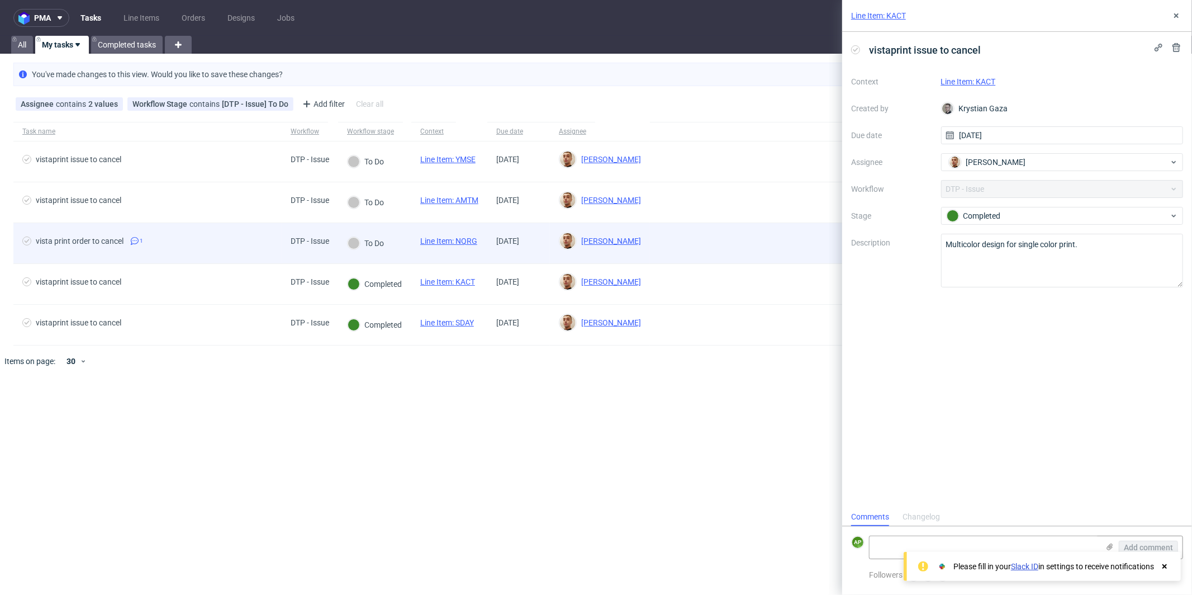
click at [245, 238] on span "vista print order to cancel 1" at bounding box center [147, 242] width 250 height 13
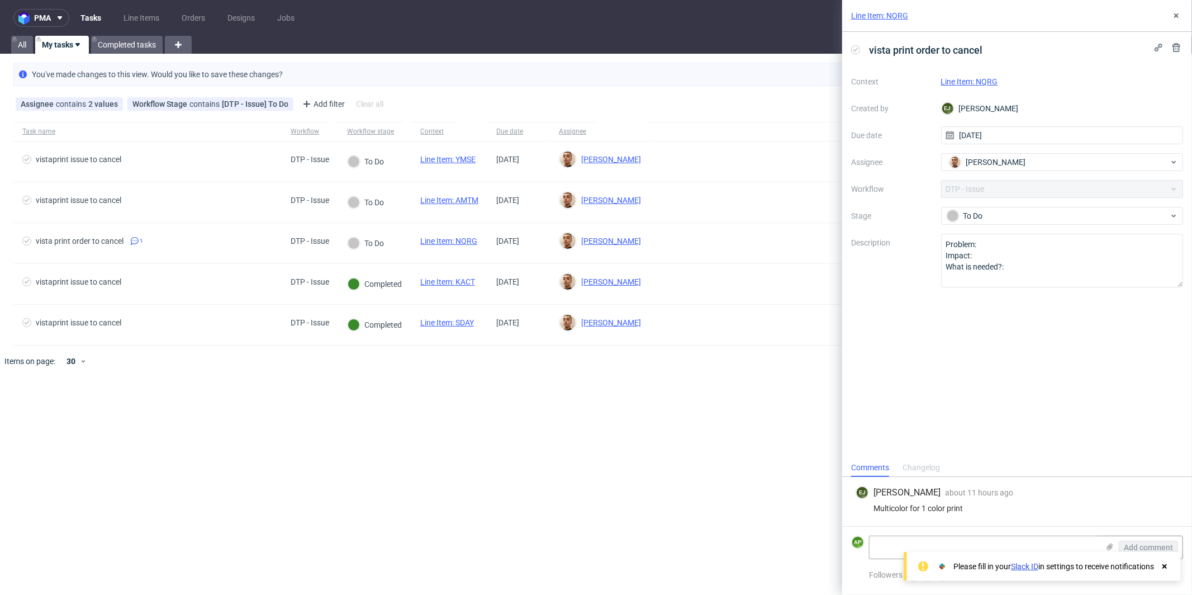
click at [907, 514] on div "EJ Elżbieta Jelińska about 11 hours ago 29th Sep 2025, 08:40 Multicolor for 1 c…" at bounding box center [1017, 501] width 332 height 49
click at [907, 506] on div "Multicolor for 1 color print" at bounding box center [1017, 508] width 323 height 9
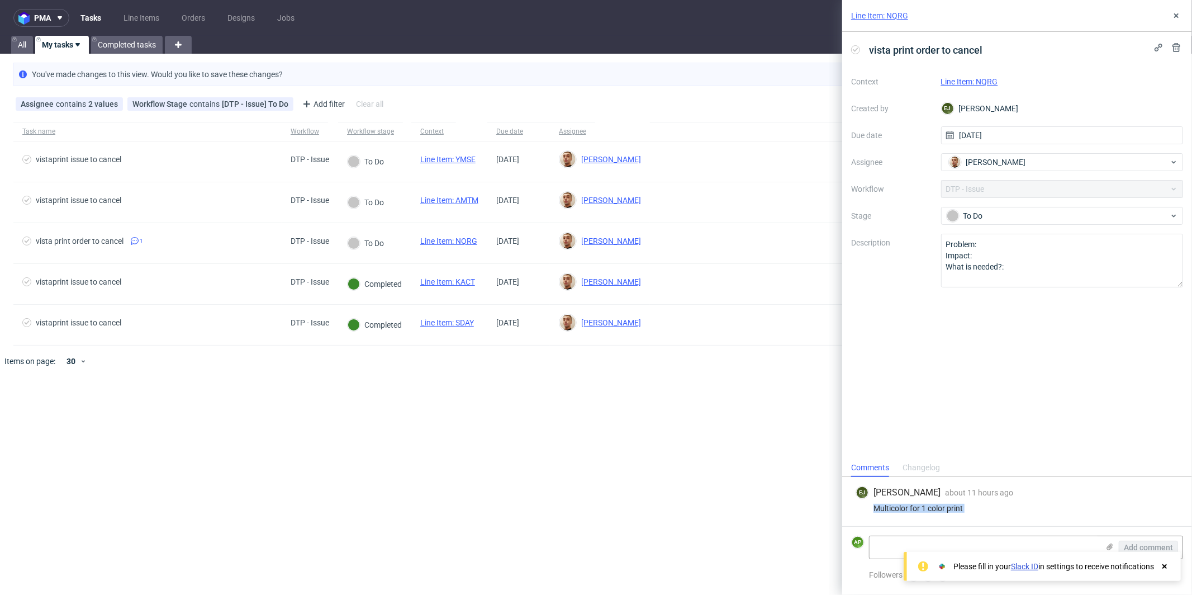
copy div "Multicolor for 1 color print"
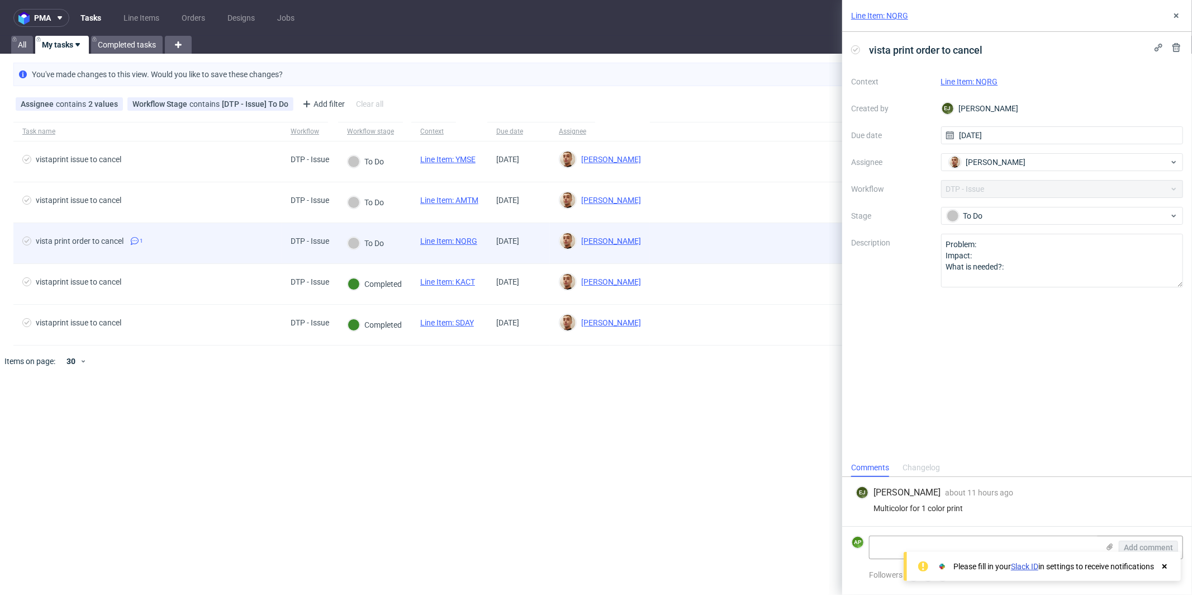
click at [228, 243] on span "vista print order to cancel 1" at bounding box center [147, 242] width 250 height 13
click at [256, 242] on span "vista print order to cancel 1" at bounding box center [147, 242] width 250 height 13
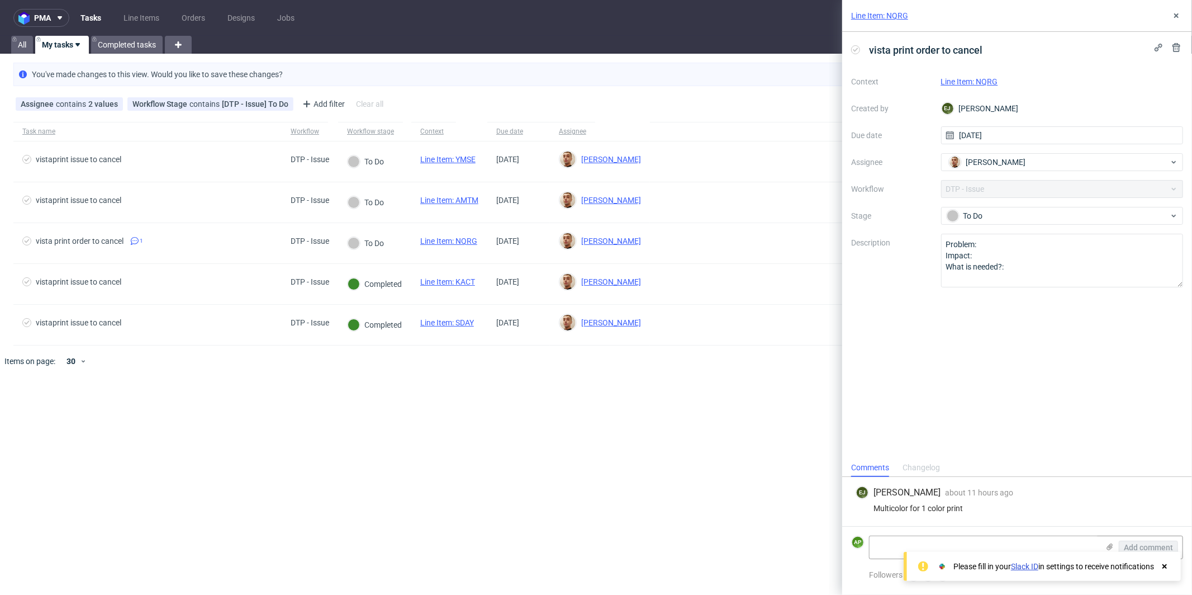
click at [980, 205] on div "Context Line Item: NQRG Created by EJ Elżbieta Jelińska Due date 29/09/2025 Ass…" at bounding box center [1017, 180] width 332 height 215
click at [980, 210] on div "To Do" at bounding box center [1058, 216] width 222 height 12
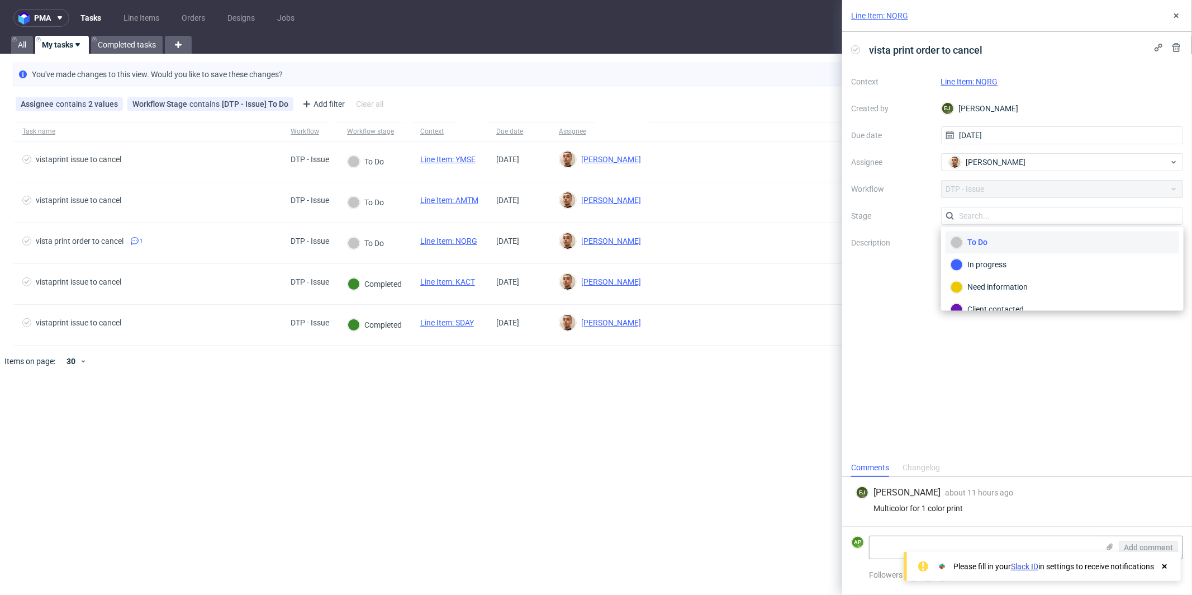
scroll to position [78, 0]
click at [976, 277] on div "Completed" at bounding box center [1063, 277] width 224 height 12
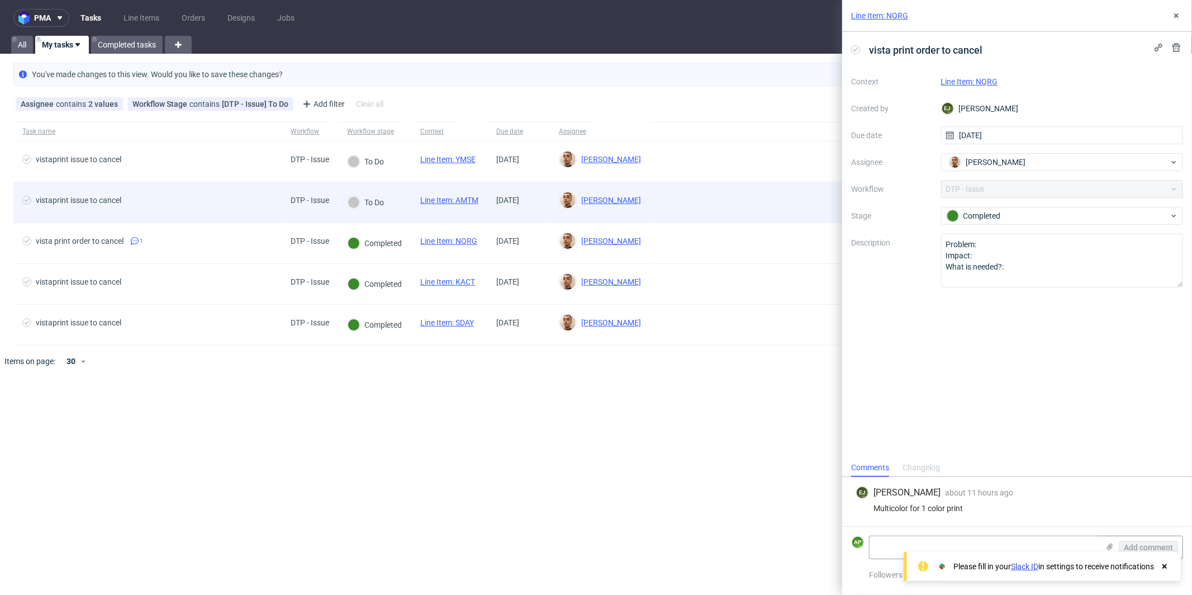
click at [262, 203] on span "vistaprint issue to cancel" at bounding box center [147, 202] width 250 height 13
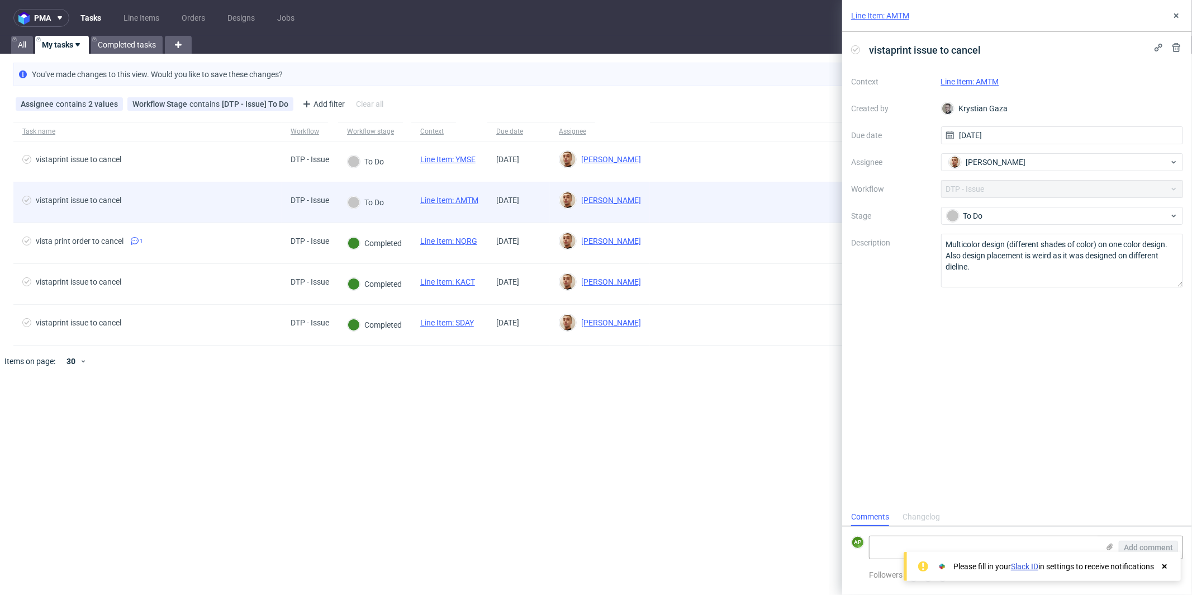
scroll to position [9, 0]
click at [296, 202] on div "DTP - Issue" at bounding box center [310, 200] width 39 height 9
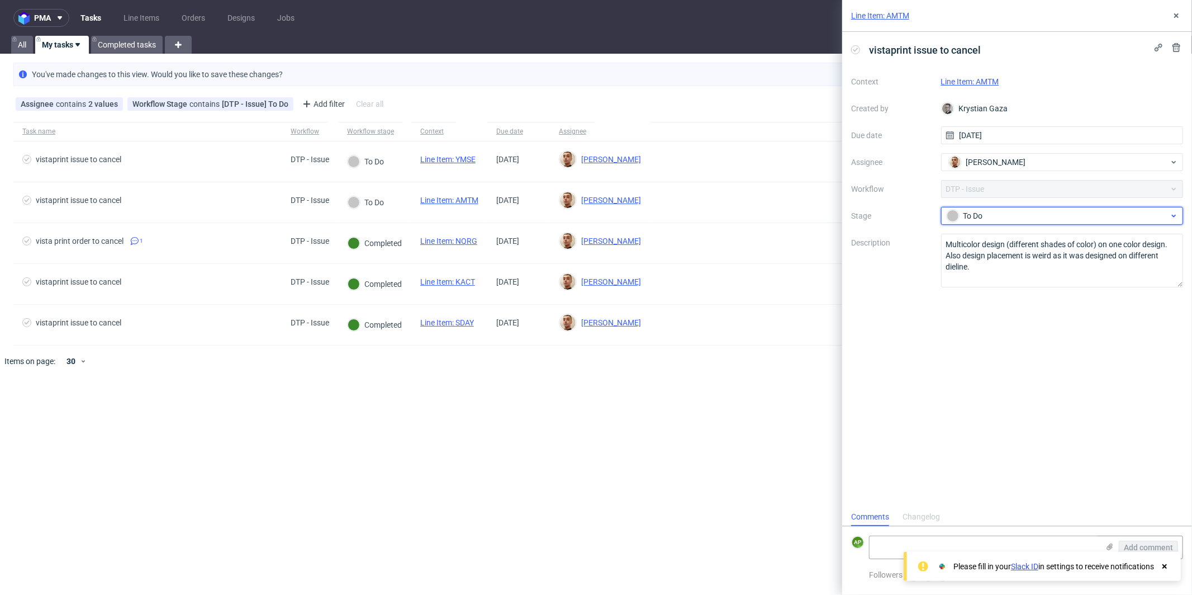
click at [1061, 217] on div "To Do" at bounding box center [1058, 216] width 222 height 12
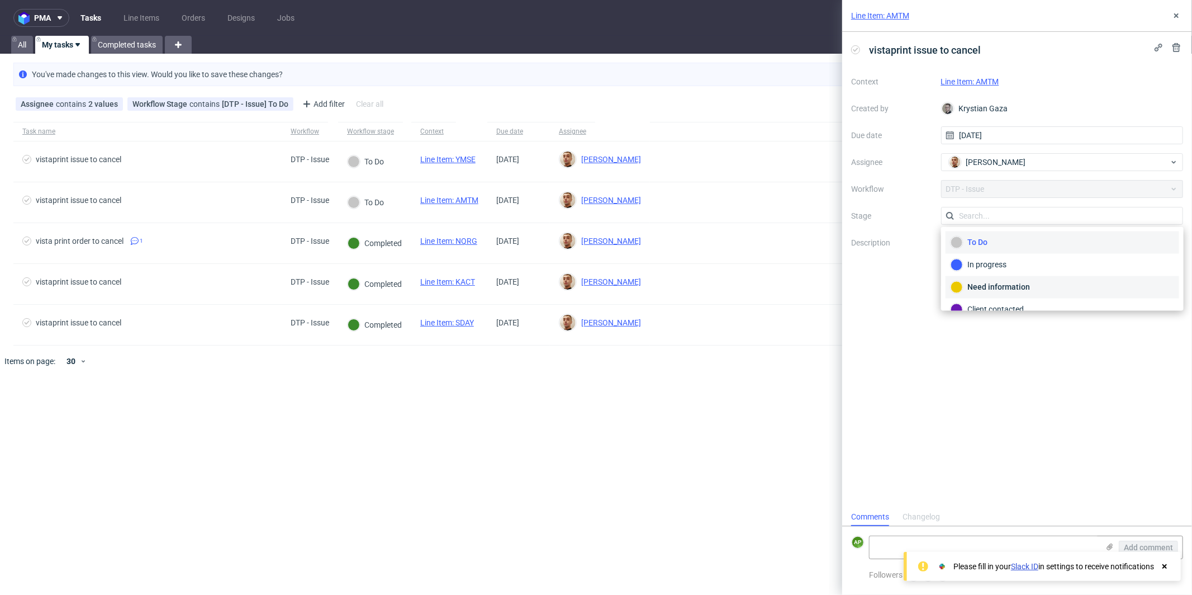
scroll to position [78, 0]
click at [1001, 273] on div "Completed" at bounding box center [1063, 277] width 224 height 12
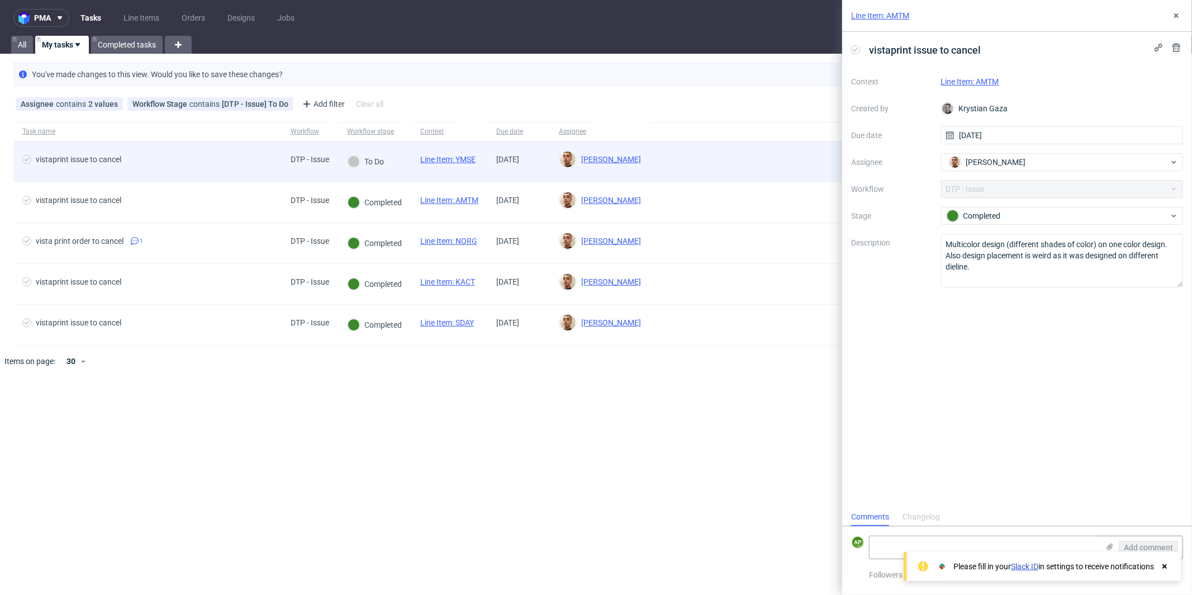
click at [392, 172] on div "To Do" at bounding box center [365, 161] width 55 height 40
click at [376, 159] on div "To Do" at bounding box center [366, 161] width 36 height 12
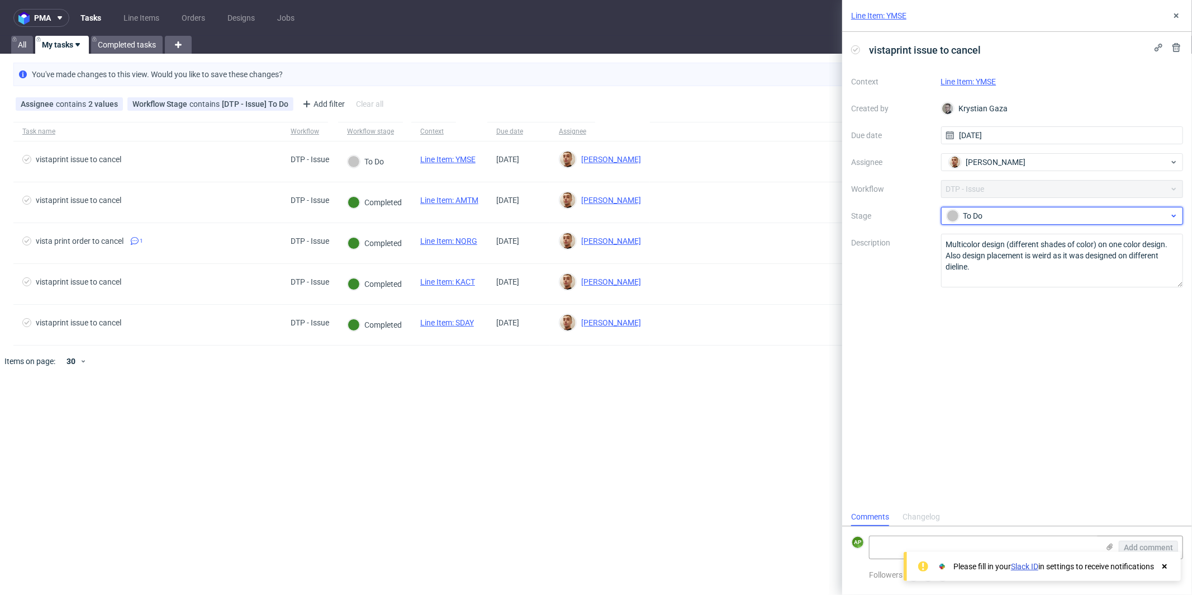
click at [970, 216] on div "To Do" at bounding box center [1058, 216] width 222 height 12
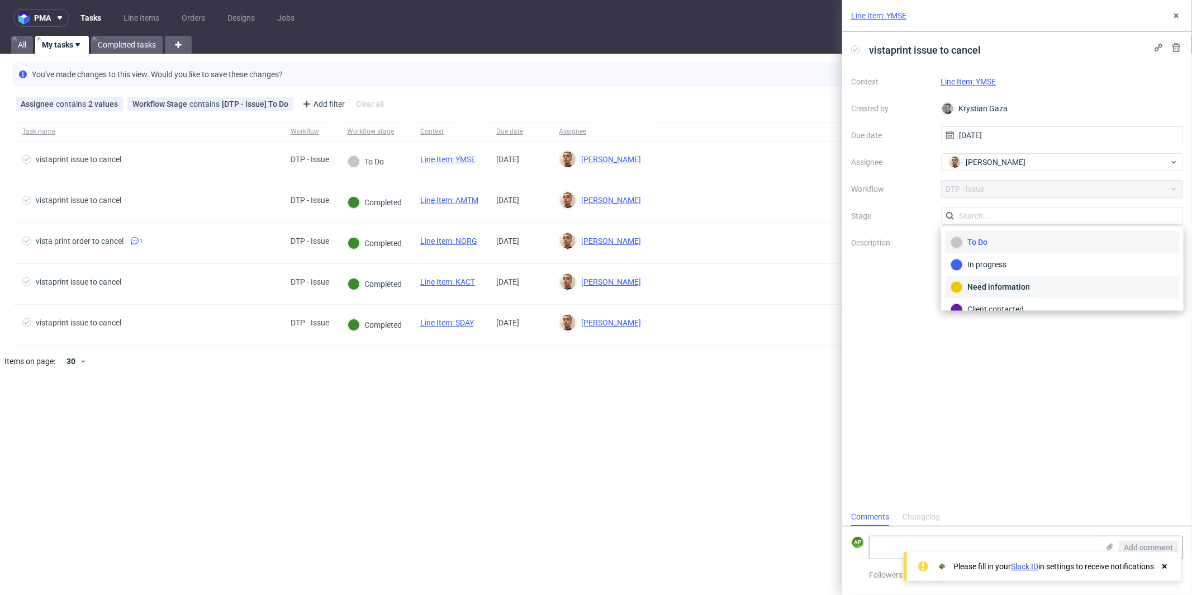
scroll to position [78, 0]
click at [991, 275] on div "Completed" at bounding box center [1063, 277] width 224 height 12
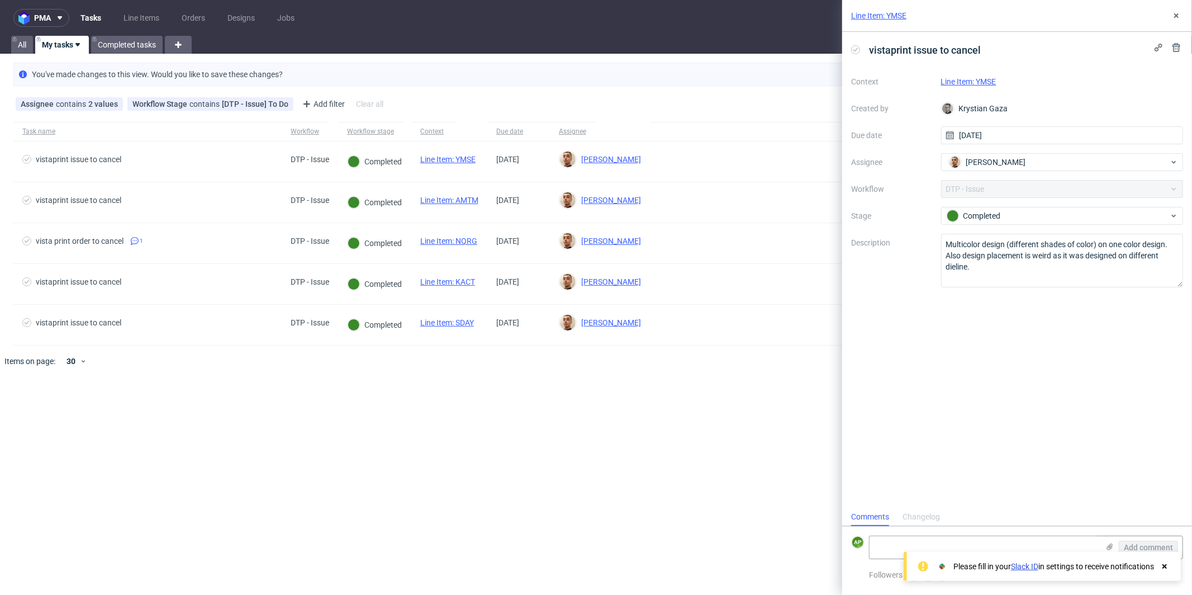
click at [636, 414] on div "pma Tasks Line Items Orders Designs Jobs AP All My tasks Completed tasks You've…" at bounding box center [596, 297] width 1192 height 595
click at [240, 102] on div "Workflow Stage contains [DTP - Issue] To Do" at bounding box center [210, 104] width 156 height 9
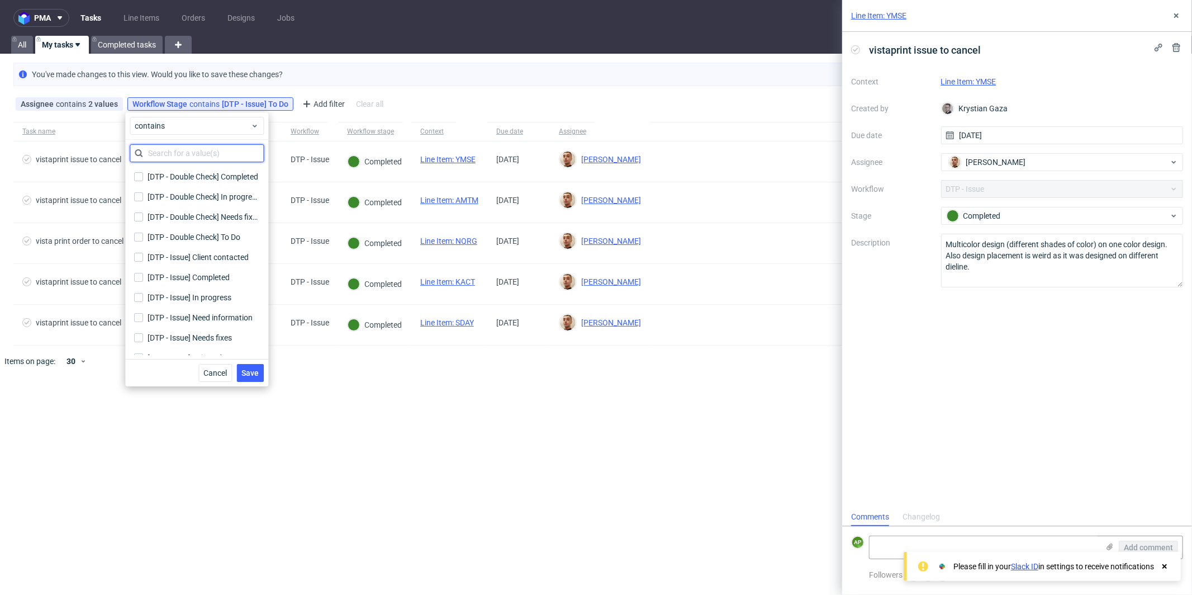
click at [189, 154] on input "text" at bounding box center [197, 153] width 134 height 18
type input "comple"
click at [186, 198] on div "[DTP - Issue] Completed" at bounding box center [191, 196] width 86 height 11
click at [143, 198] on input "[DTP - Issue] Completed" at bounding box center [138, 196] width 9 height 9
checkbox input "true"
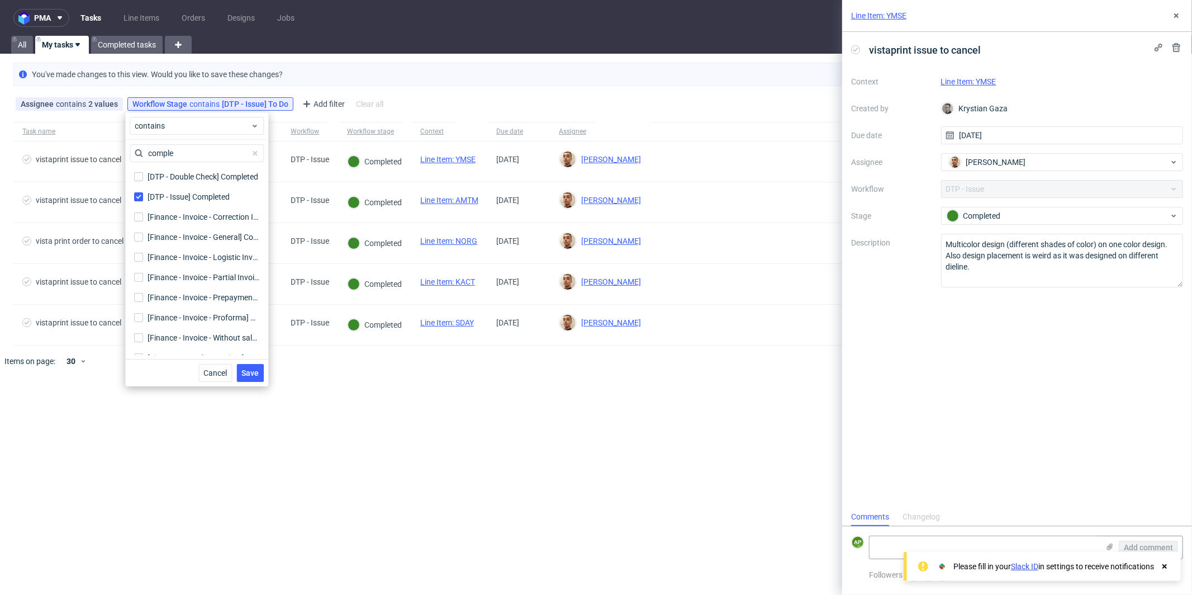
click at [251, 372] on span "Save" at bounding box center [250, 373] width 17 height 8
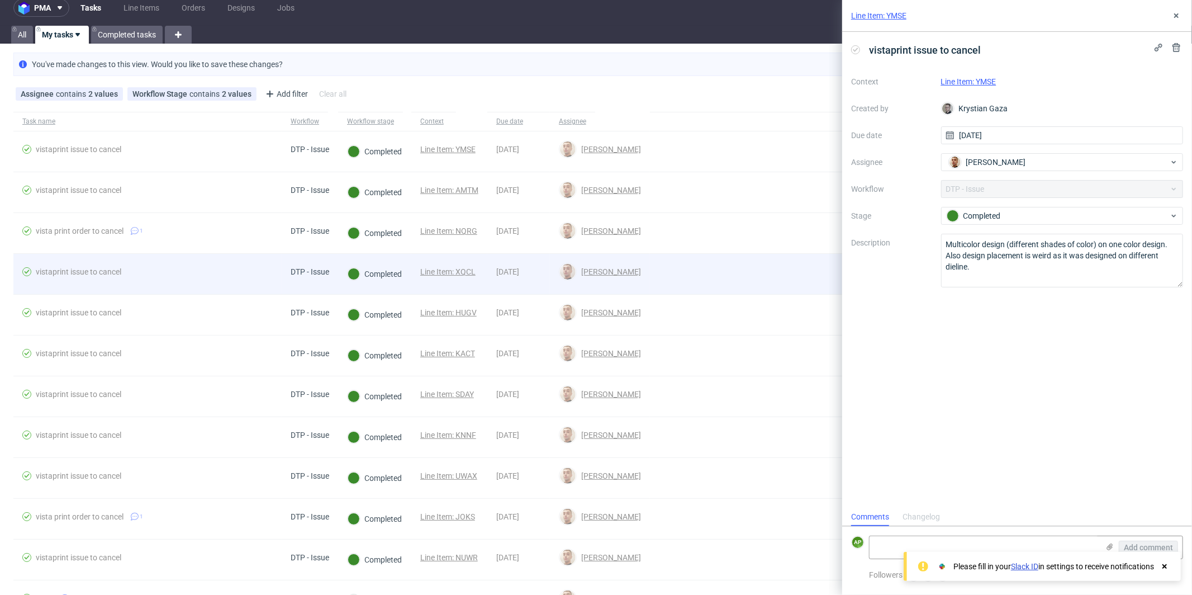
scroll to position [0, 0]
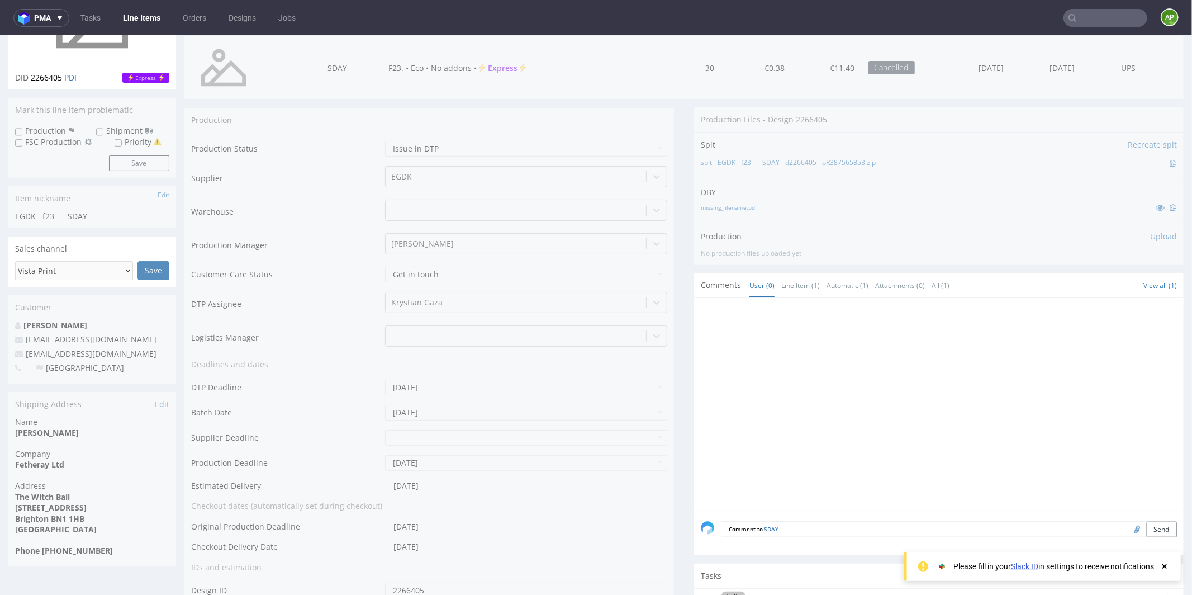
scroll to position [257, 0]
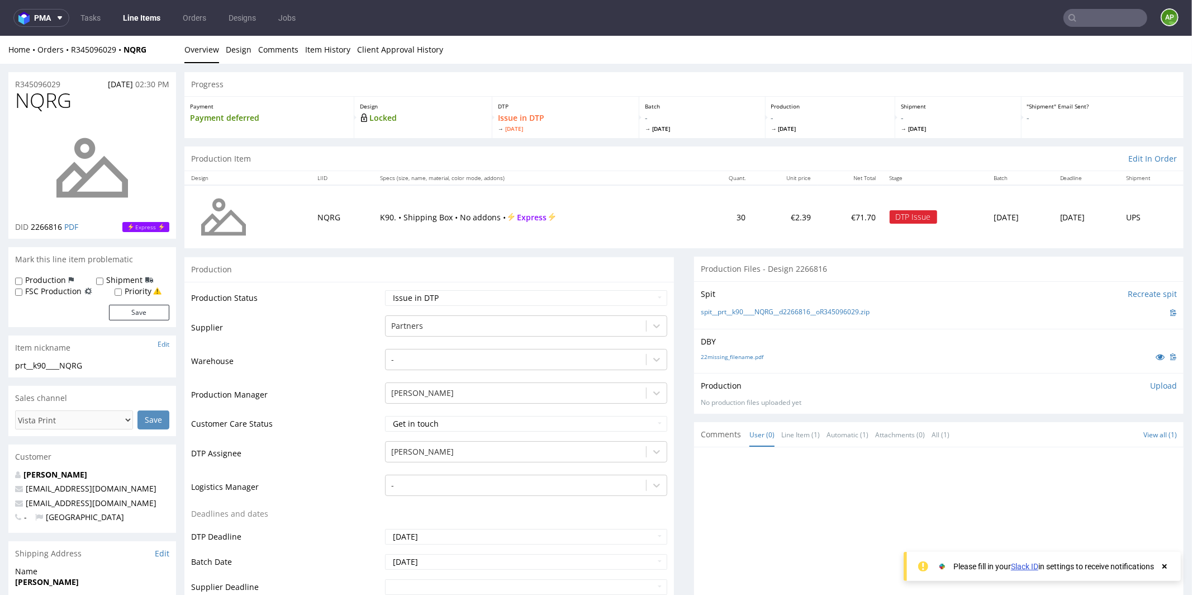
click at [380, 216] on p "K90. • Shipping Box • No addons • Express" at bounding box center [537, 216] width 314 height 11
drag, startPoint x: 483, startPoint y: 215, endPoint x: 359, endPoint y: 216, distance: 124.1
click at [373, 216] on td "K90. • Shipping Box • No addons • Express" at bounding box center [537, 215] width 328 height 63
copy p "K90. • Shipping Box • No addons"
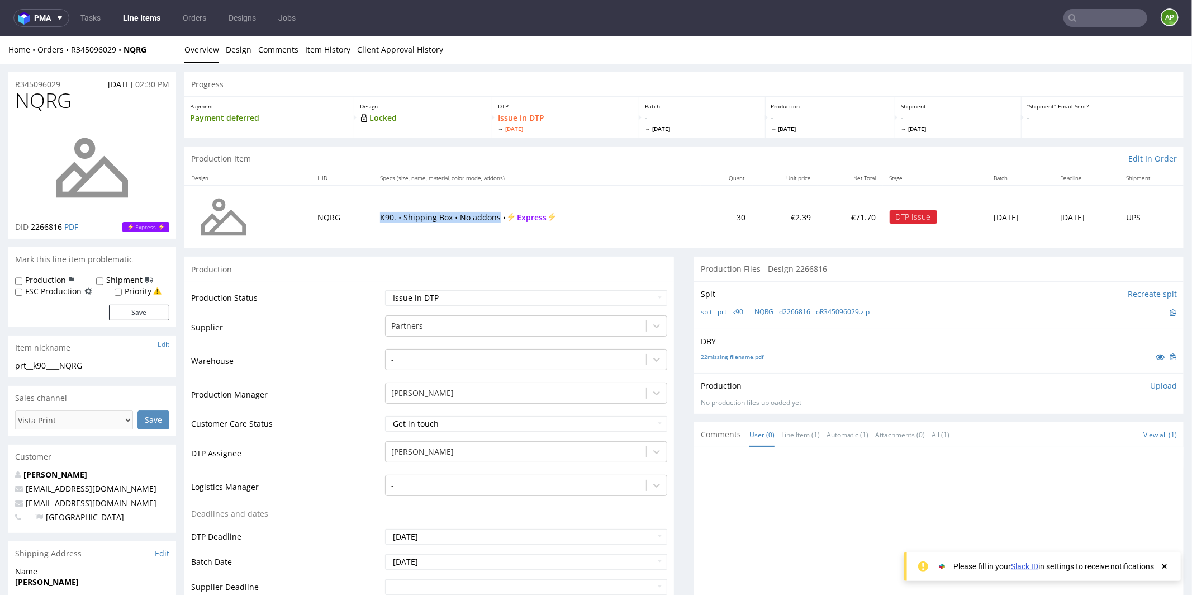
copy p "K90. • Shipping Box • No addons"
click at [109, 80] on span "[DATE]" at bounding box center [120, 83] width 25 height 11
copy span "[DATE]"
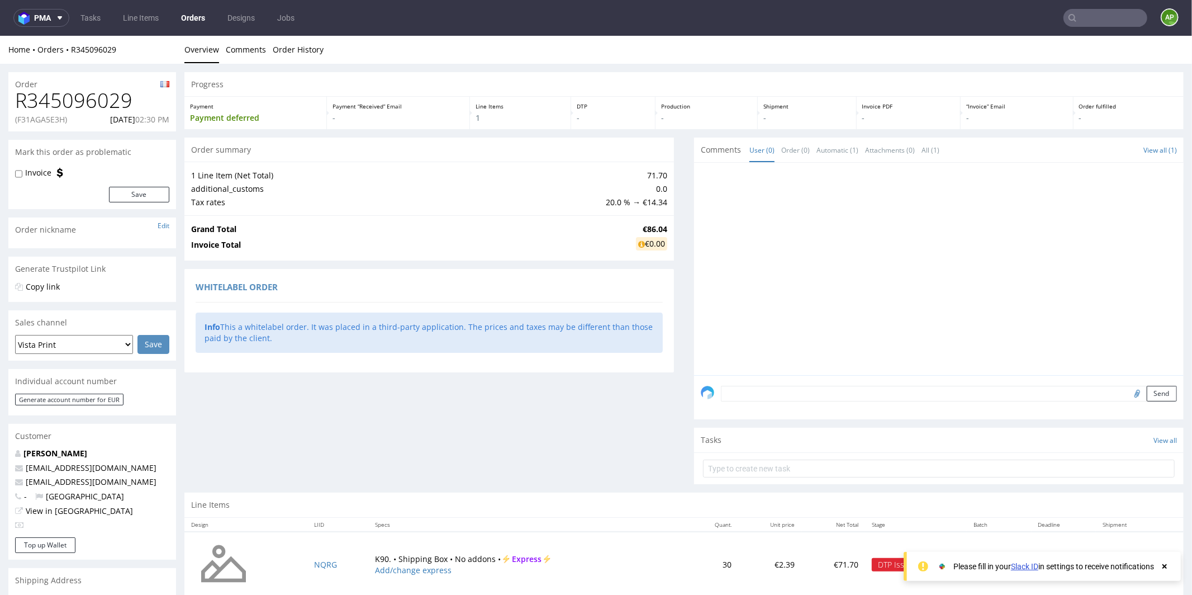
click at [50, 118] on p "(F31AGA5E3H)" at bounding box center [41, 118] width 52 height 11
copy p "F31AGA5E3H"
click at [42, 98] on h1 "R345096029" at bounding box center [92, 100] width 154 height 22
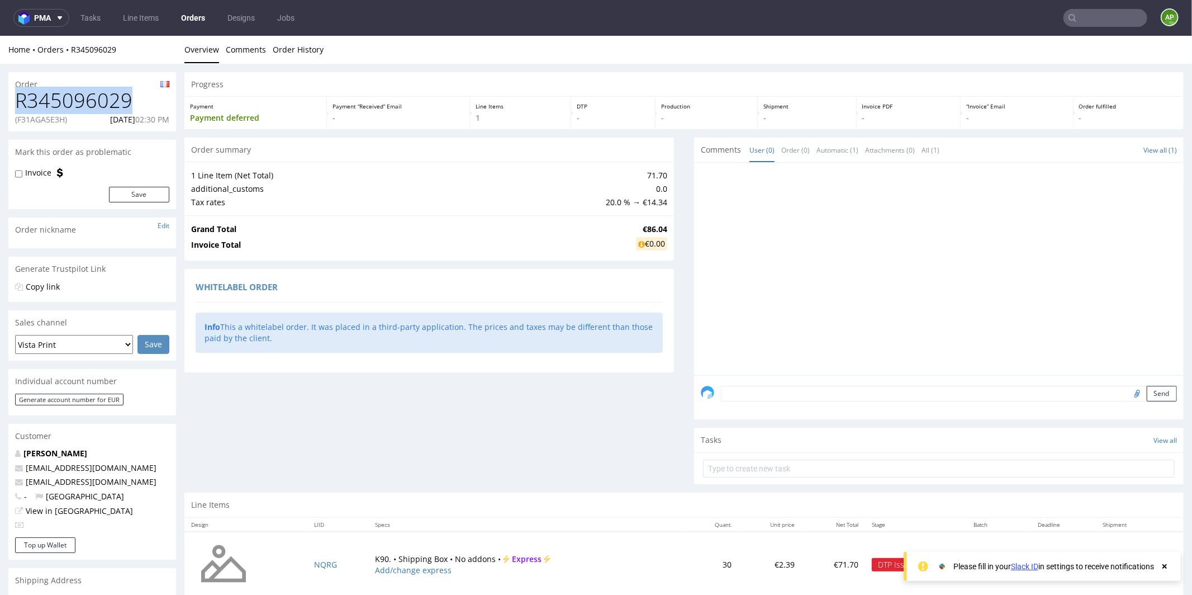
copy h1 "R345096029"
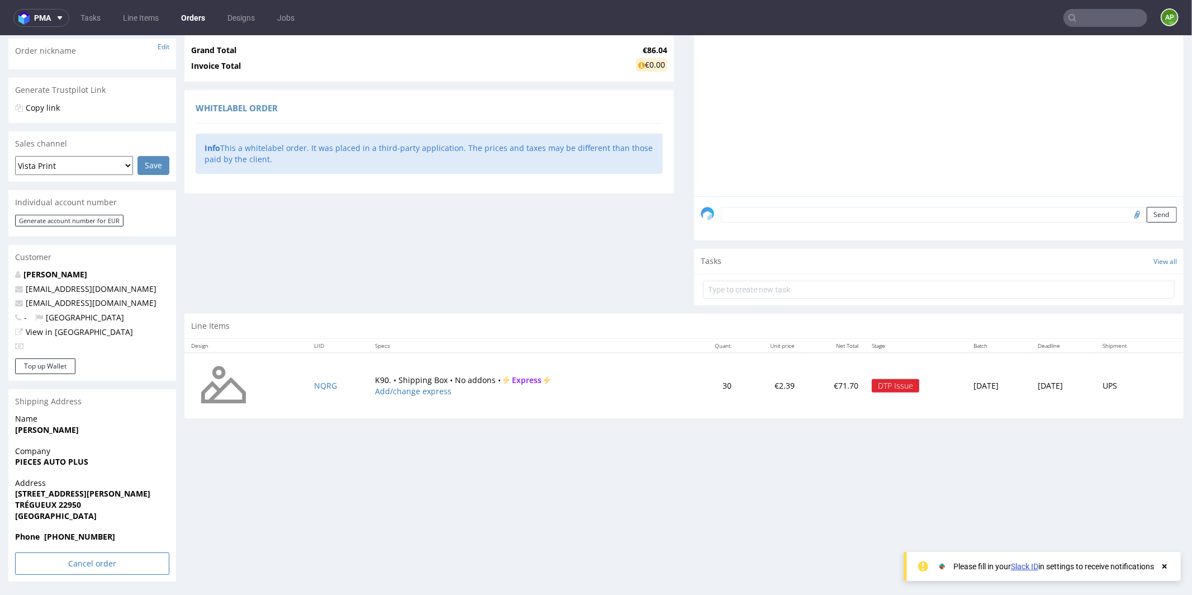
click at [71, 557] on input "Cancel order" at bounding box center [92, 563] width 154 height 22
click at [78, 536] on link "Yes" at bounding box center [75, 532] width 32 height 17
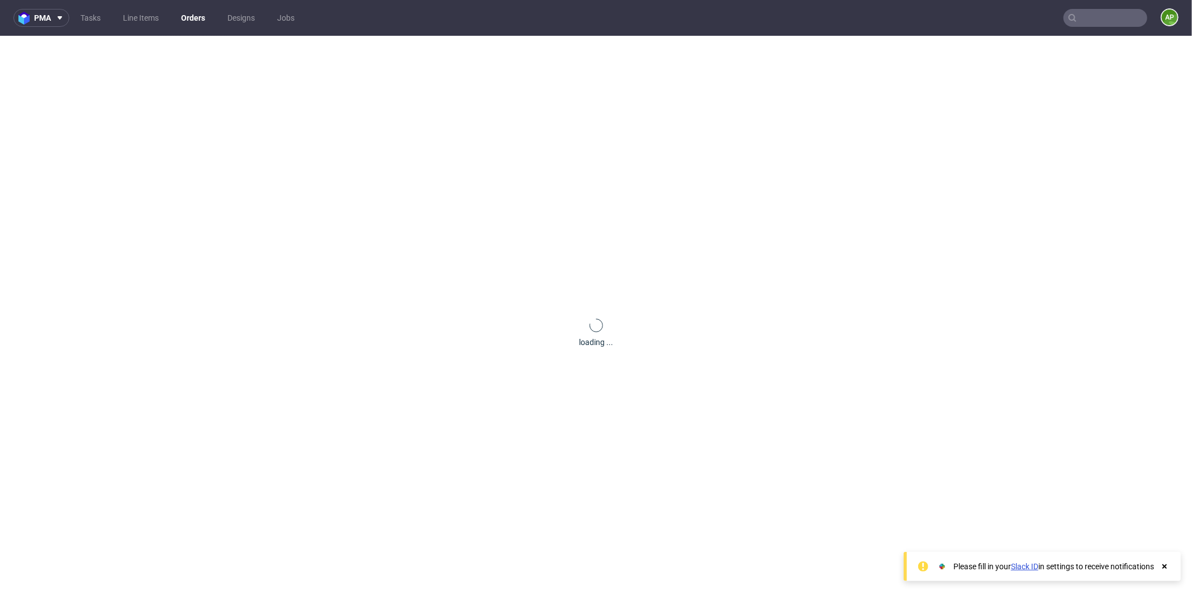
scroll to position [0, 0]
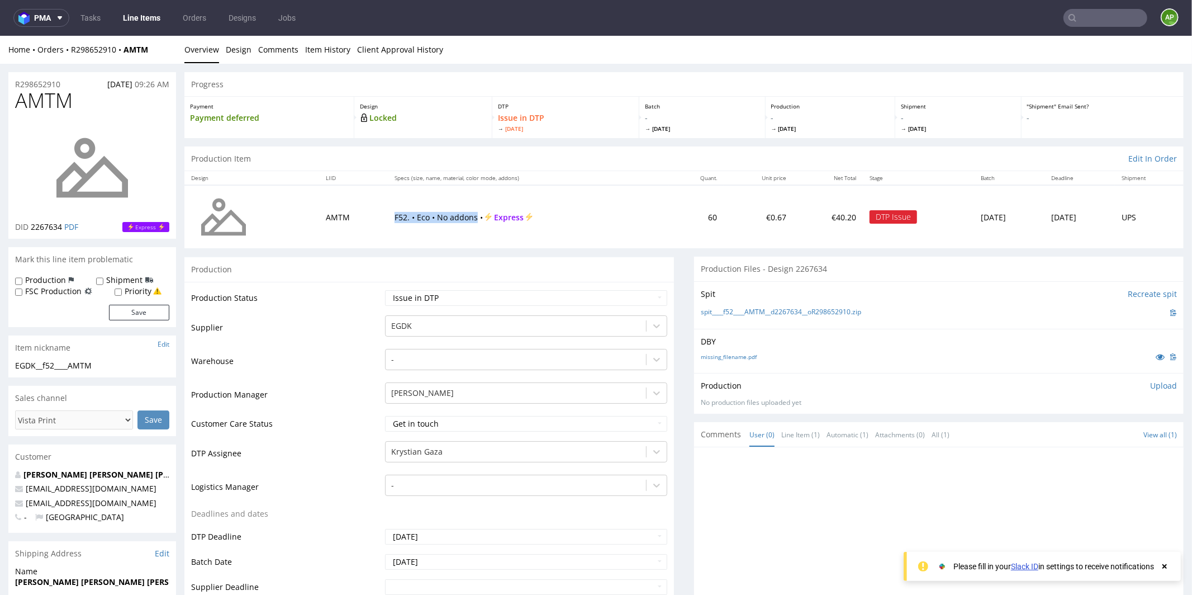
drag, startPoint x: 378, startPoint y: 217, endPoint x: 461, endPoint y: 216, distance: 83.3
click at [462, 216] on p "F52. • Eco • No addons • Express" at bounding box center [529, 216] width 268 height 11
copy p "F52. • Eco • No addons"
drag, startPoint x: 69, startPoint y: 83, endPoint x: 4, endPoint y: 83, distance: 64.8
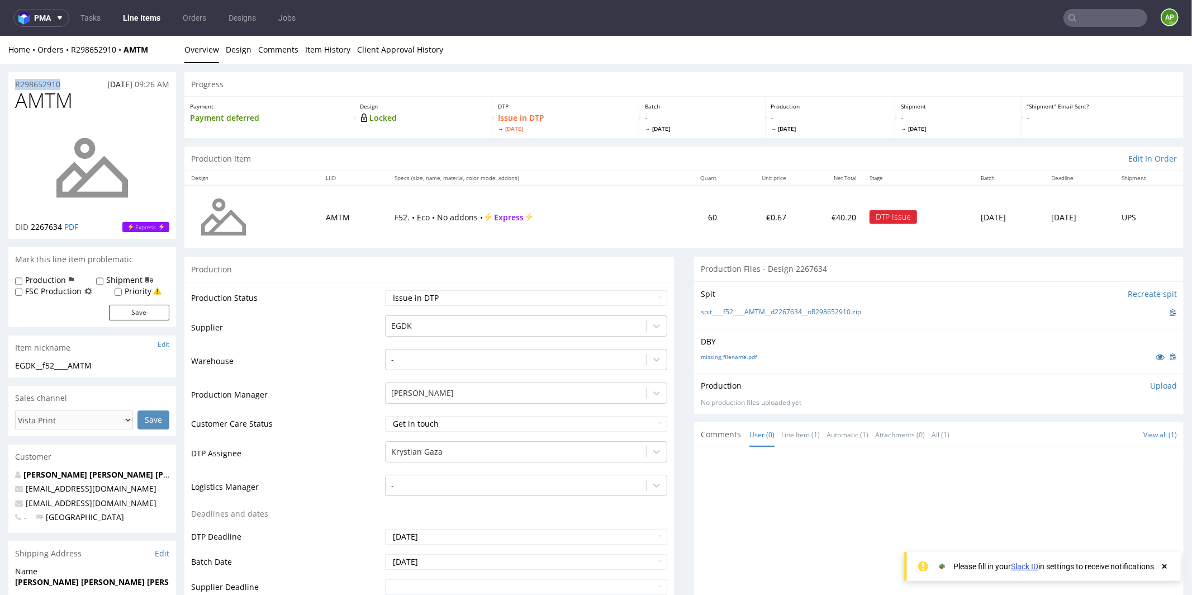
copy p "R298652910"
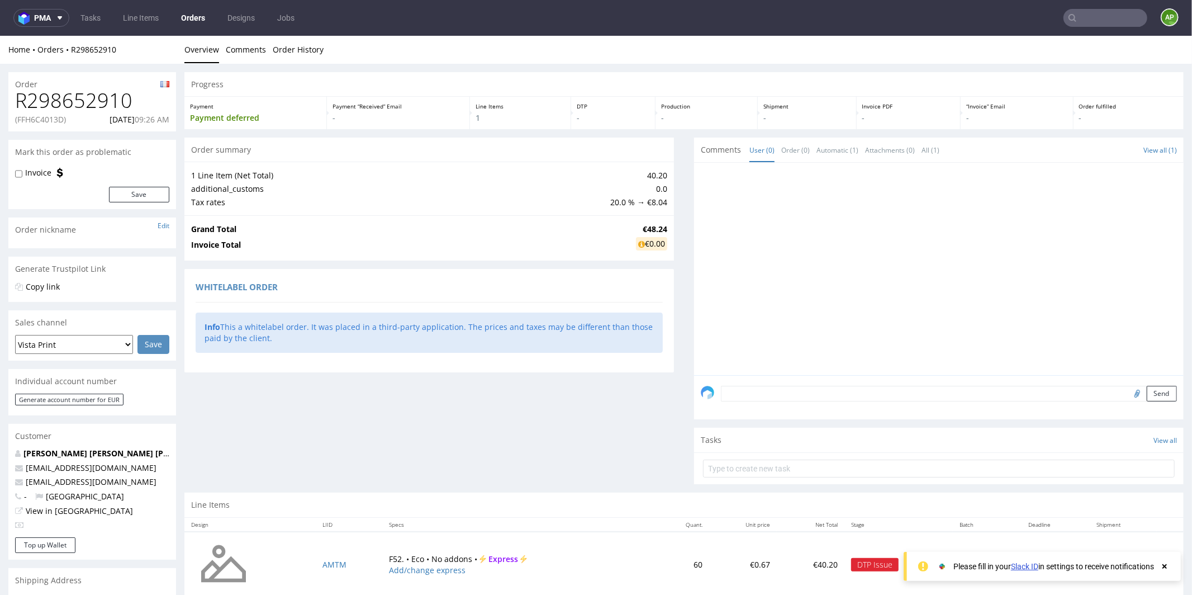
click at [40, 120] on p "(FFH6C4013D)" at bounding box center [40, 118] width 51 height 11
copy p "FFH6C4013D"
click at [113, 113] on p "29.09.2025 09:26 AM" at bounding box center [140, 118] width 60 height 11
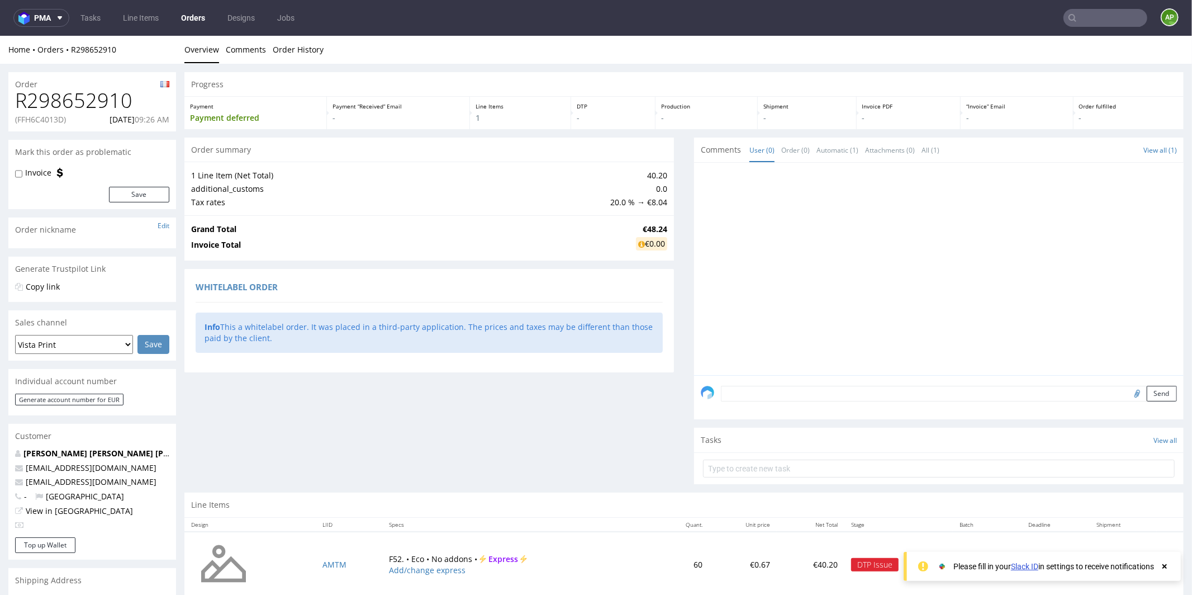
copy p "29.09.2025"
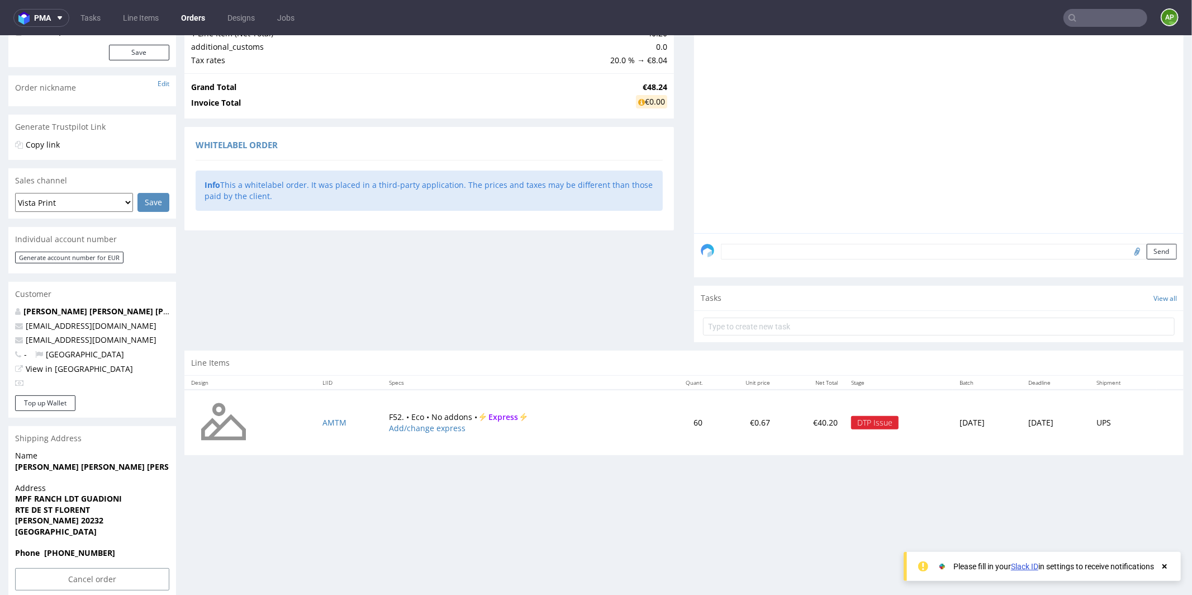
scroll to position [143, 0]
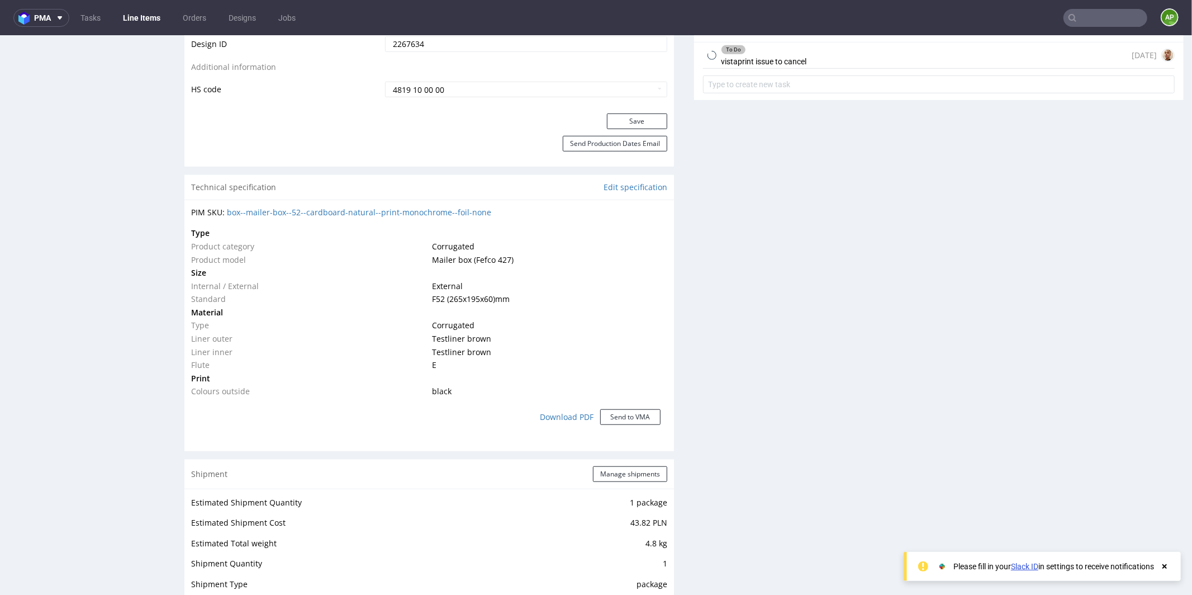
scroll to position [239, 0]
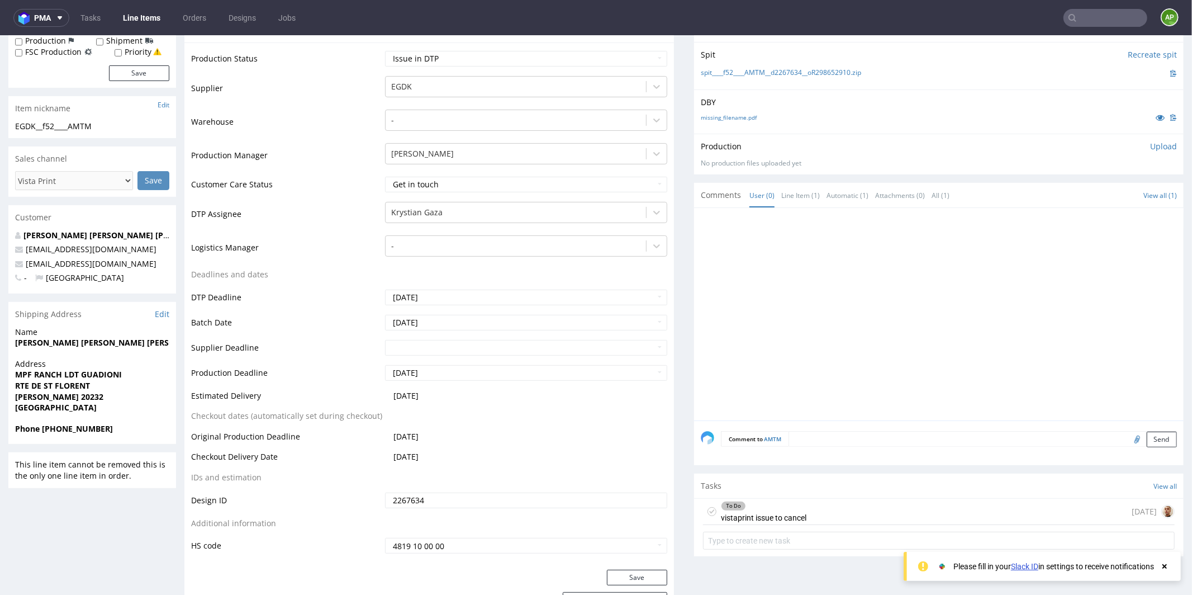
click at [813, 510] on div "To Do vistaprint issue to cancel [DATE]" at bounding box center [939, 511] width 472 height 26
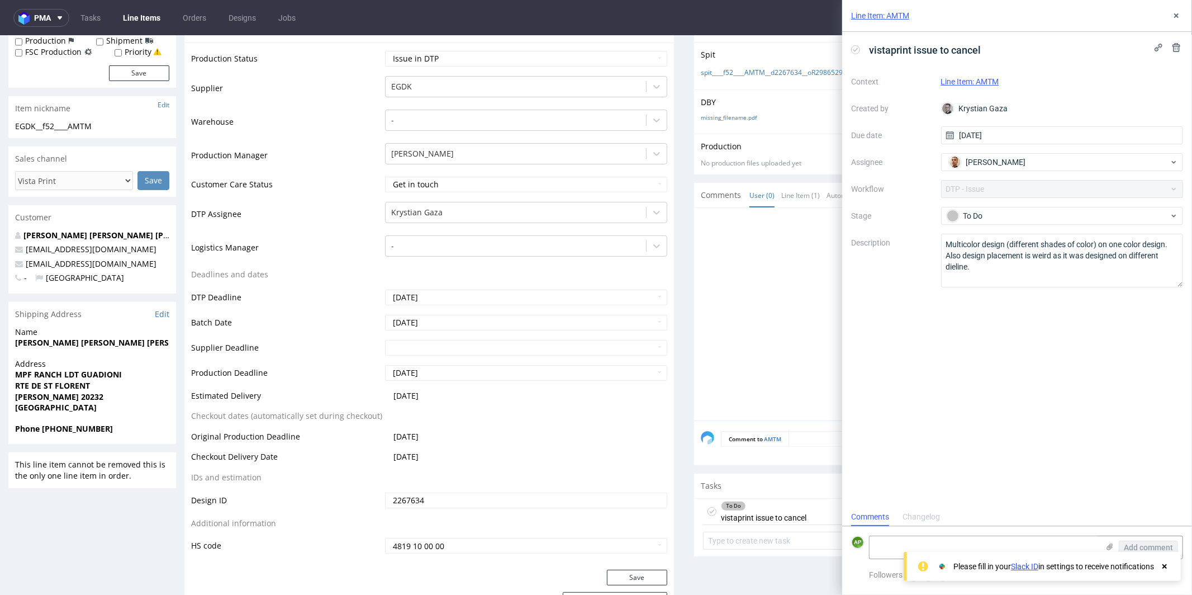
scroll to position [9, 0]
click at [957, 261] on textarea "Multicolor design (different shades of color) on one color design. Also design …" at bounding box center [1062, 261] width 243 height 54
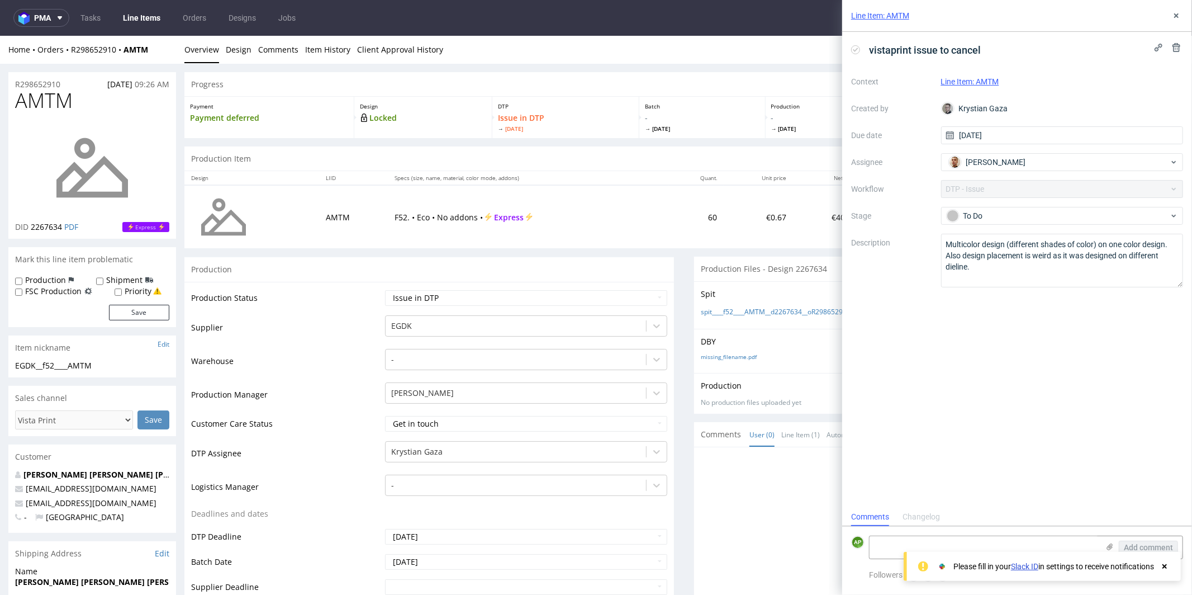
click at [49, 75] on div "R298652910 29.09.2025 09:26 AM" at bounding box center [92, 81] width 168 height 18
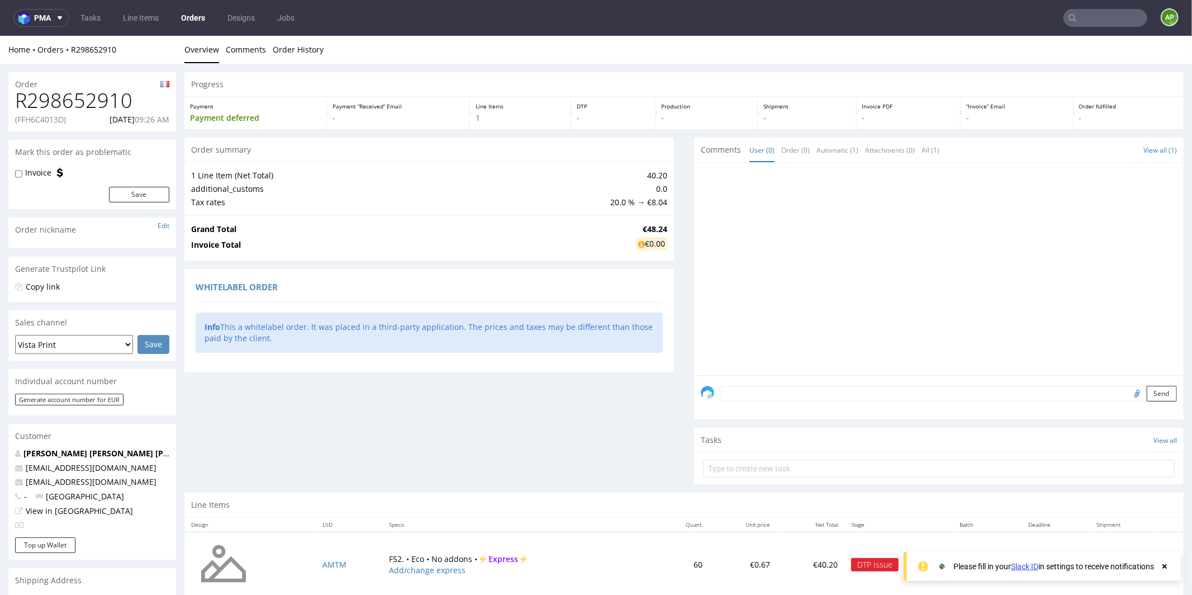
scroll to position [158, 0]
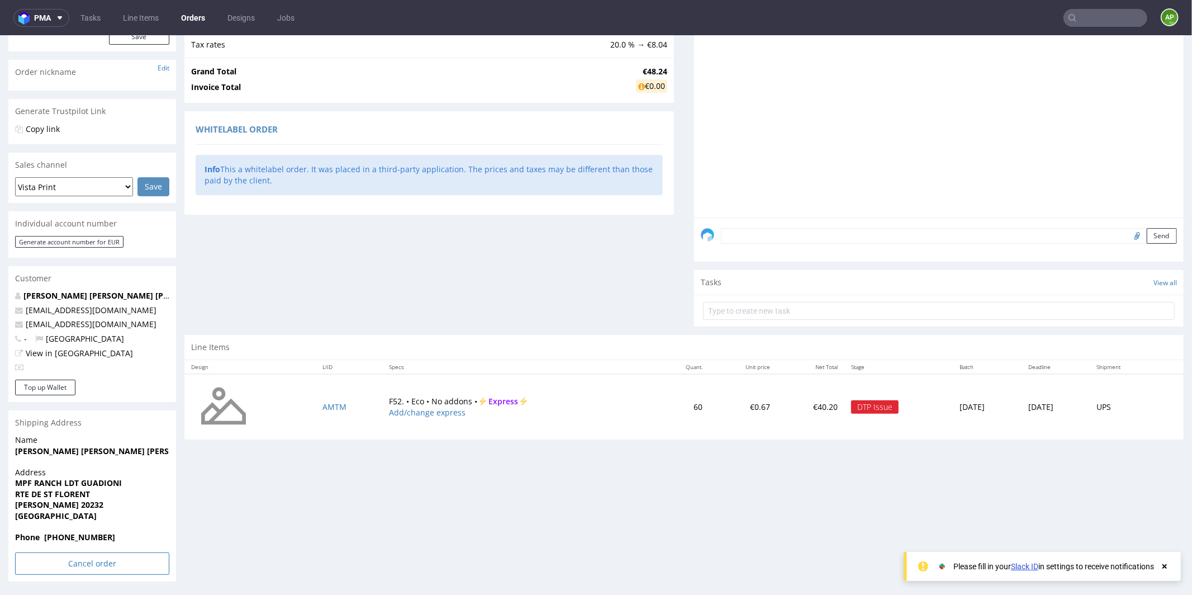
click at [79, 561] on input "Cancel order" at bounding box center [92, 563] width 154 height 22
click at [72, 531] on icon at bounding box center [68, 532] width 7 height 8
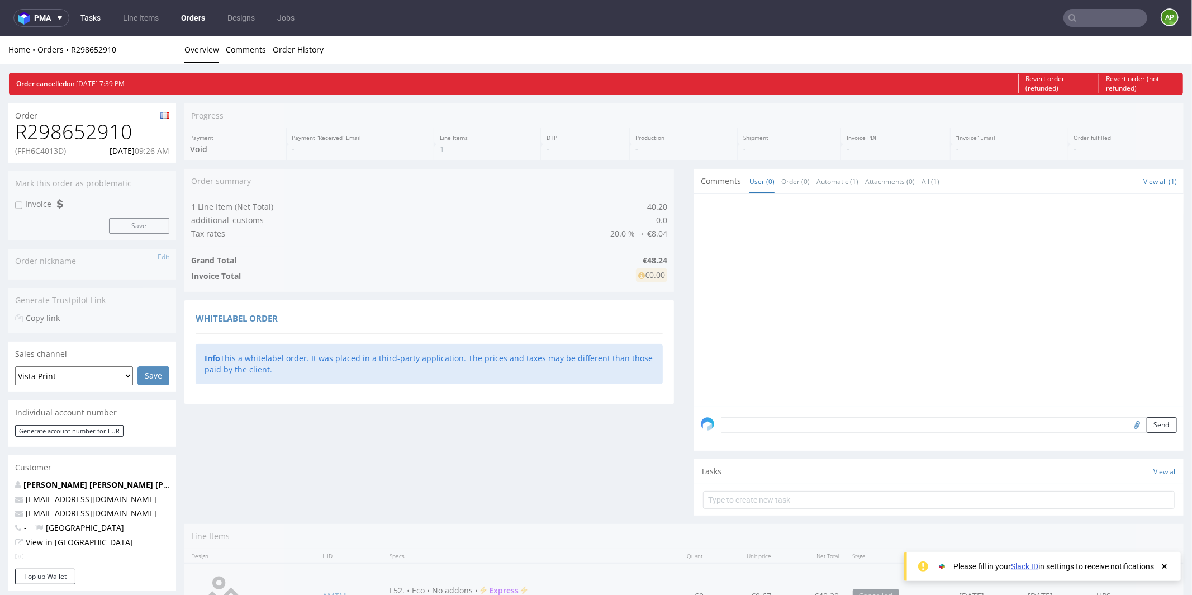
scroll to position [0, 0]
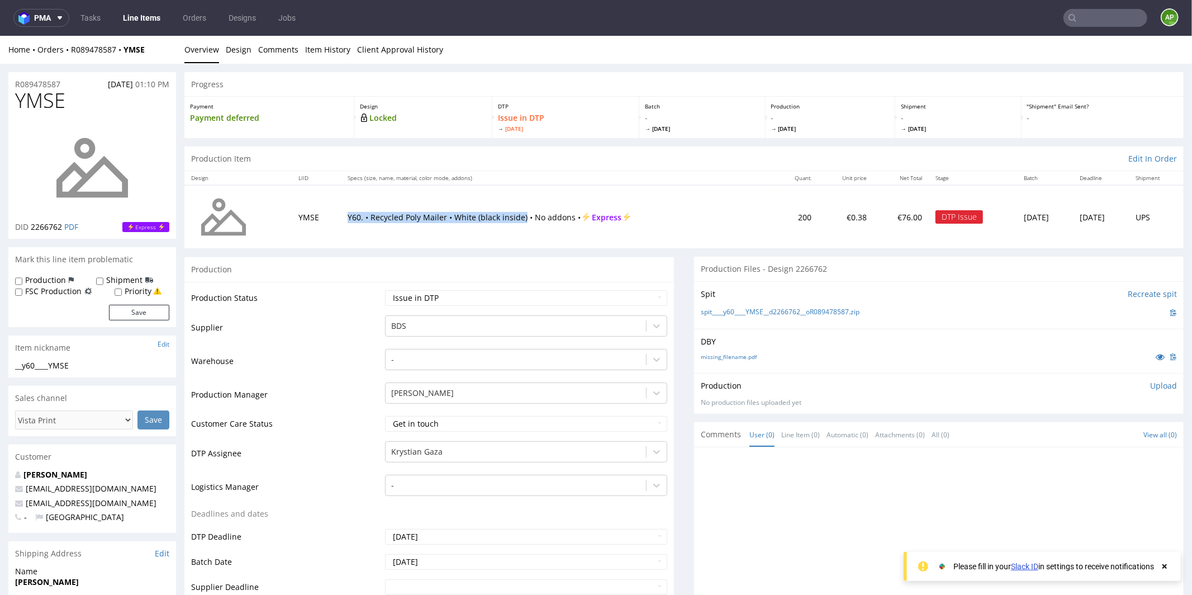
drag, startPoint x: 516, startPoint y: 215, endPoint x: 338, endPoint y: 214, distance: 177.8
click at [348, 214] on p "Y60. • Recycled Poly Mailer • White (black inside) • No addons • Express" at bounding box center [558, 216] width 420 height 11
copy p "Y60. • Recycled Poly Mailer • White (black inside)"
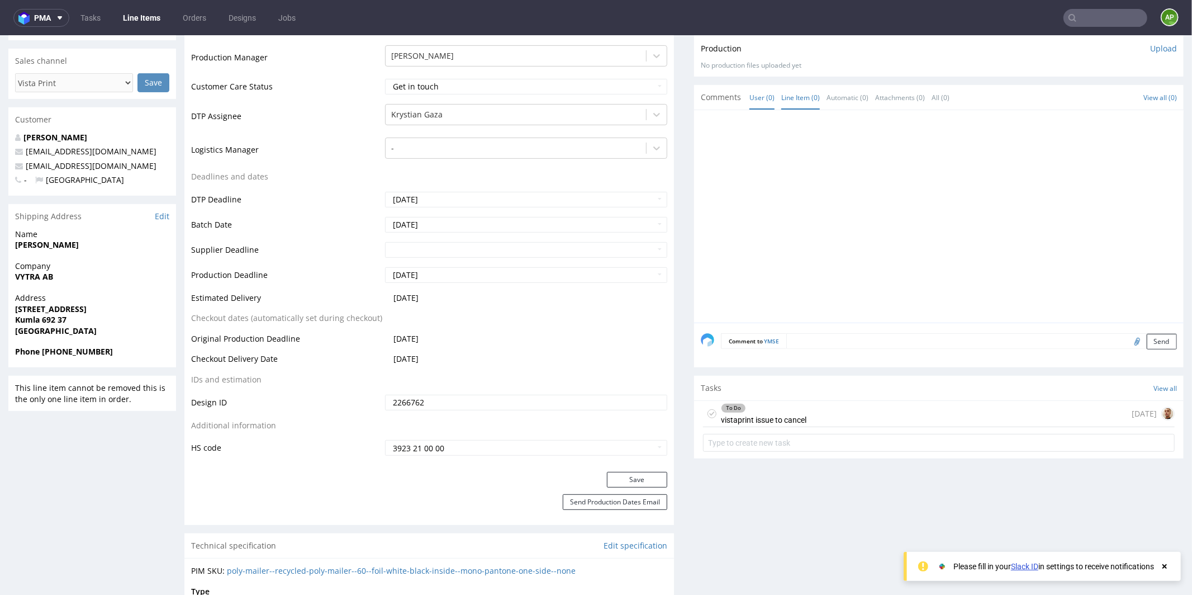
scroll to position [343, 0]
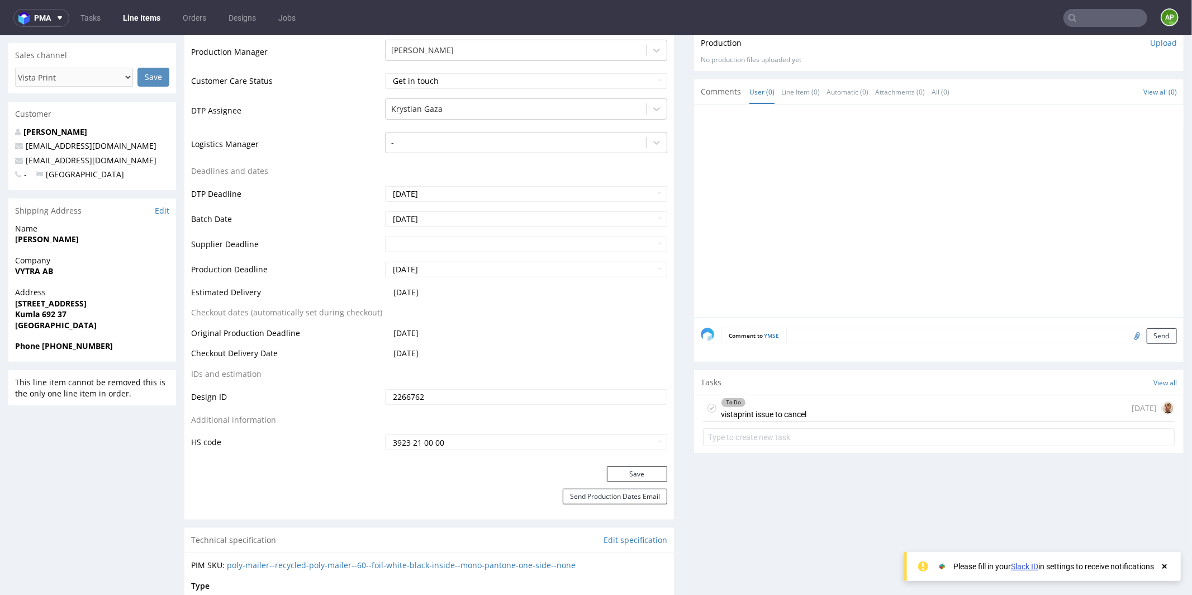
click at [810, 408] on div "To Do vistaprint issue to cancel [DATE]" at bounding box center [939, 408] width 472 height 26
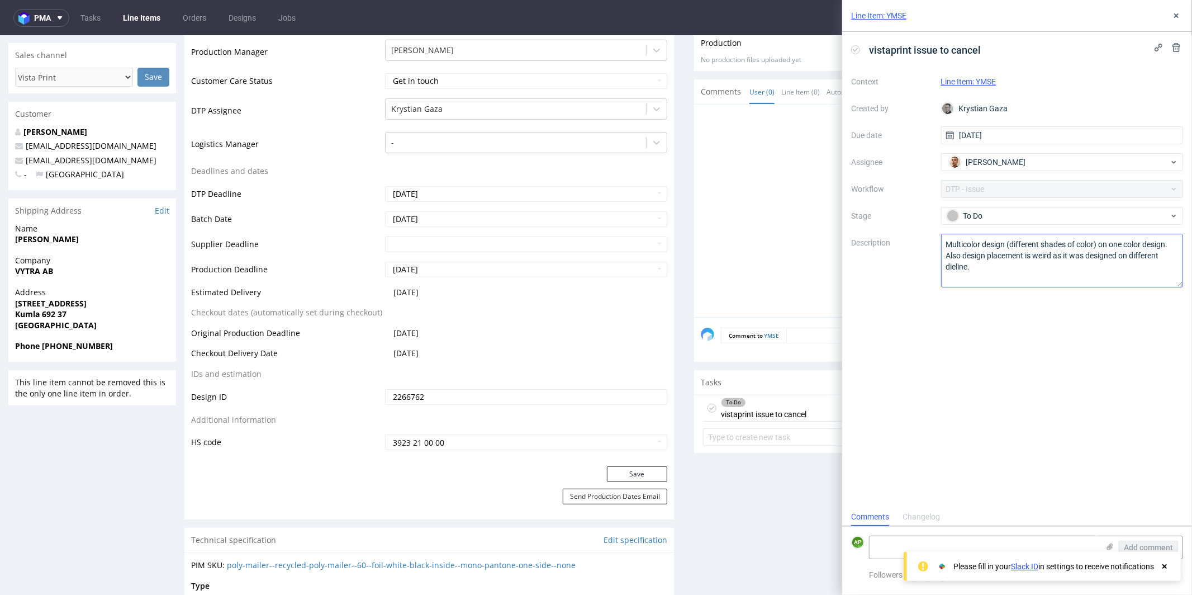
scroll to position [9, 0]
click at [981, 252] on textarea "Multicolor design (different shades of color) on one color design. Also design …" at bounding box center [1062, 261] width 243 height 54
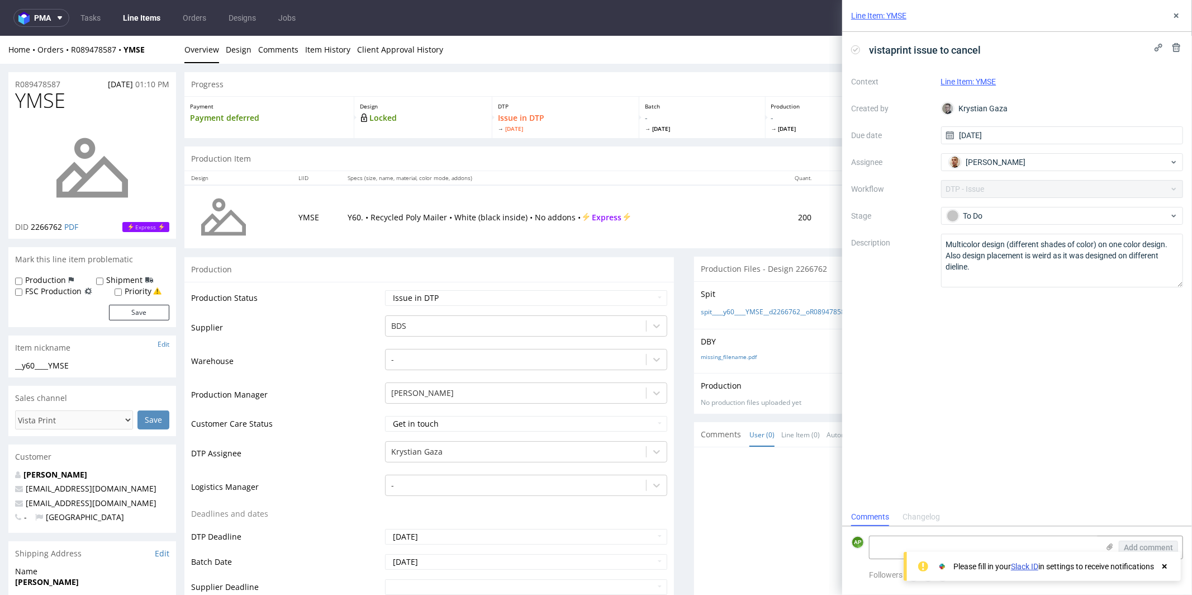
click at [115, 86] on span "[DATE]" at bounding box center [120, 83] width 25 height 11
copy span "[DATE]"
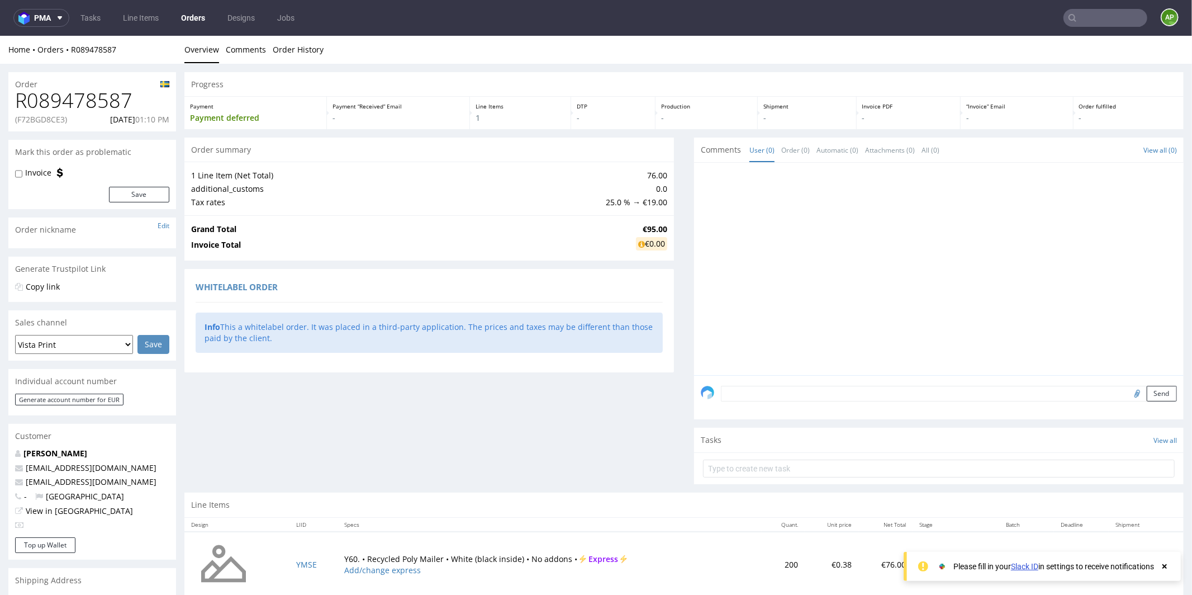
click at [44, 124] on p "(F72BGD8CE3)" at bounding box center [41, 118] width 52 height 11
click at [44, 124] on div "R089478587 (F72BGD8CE3) [DATE] 01:10 PM" at bounding box center [92, 110] width 168 height 42
click at [43, 117] on p "(F72BGD8CE3)" at bounding box center [41, 118] width 52 height 11
copy p "F72BGD8CE3"
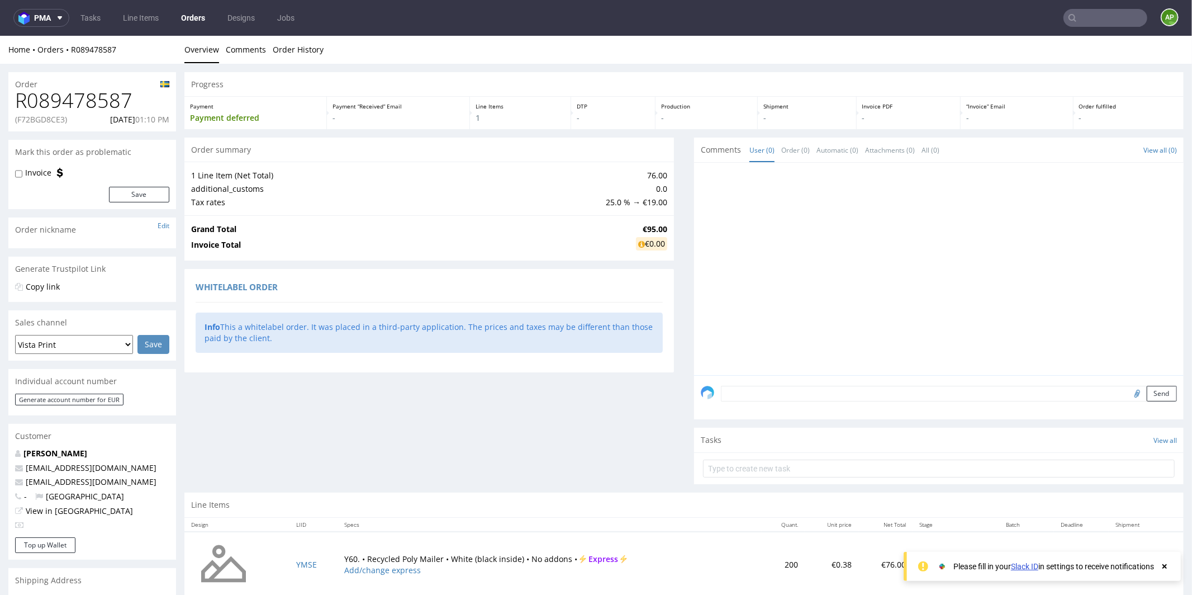
click at [87, 92] on h1 "R089478587" at bounding box center [92, 100] width 154 height 22
copy h1 "R089478587"
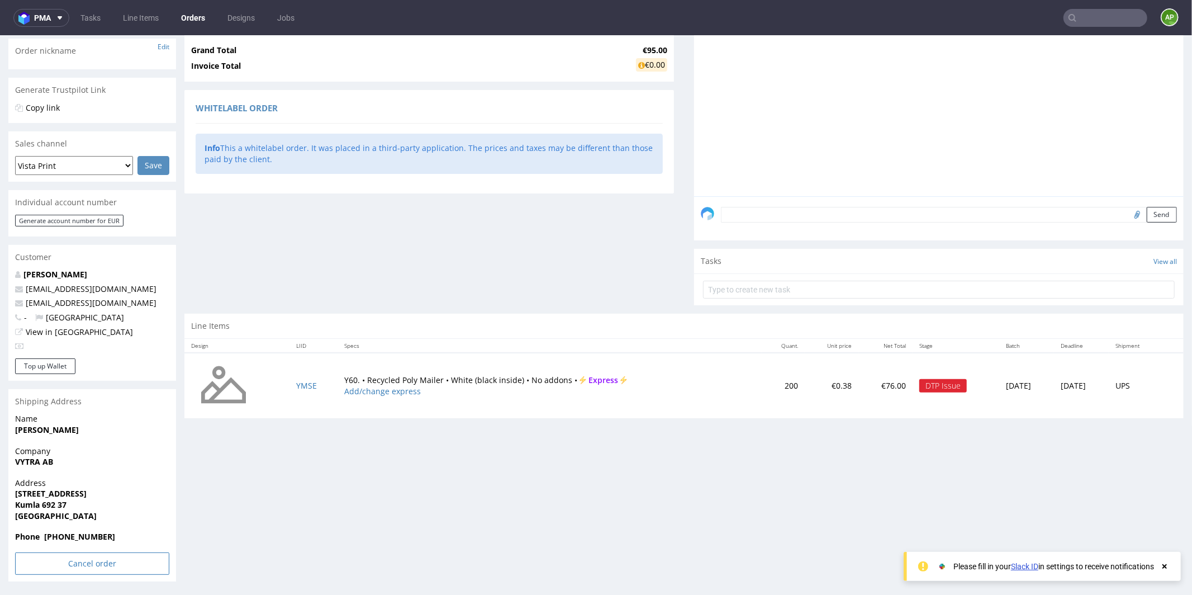
click at [99, 565] on input "Cancel order" at bounding box center [92, 563] width 154 height 22
click at [78, 534] on link "Yes" at bounding box center [75, 532] width 32 height 17
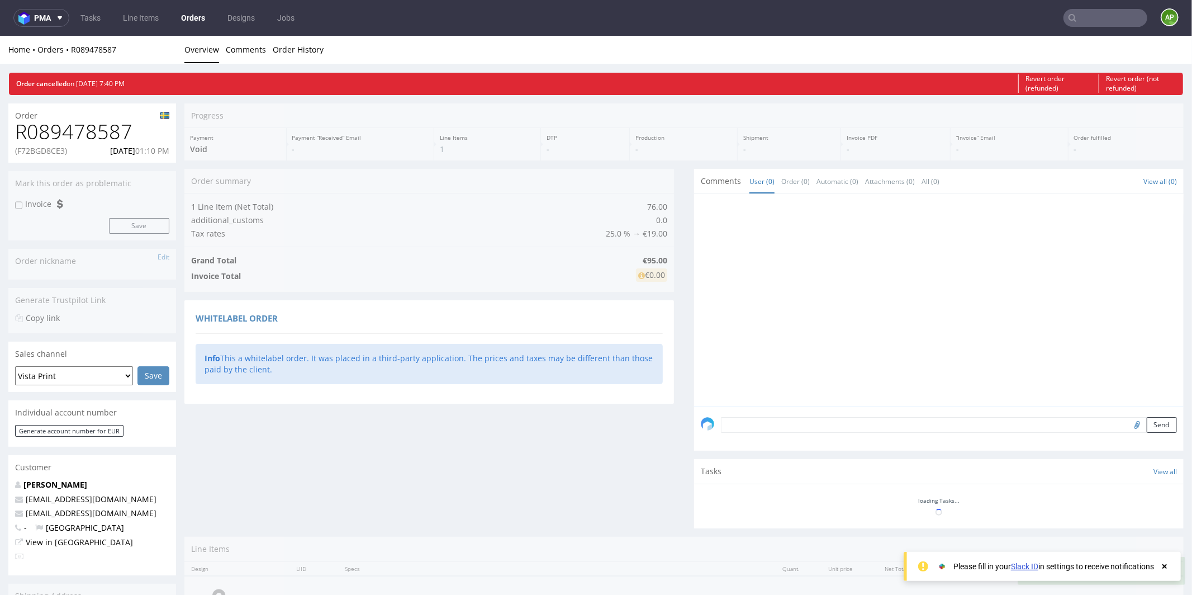
scroll to position [0, 0]
